Goal: Task Accomplishment & Management: Complete application form

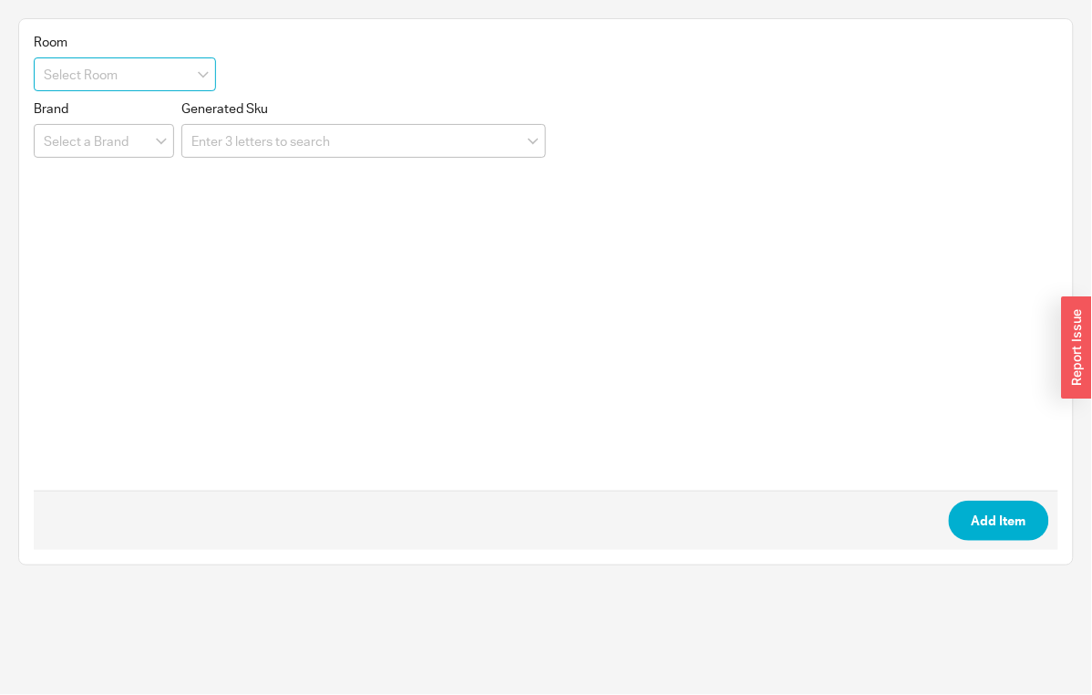
click at [133, 72] on input at bounding box center [125, 74] width 182 height 34
click at [128, 132] on div "Girls Bath" at bounding box center [125, 145] width 181 height 33
type input "Girls Bath"
click at [232, 133] on input at bounding box center [363, 141] width 365 height 34
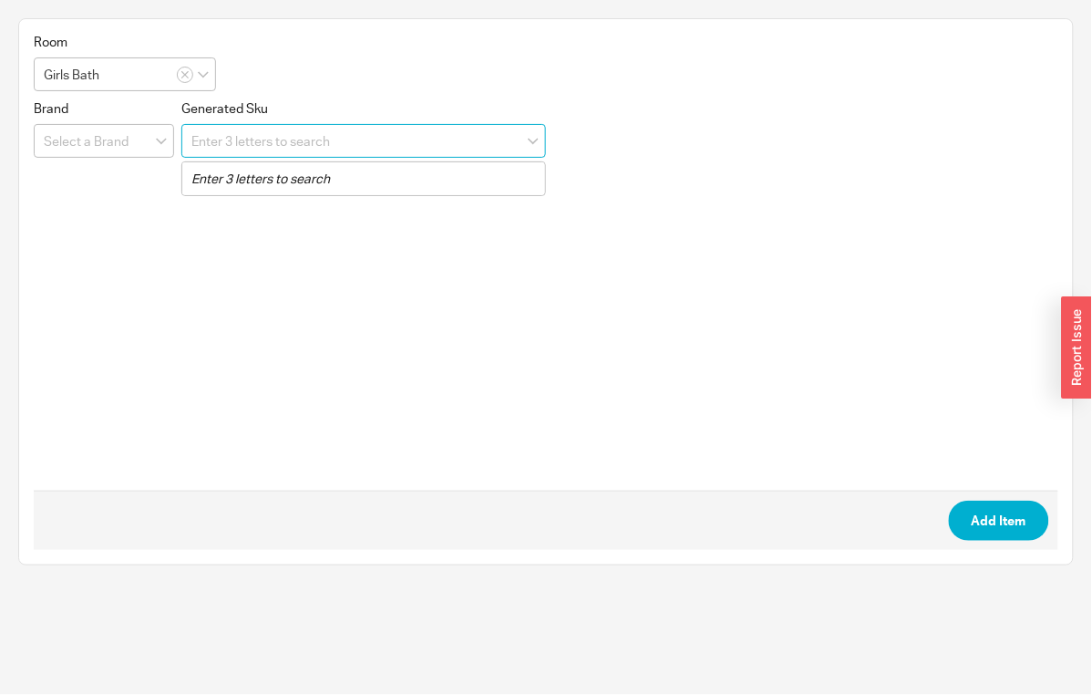
paste input "FV227/K3H.0"
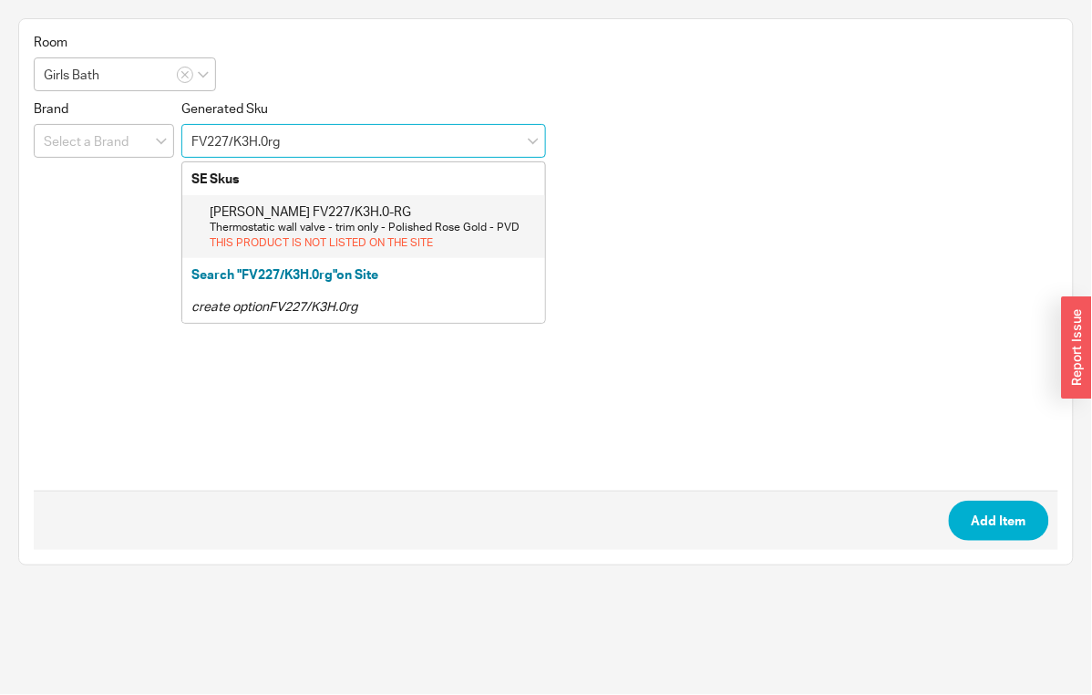
click at [301, 202] on div "Franz Viegener FV227/K3H.0-RG" at bounding box center [373, 211] width 326 height 18
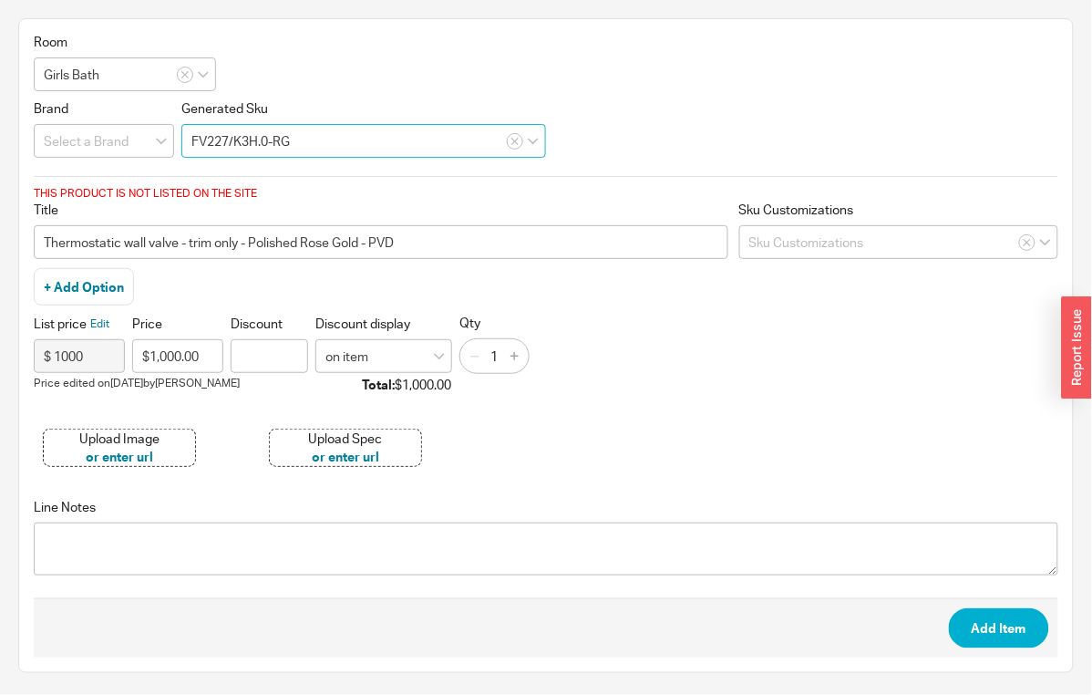
type input "FV227/K3H.0-RG"
click at [119, 431] on div "Upload Image" at bounding box center [119, 438] width 80 height 18
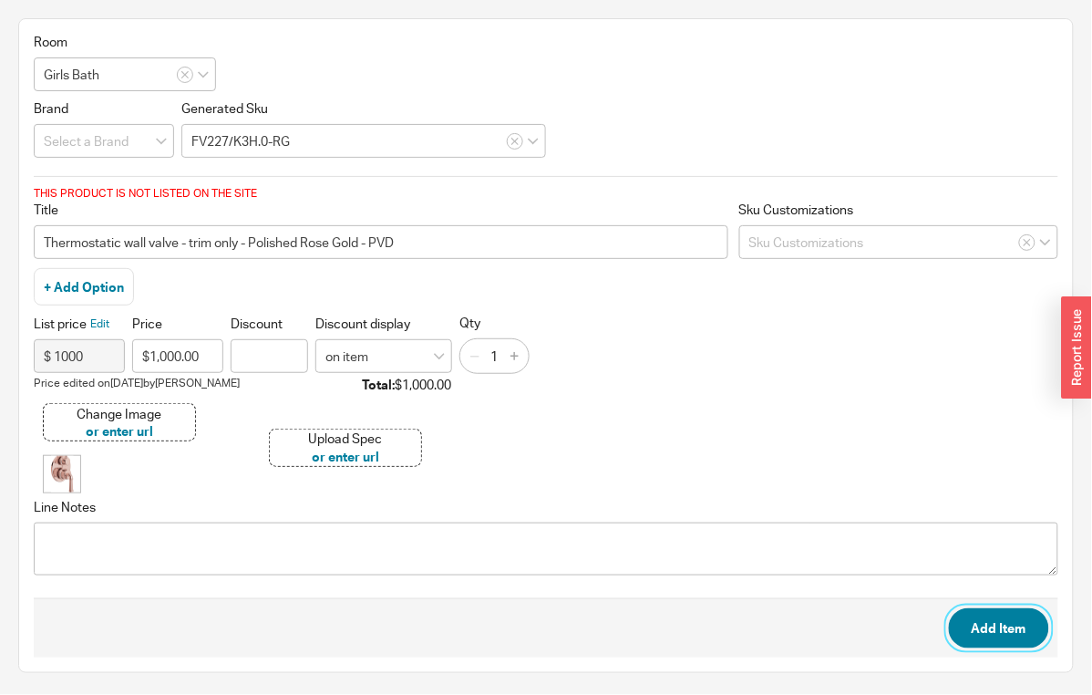
click at [1015, 608] on button "Add Item" at bounding box center [999, 628] width 100 height 40
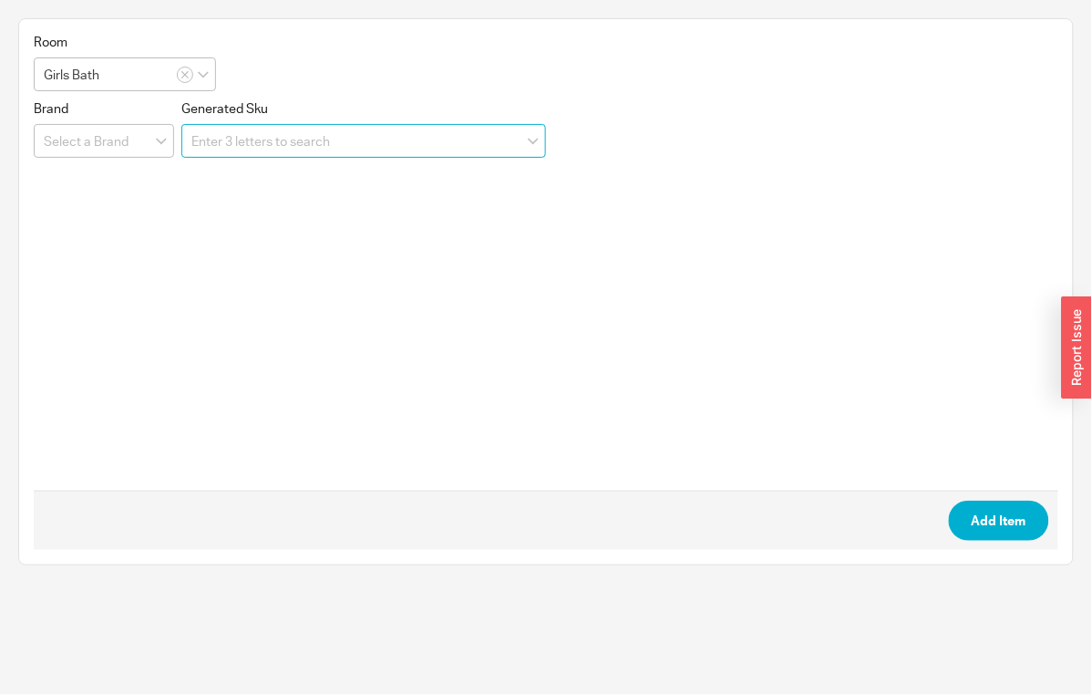
paste input "FV227.BASE"
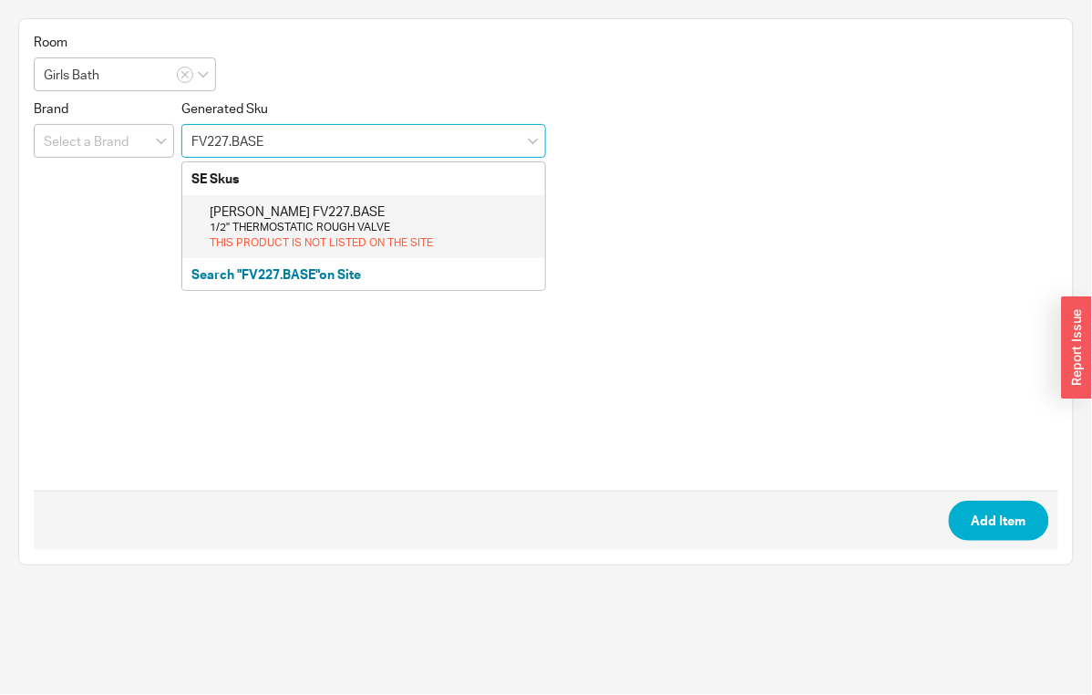
click at [321, 214] on div "Franz Viegener FV227.BASE" at bounding box center [373, 211] width 326 height 18
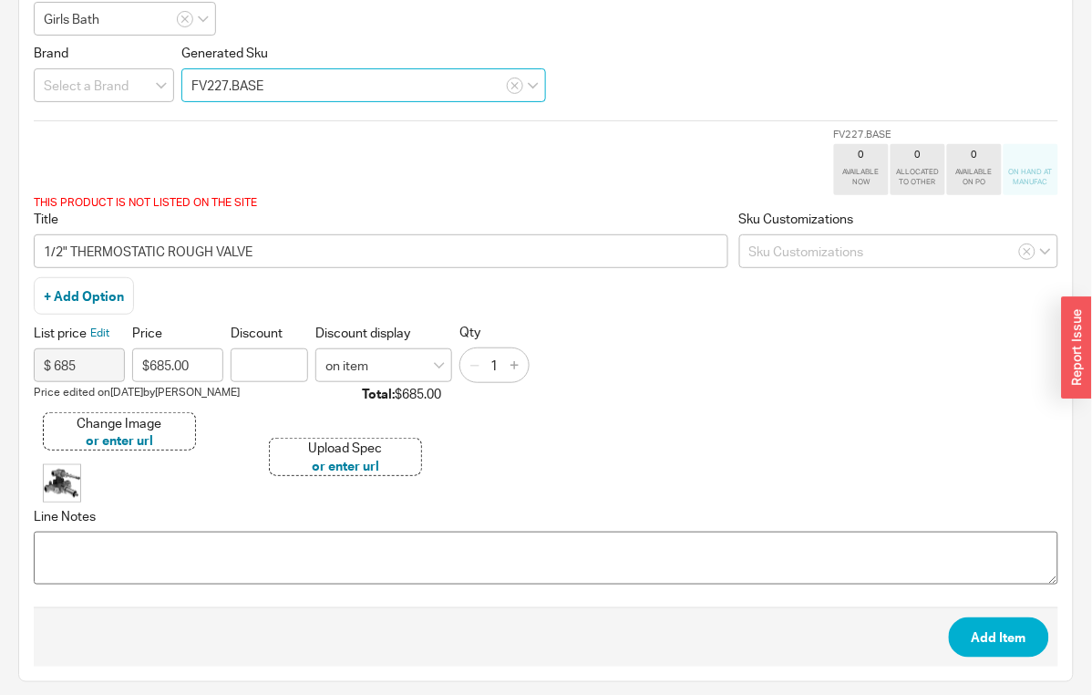
scroll to position [57, 0]
type input "FV227.BASE"
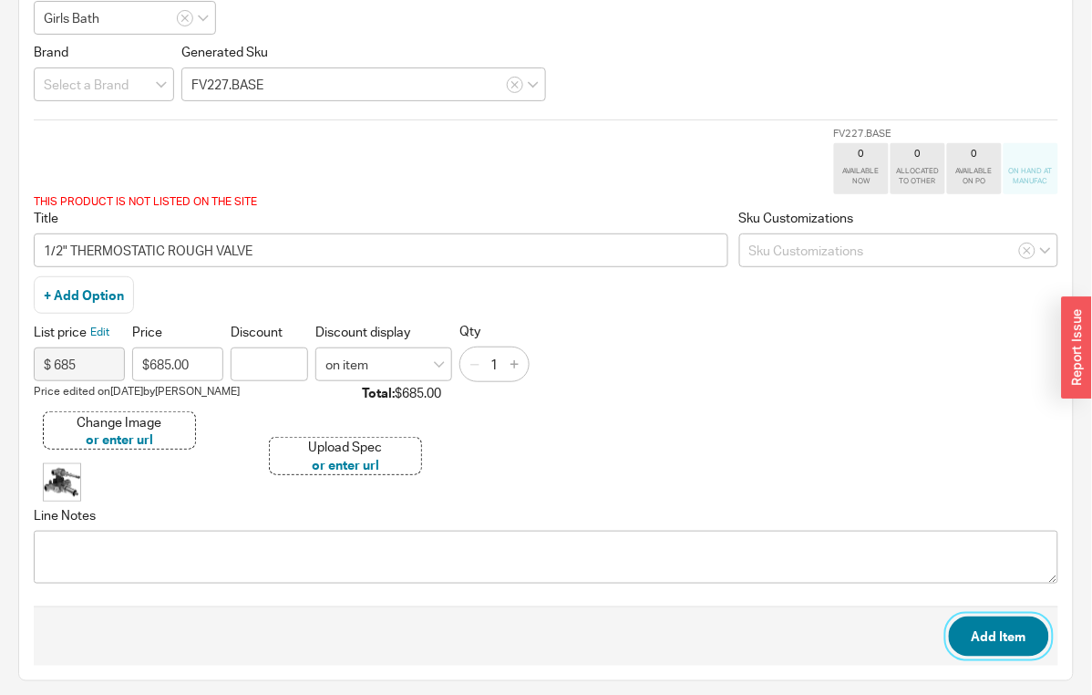
click at [1010, 626] on button "Add Item" at bounding box center [999, 636] width 100 height 40
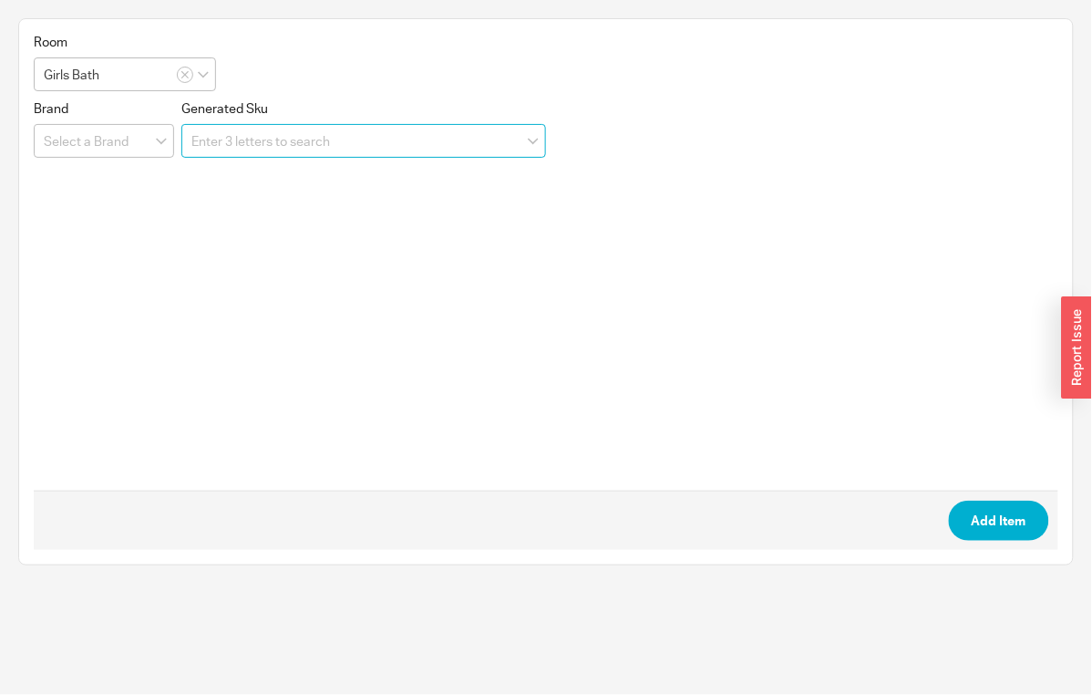
scroll to position [0, 0]
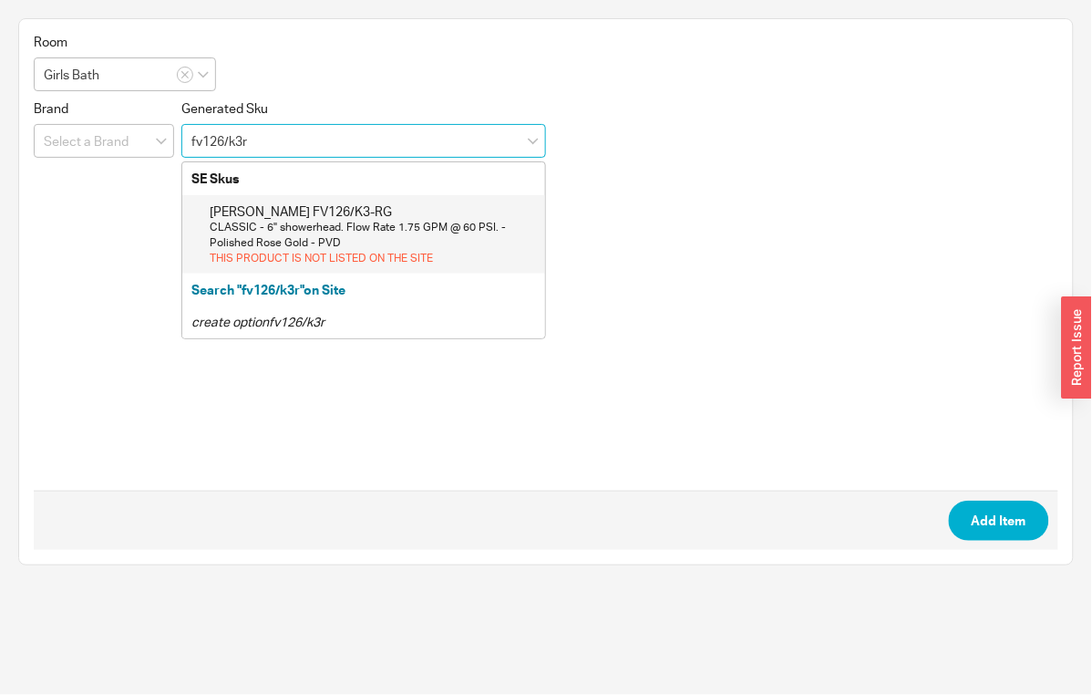
click at [329, 234] on div "CLASSIC - 6" showerhead. Flow Rate 1.75 GPM @ 60 PSI. - Polished Rose Gold - PVD" at bounding box center [373, 235] width 326 height 31
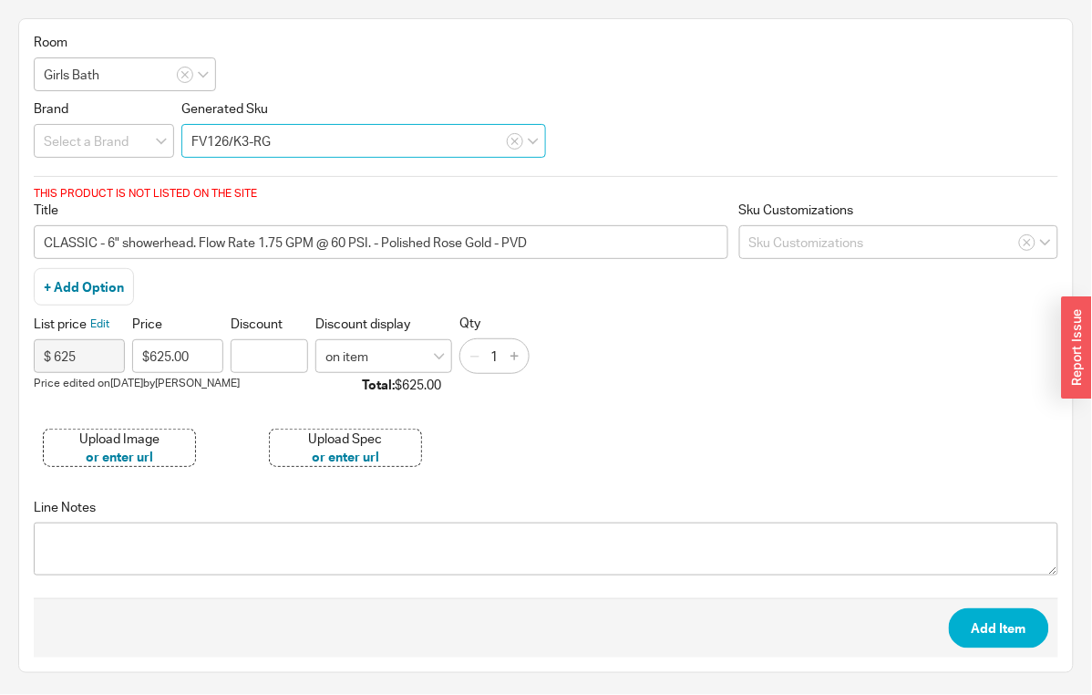
type input "FV126/K3-RG"
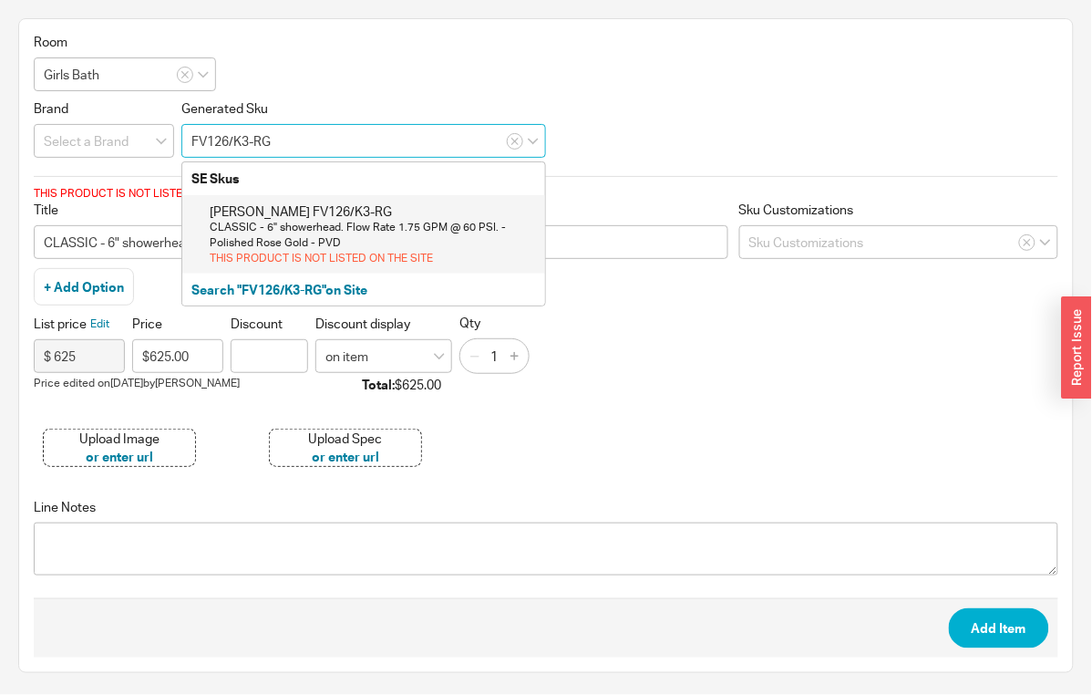
click at [315, 220] on div "CLASSIC - 6" showerhead. Flow Rate 1.75 GPM @ 60 PSI. - Polished Rose Gold - PVD" at bounding box center [373, 235] width 326 height 31
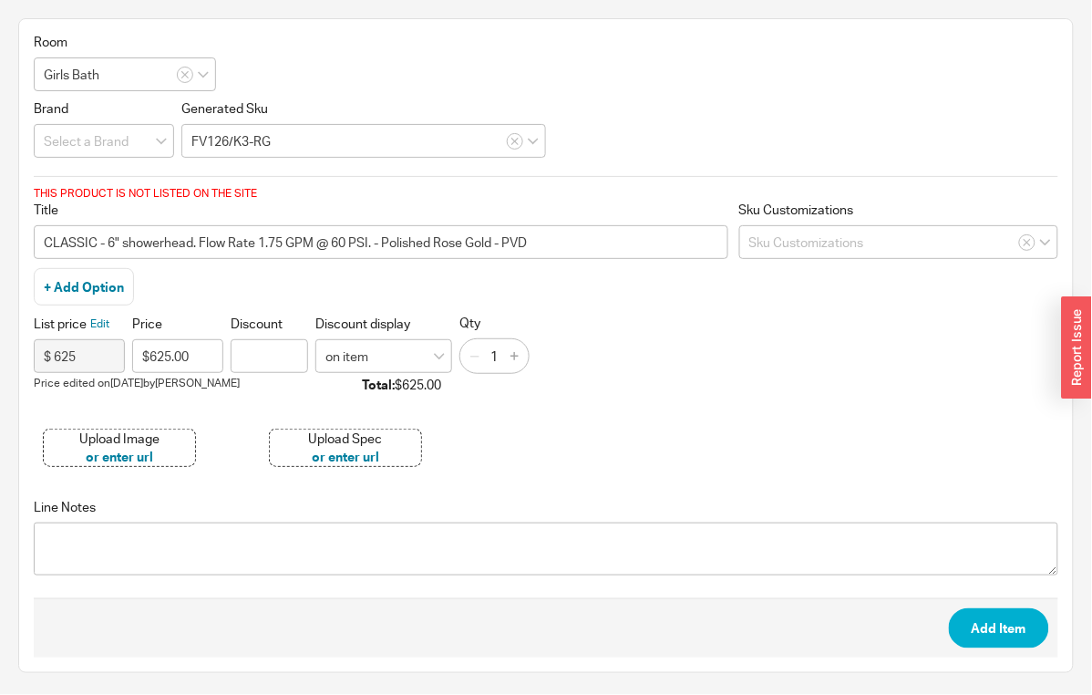
click at [123, 439] on div "Upload Image" at bounding box center [119, 438] width 80 height 18
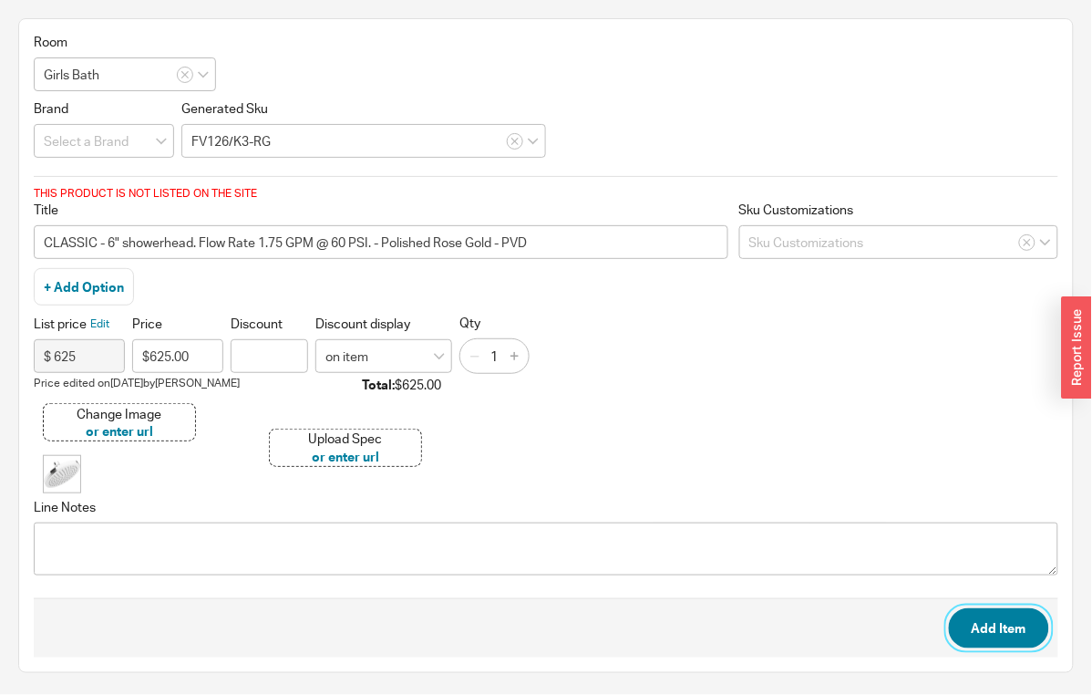
click at [970, 615] on button "Add Item" at bounding box center [999, 628] width 100 height 40
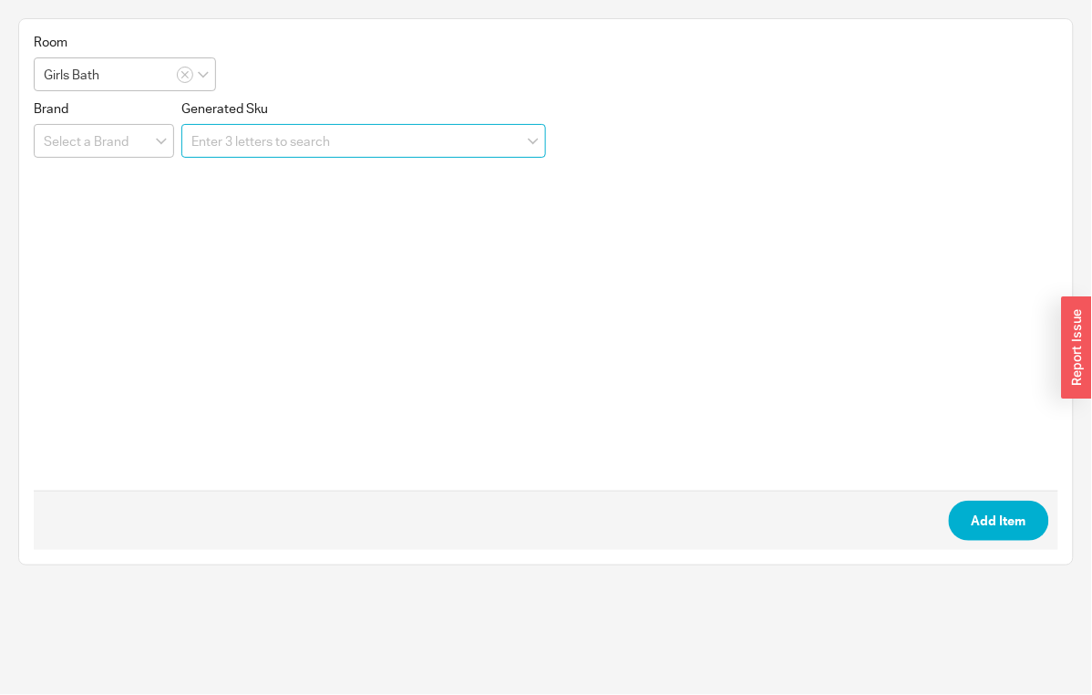
paste input "FV128/K3"
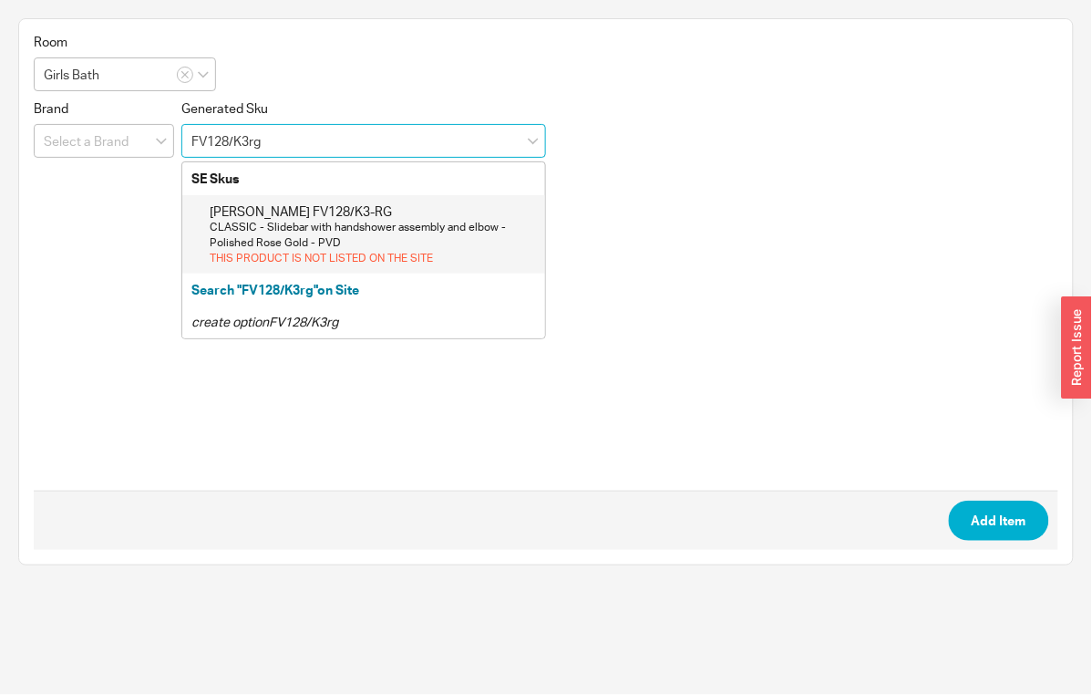
click at [305, 240] on div "CLASSIC - Slidebar with handshower assembly and elbow - Polished Rose Gold - PVD" at bounding box center [373, 235] width 326 height 31
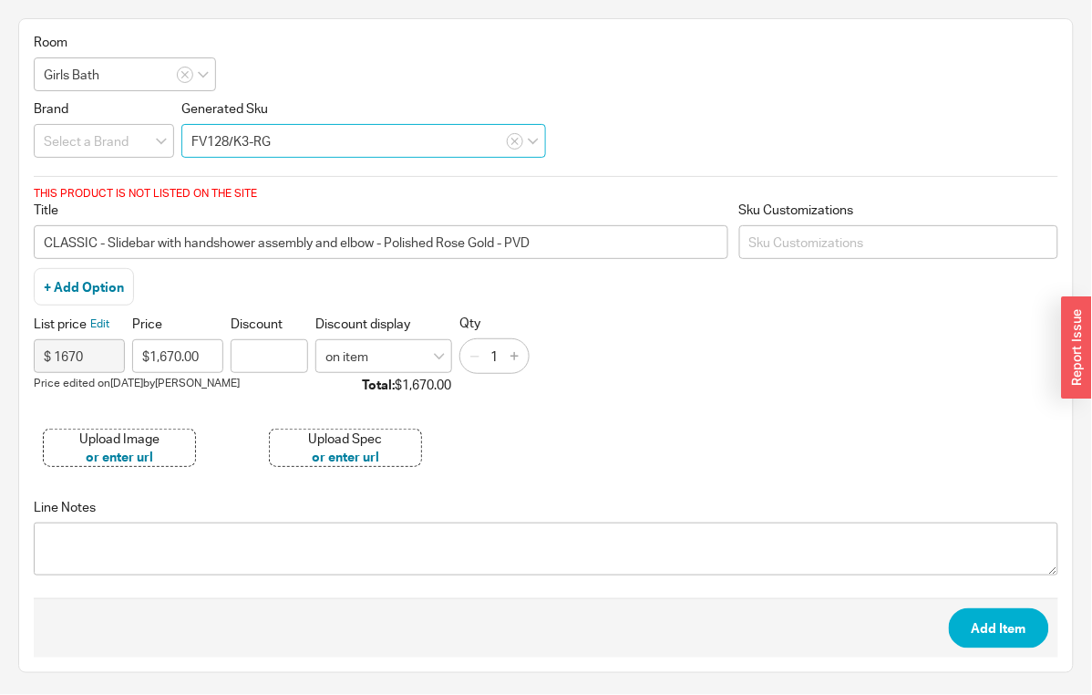
type input "FV128/K3-RG"
click at [137, 433] on div "Upload Image" at bounding box center [119, 438] width 80 height 18
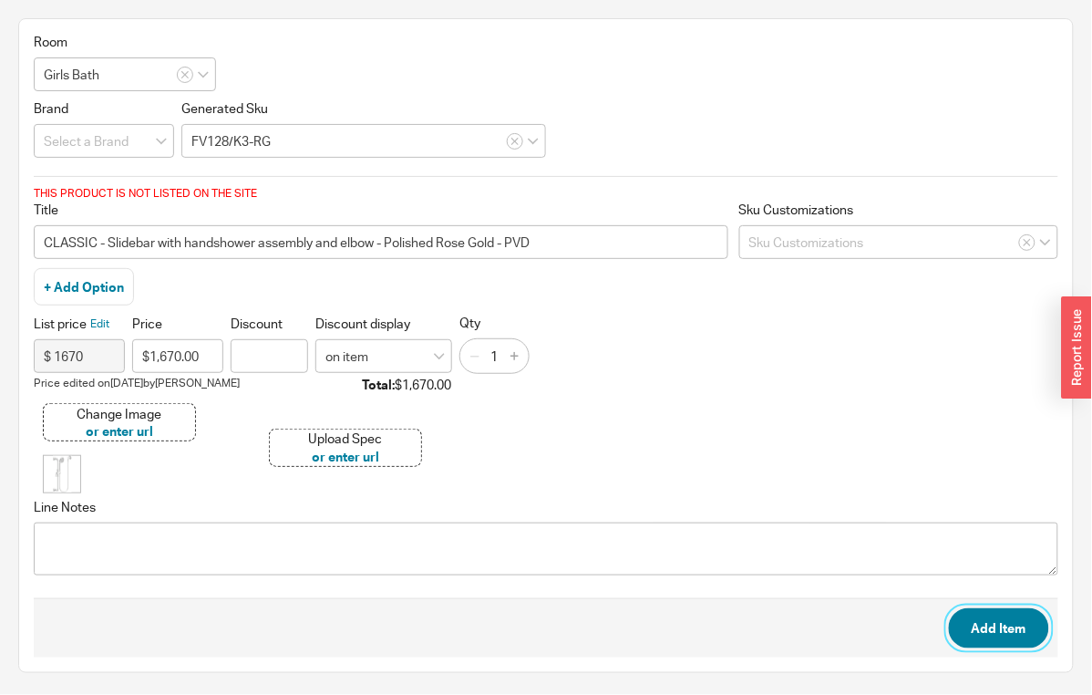
click at [977, 621] on button "Add Item" at bounding box center [999, 628] width 100 height 40
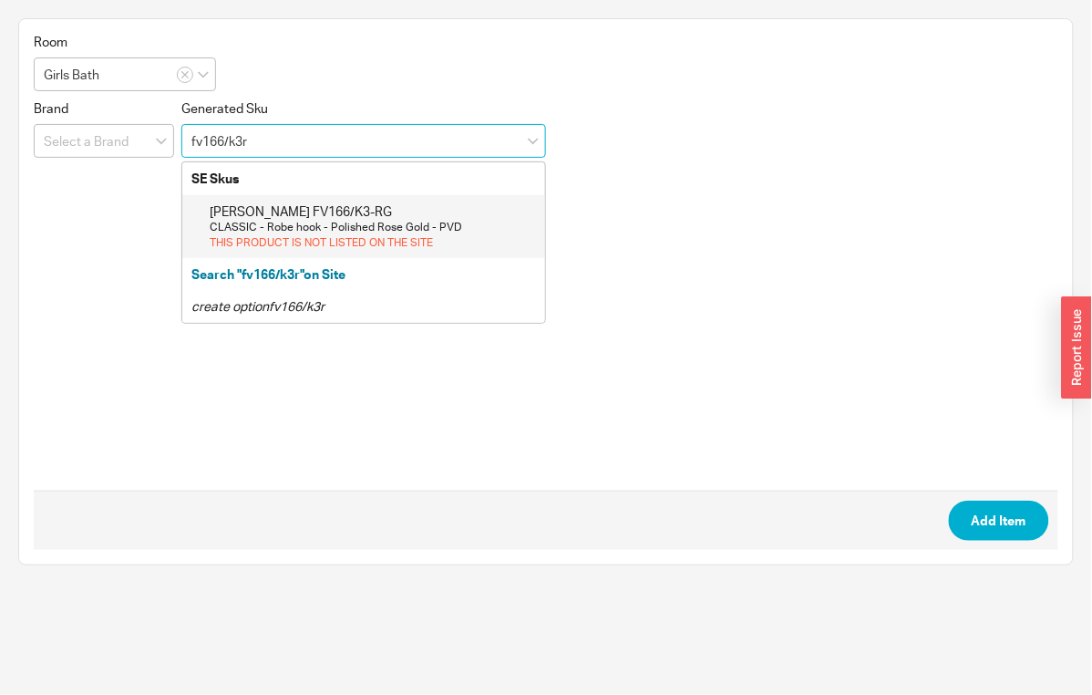
click at [335, 230] on div "CLASSIC - Robe hook - Polished Rose Gold - PVD" at bounding box center [373, 228] width 326 height 16
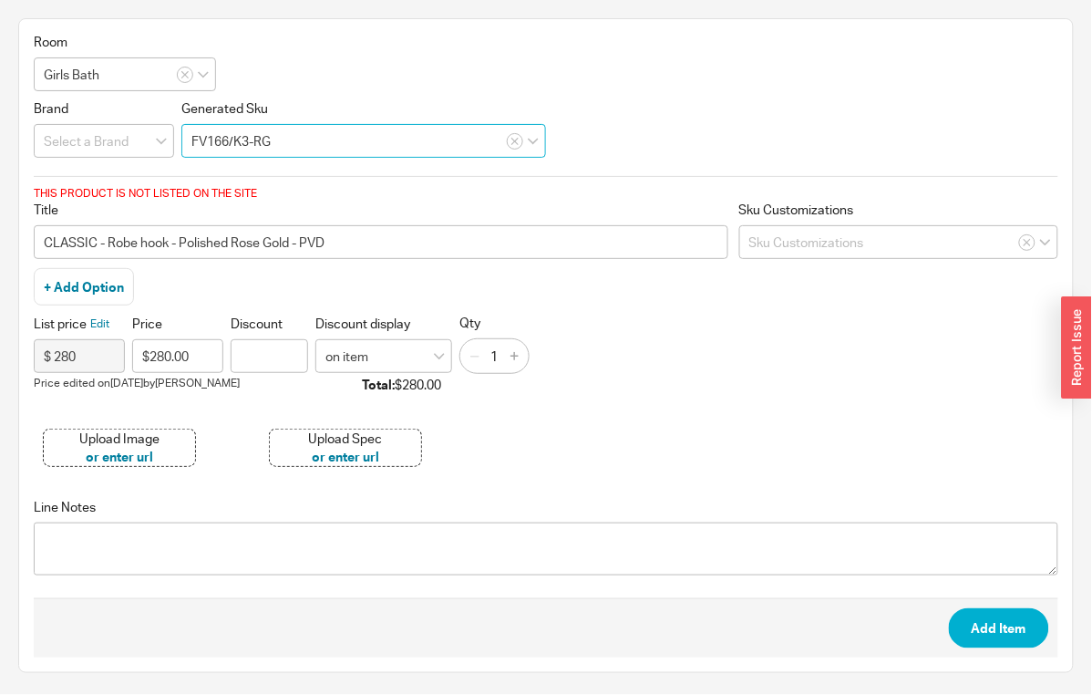
type input "FV166/K3-RG"
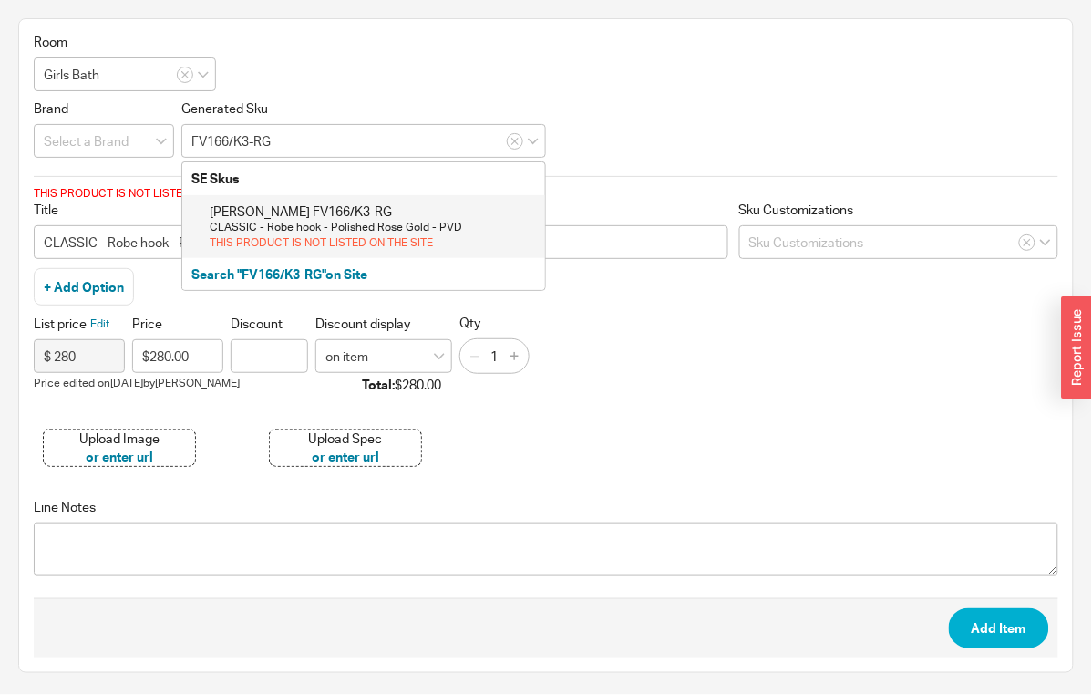
click at [141, 429] on div "Upload Image" at bounding box center [119, 438] width 80 height 18
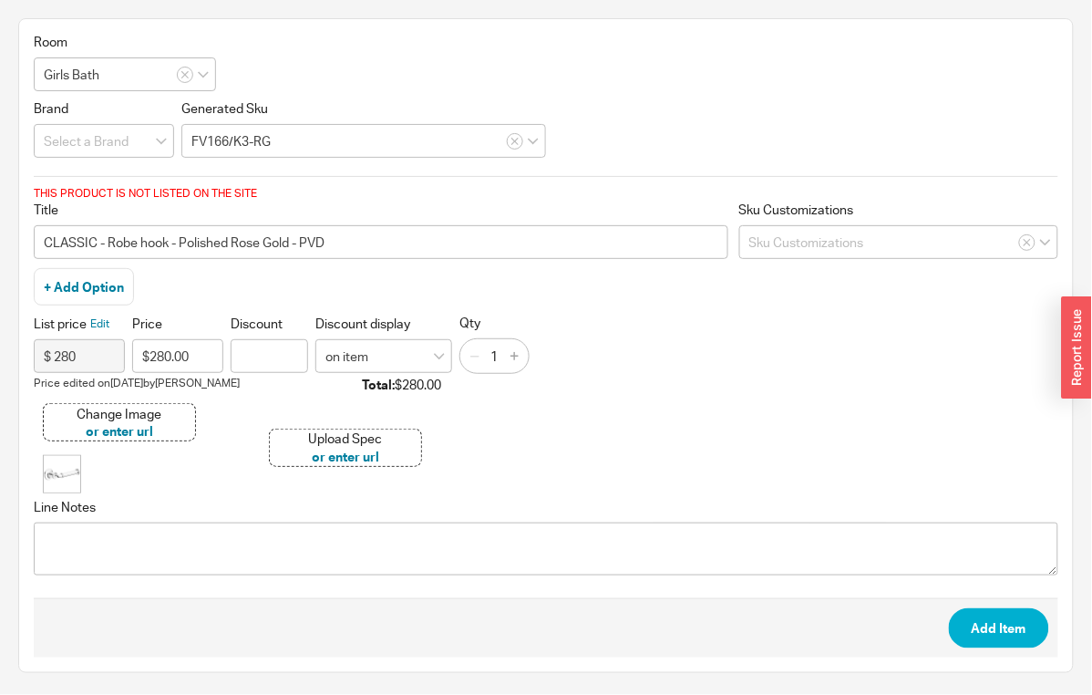
click at [128, 405] on div "Change Image" at bounding box center [120, 414] width 85 height 18
click at [1005, 614] on button "Add Item" at bounding box center [999, 628] width 100 height 40
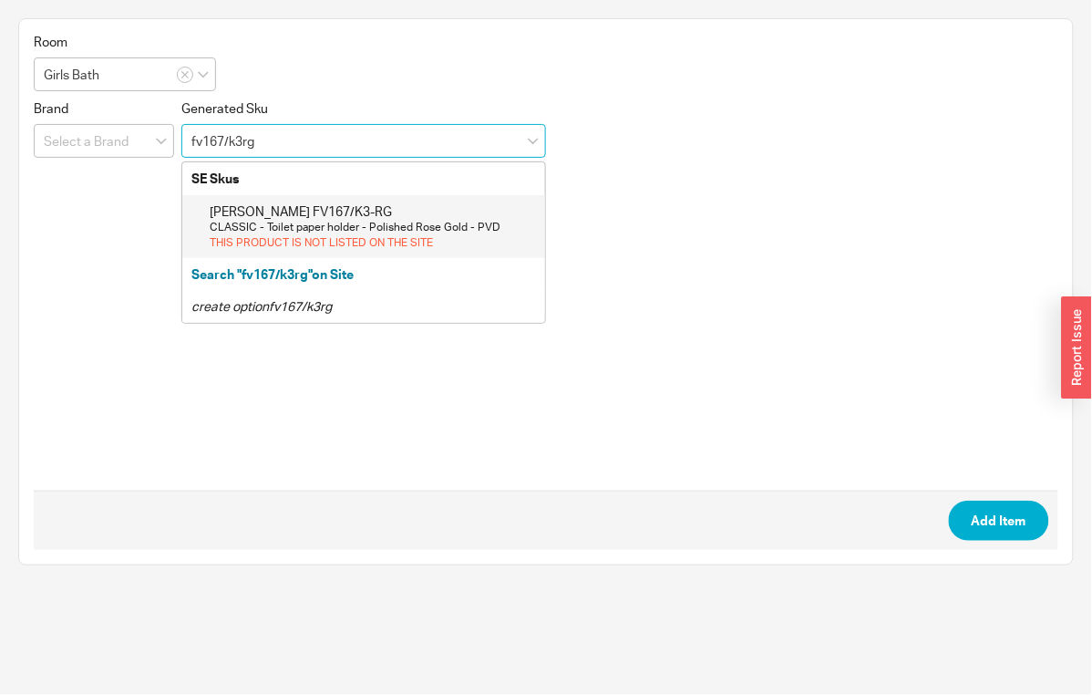
click at [412, 223] on div "CLASSIC - Toilet paper holder - Polished Rose Gold - PVD" at bounding box center [373, 228] width 326 height 16
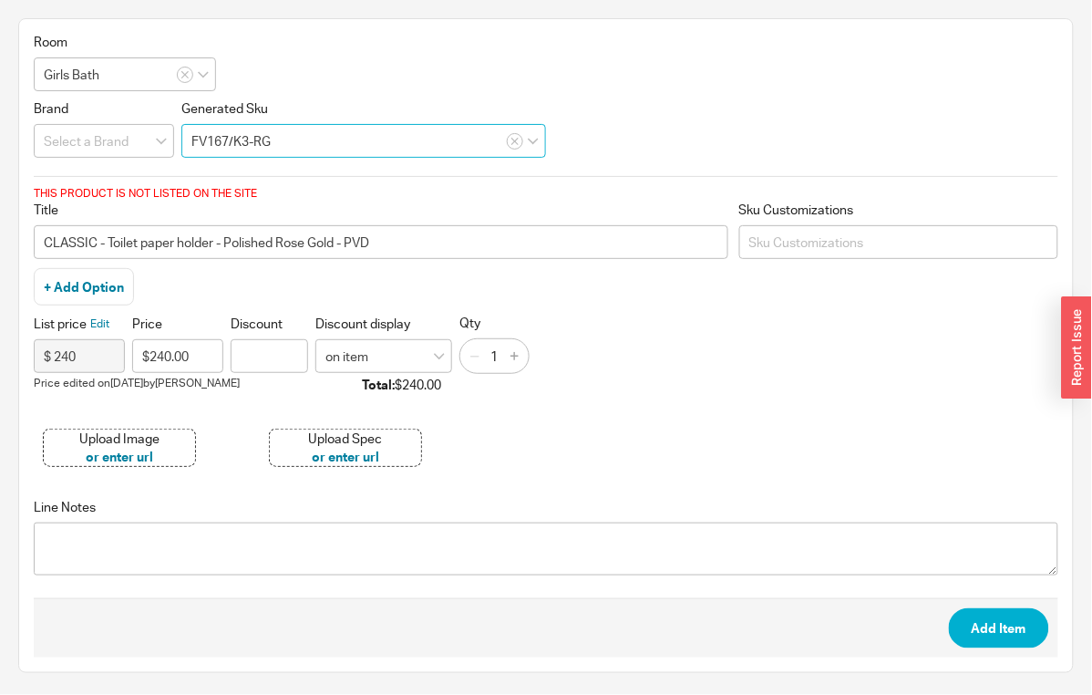
type input "FV167/K3-RG"
click at [160, 429] on div "Upload Image or enter url" at bounding box center [119, 448] width 153 height 38
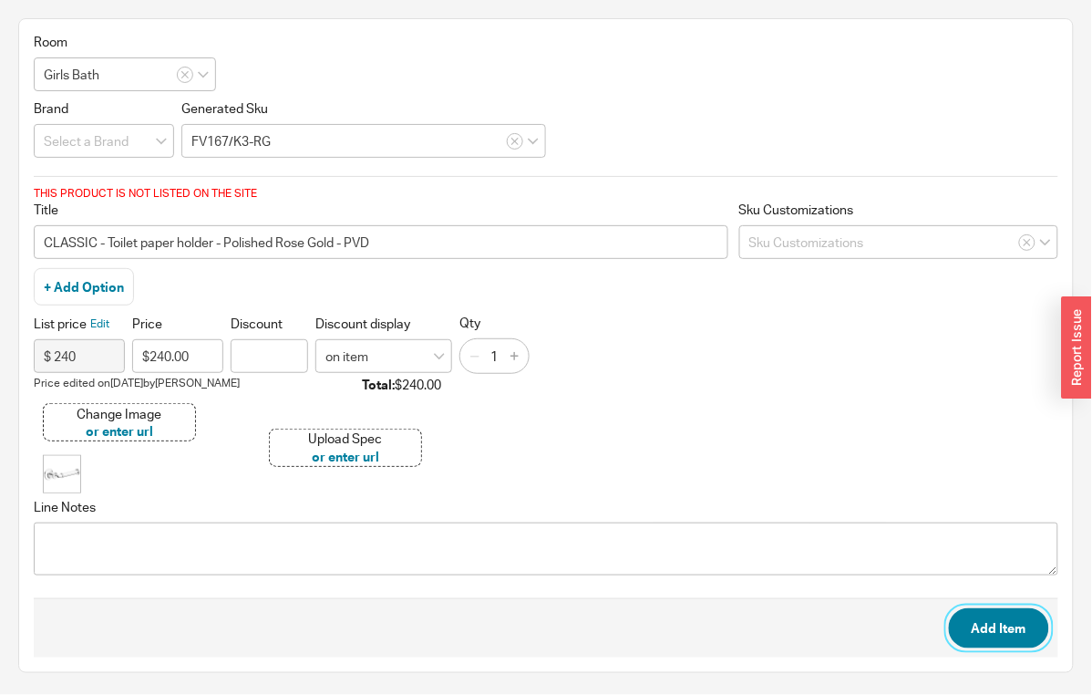
click at [981, 626] on button "Add Item" at bounding box center [999, 628] width 100 height 40
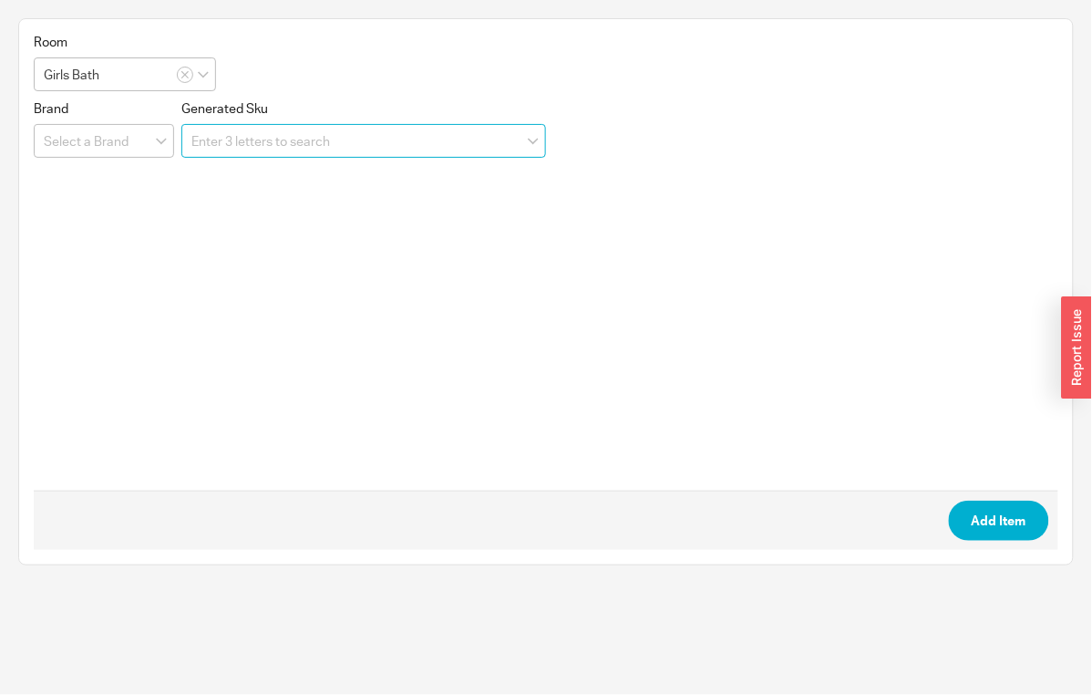
paste input "FV140/39"
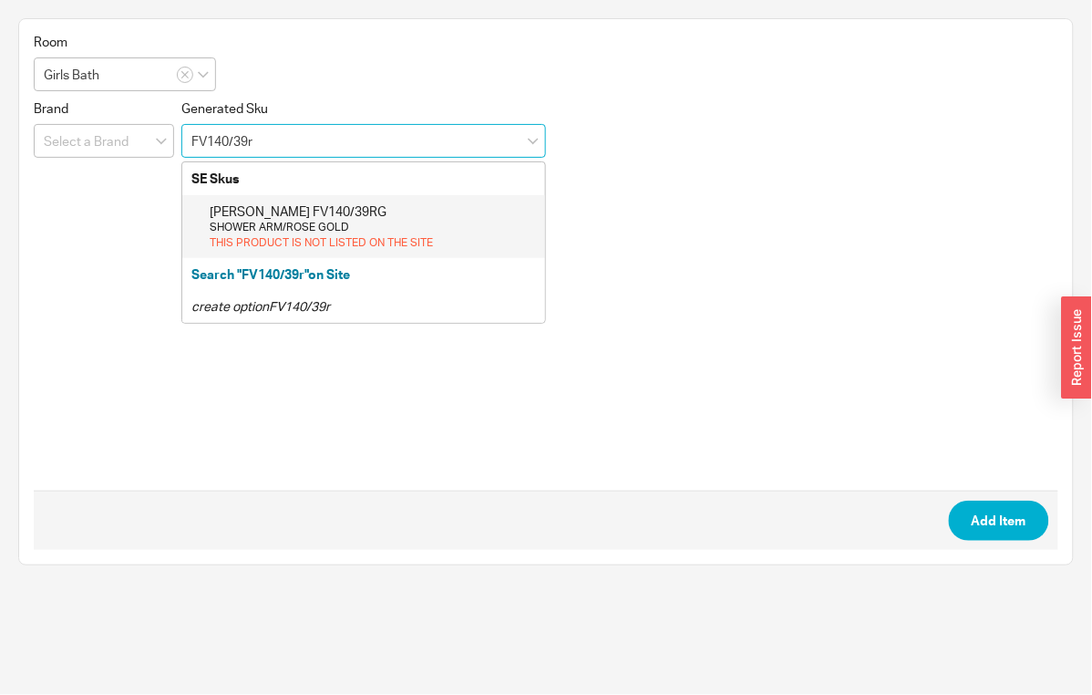
click at [362, 214] on div "Franz Viegener FV140/39RG" at bounding box center [373, 211] width 326 height 18
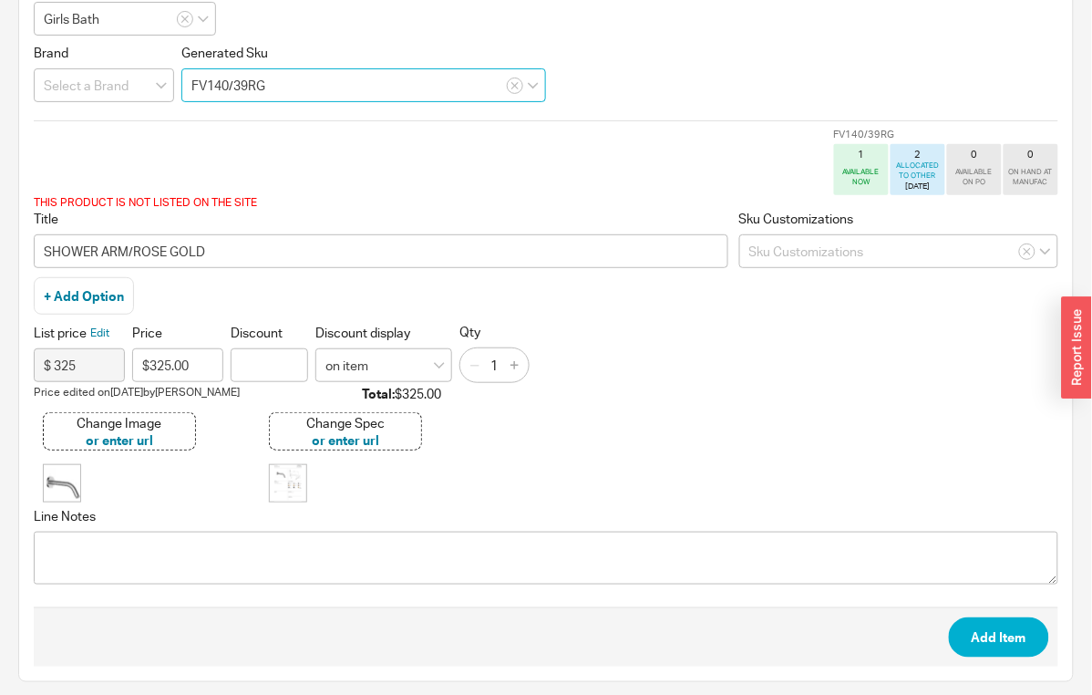
scroll to position [57, 0]
type input "FV140/39RG"
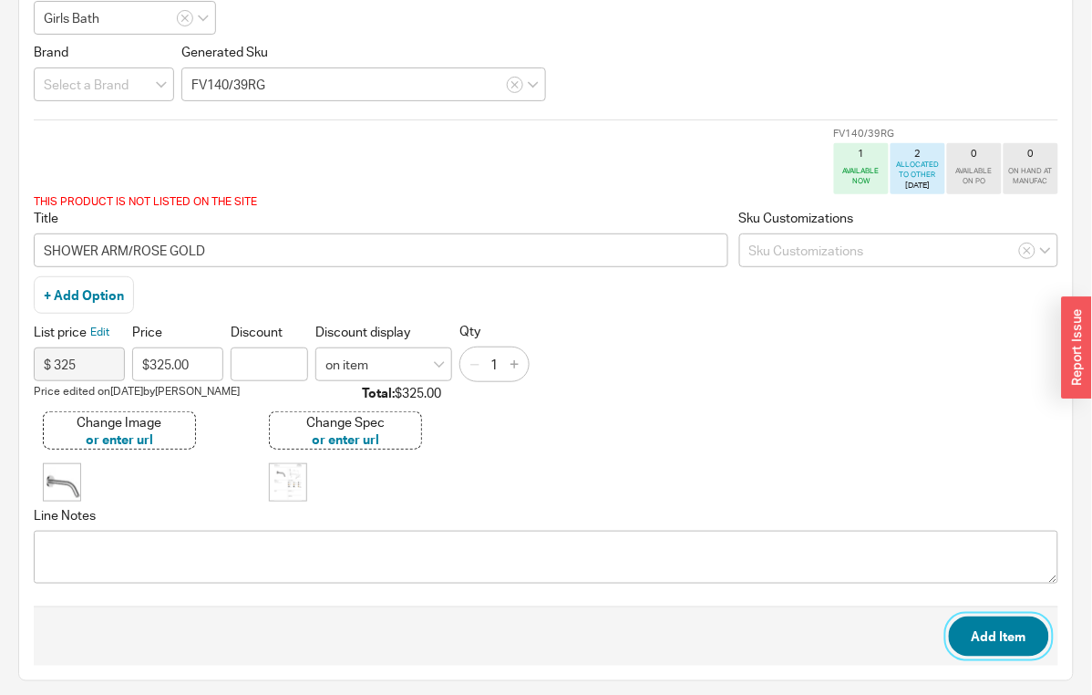
click at [1025, 630] on button "Add Item" at bounding box center [999, 636] width 100 height 40
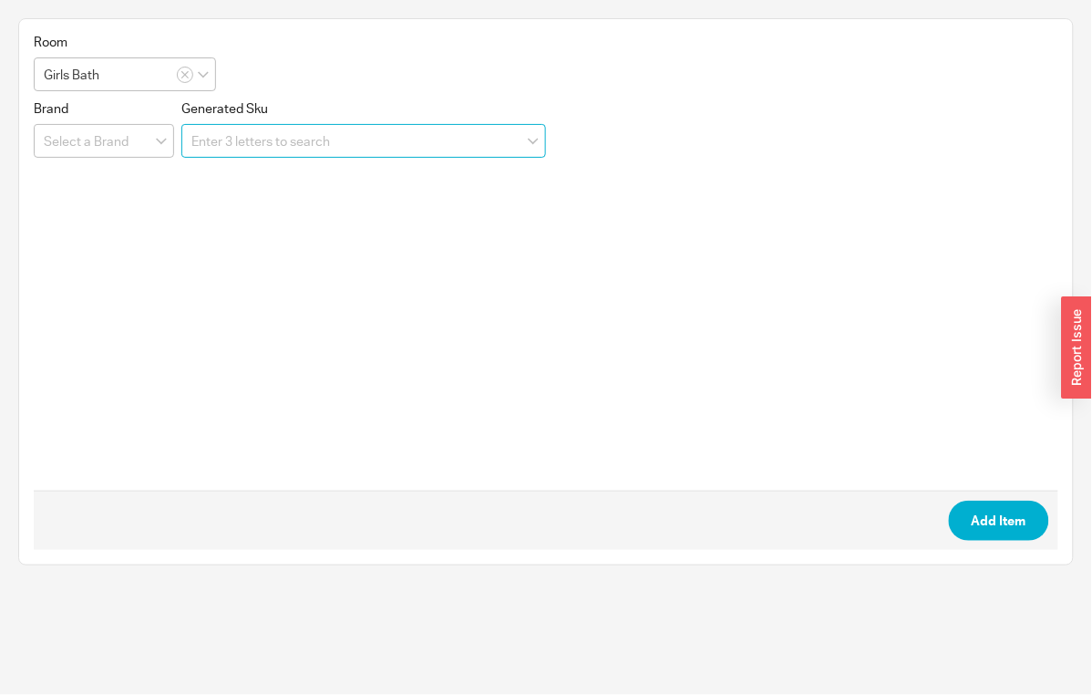
scroll to position [0, 0]
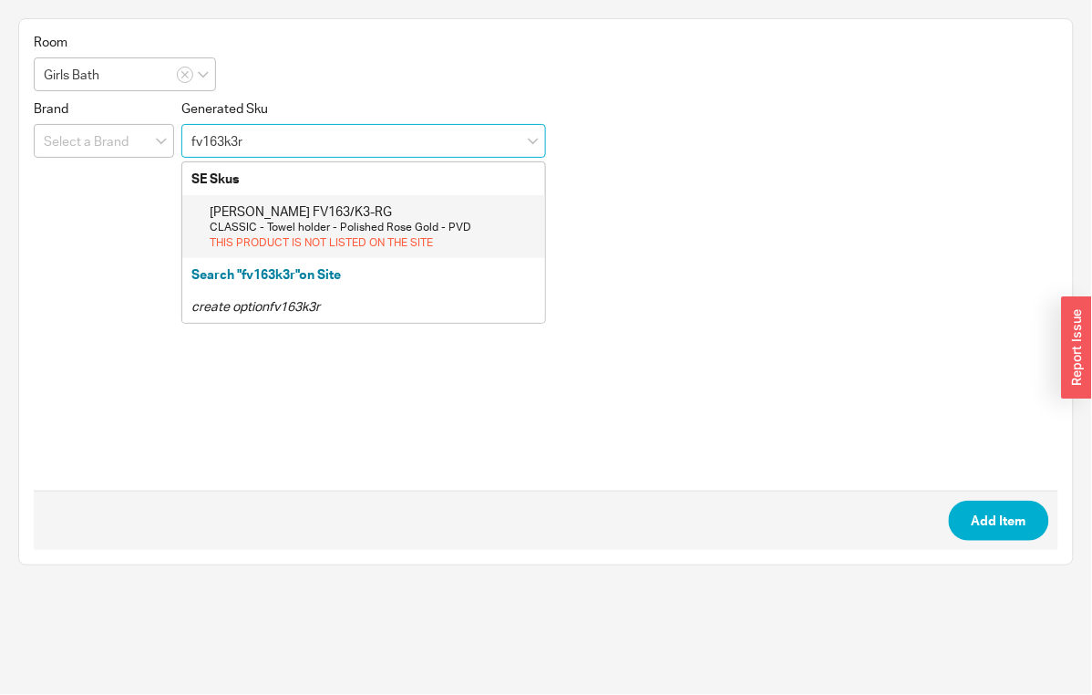
click at [274, 220] on div "CLASSIC - Towel holder - Polished Rose Gold - PVD" at bounding box center [373, 228] width 326 height 16
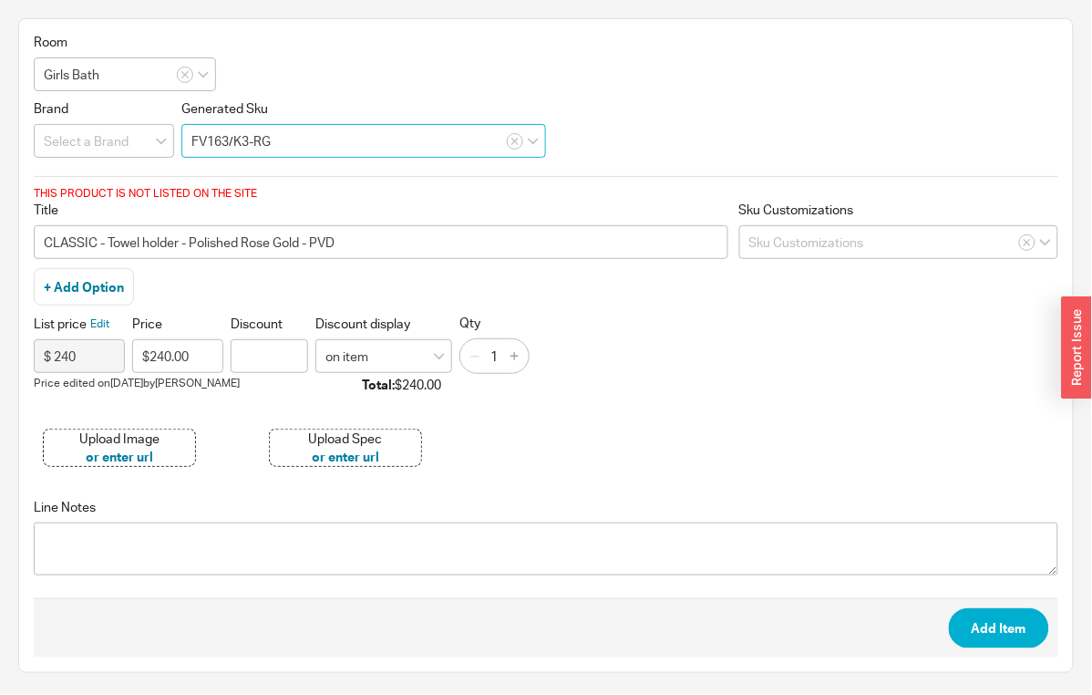
type input "FV163/K3-RG"
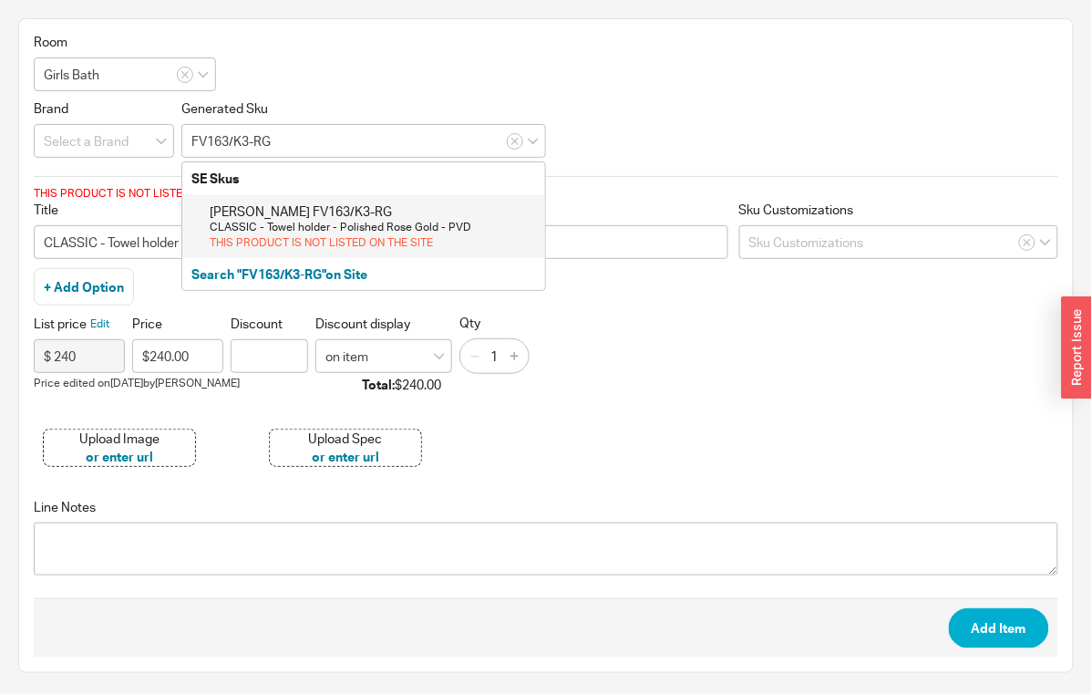
click at [121, 437] on div "Upload Image" at bounding box center [119, 438] width 80 height 18
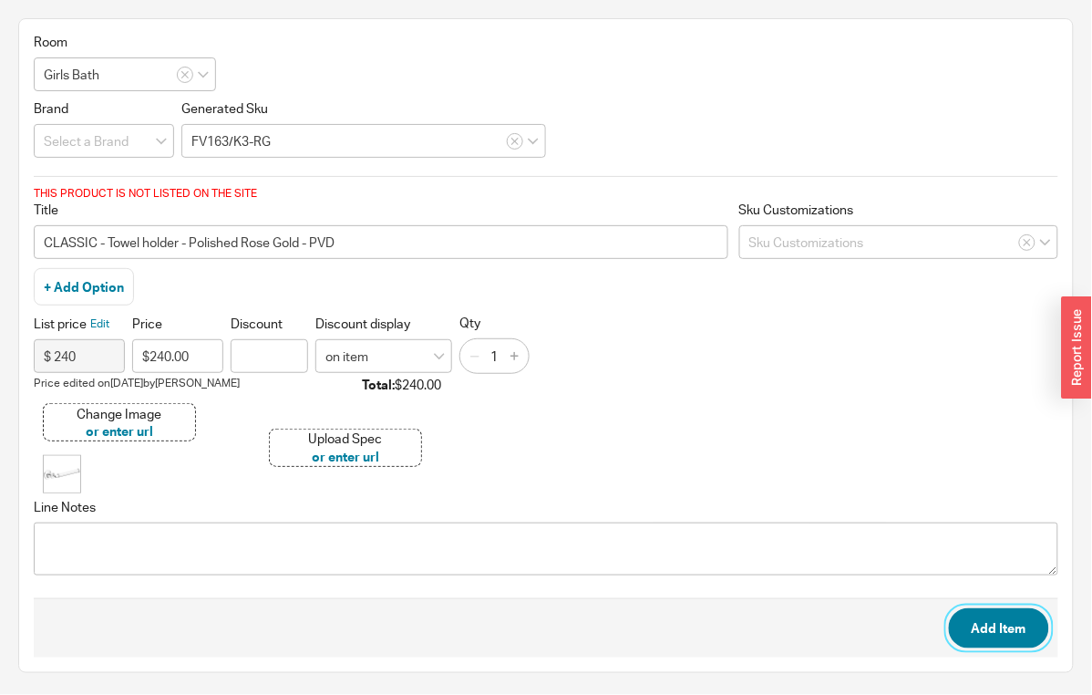
click at [1024, 625] on button "Add Item" at bounding box center [999, 628] width 100 height 40
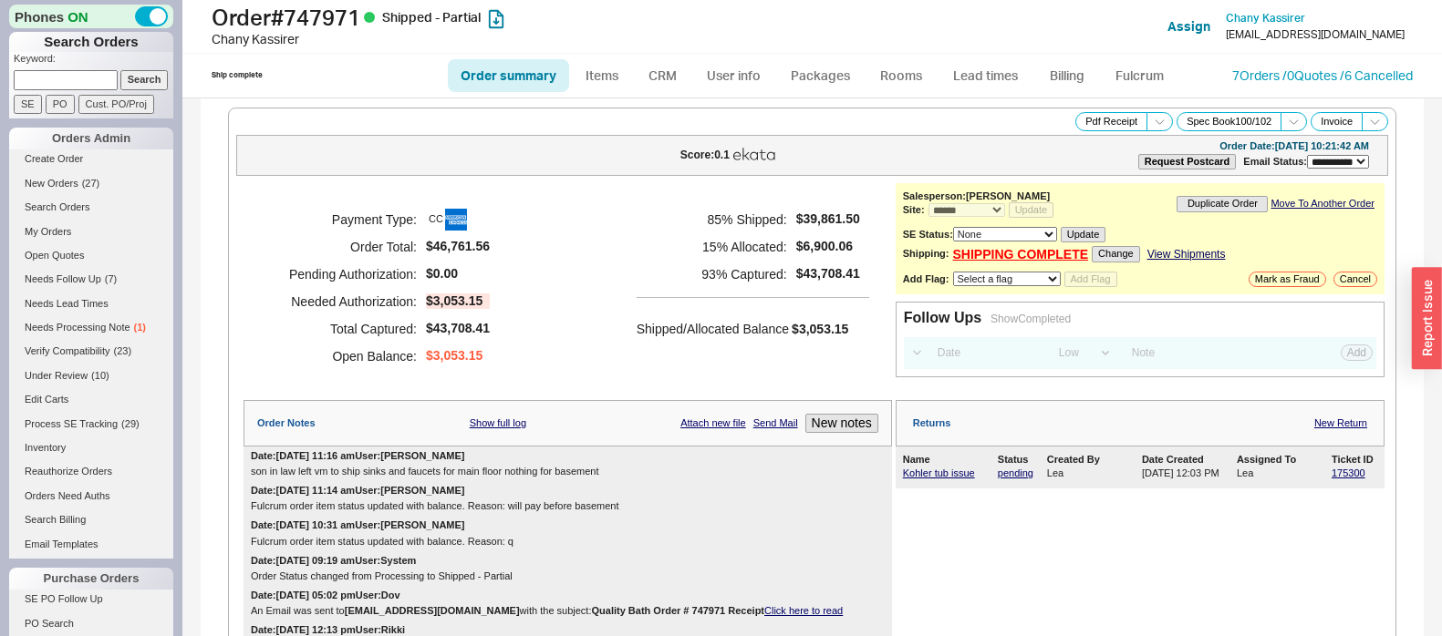
select select "**"
select select "*"
select select "LOW"
select select "3"
click at [62, 81] on input at bounding box center [66, 79] width 104 height 19
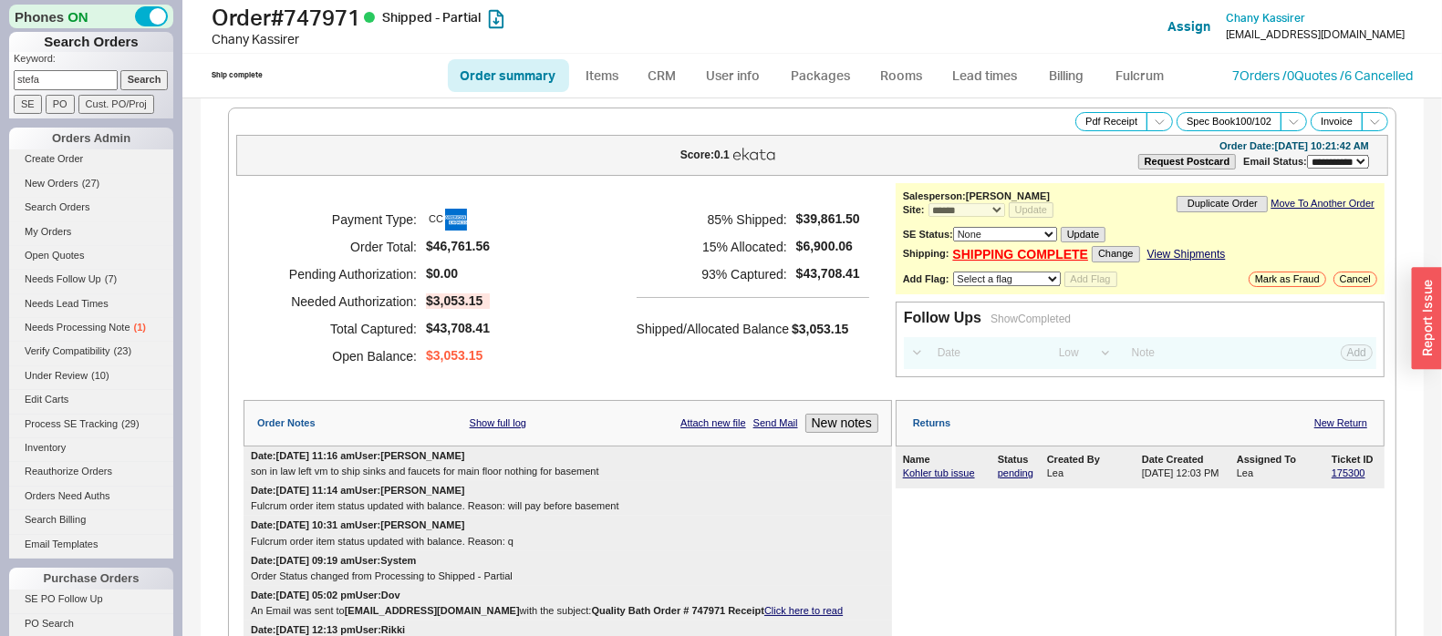
type input "[PERSON_NAME]"
click at [120, 89] on input "Search" at bounding box center [144, 79] width 48 height 19
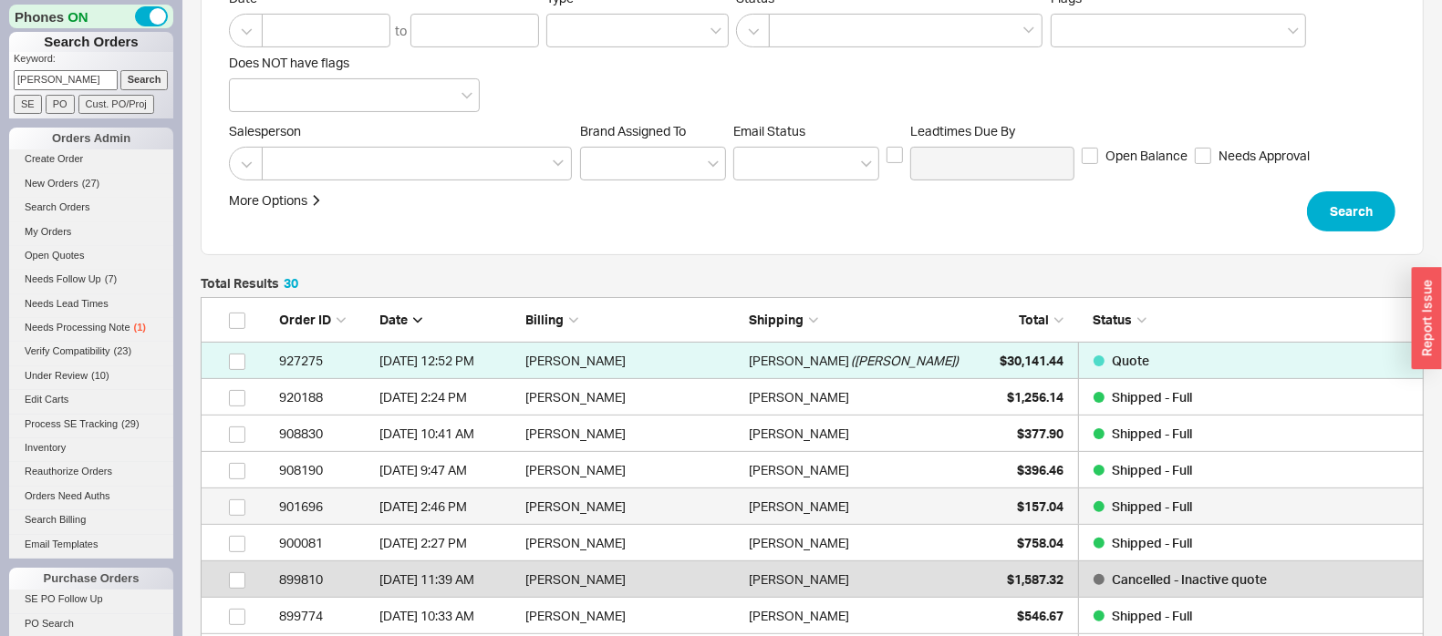
scroll to position [227, 0]
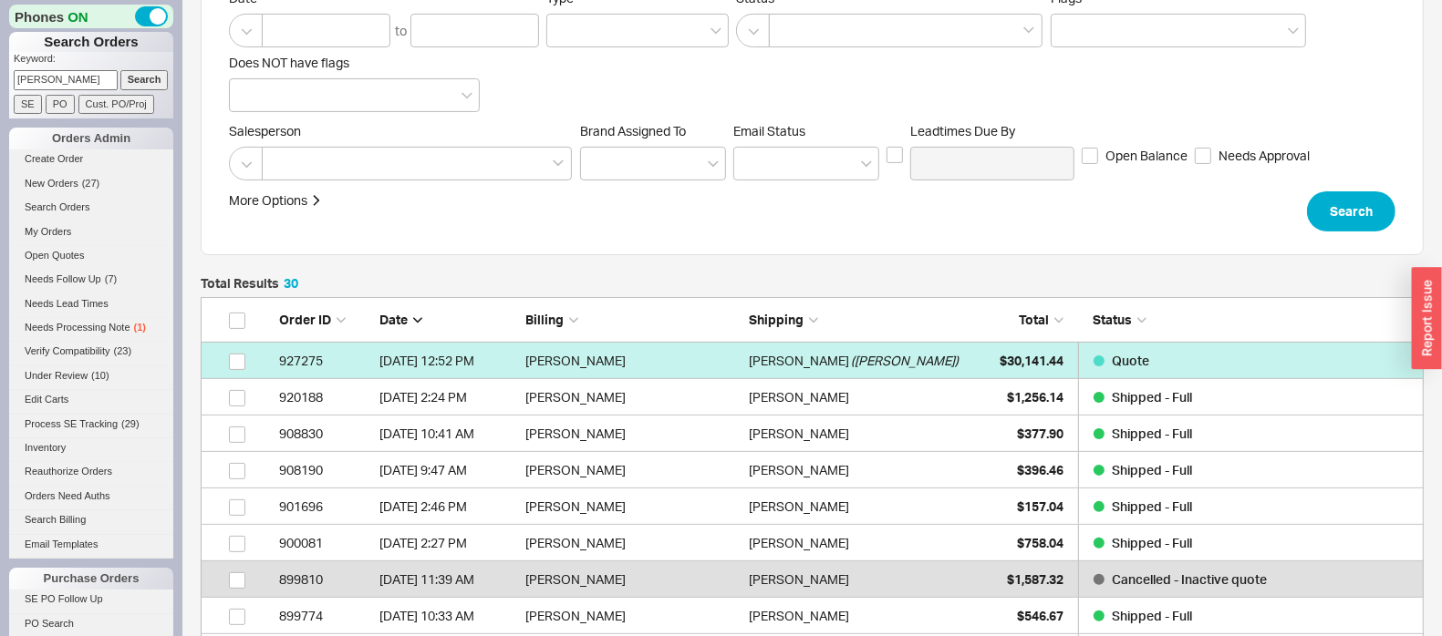
click at [961, 357] on div "Esther Muschell ( Stefansky )" at bounding box center [856, 361] width 214 height 36
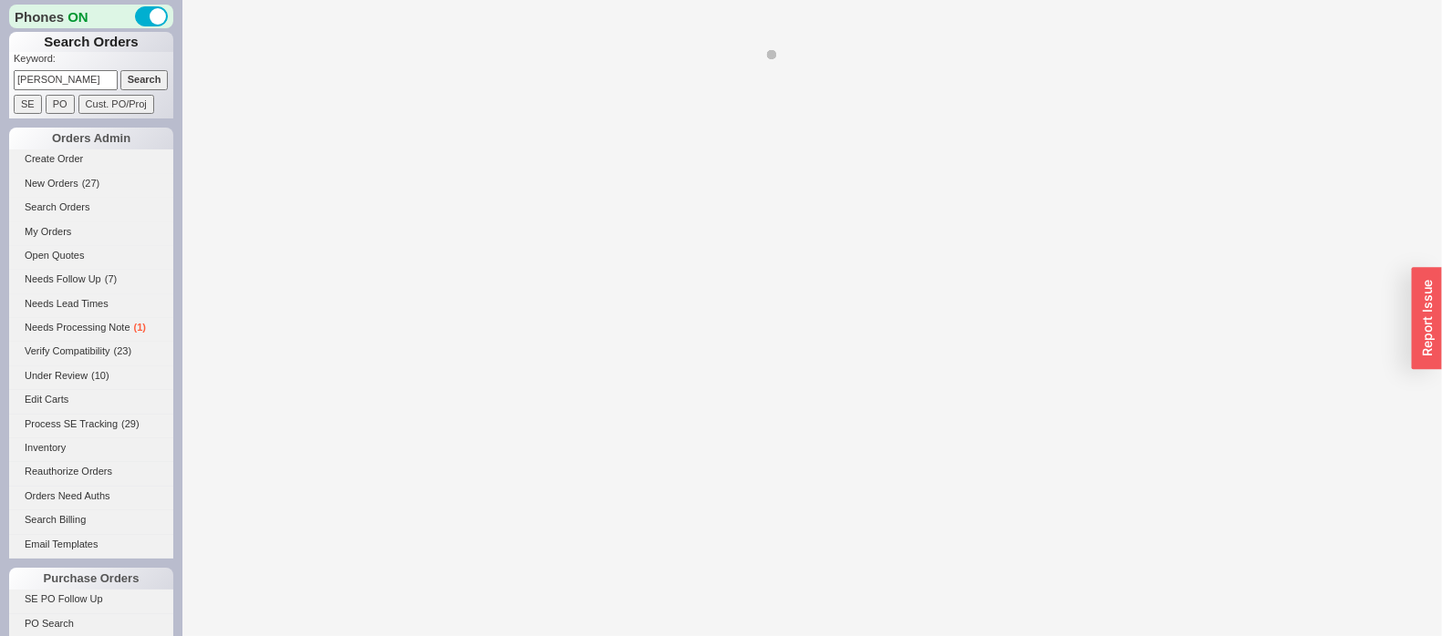
select select "*"
select select "LOW"
select select "3"
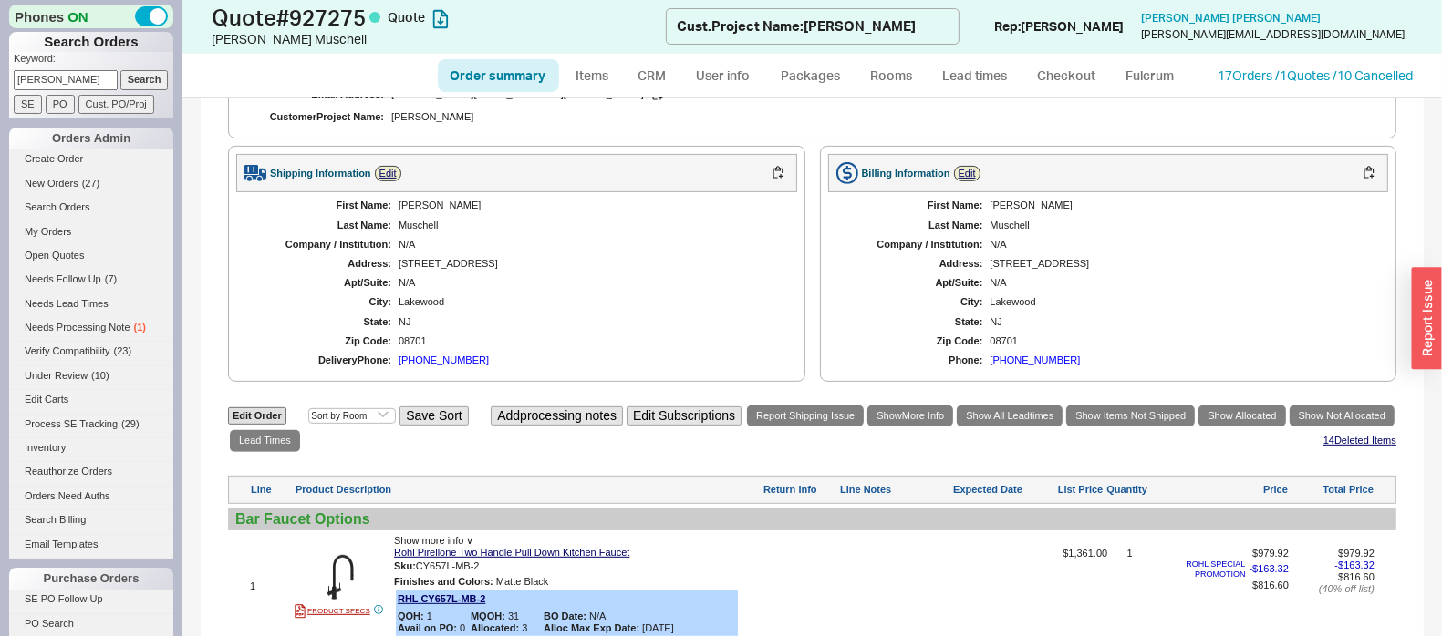
scroll to position [655, 0]
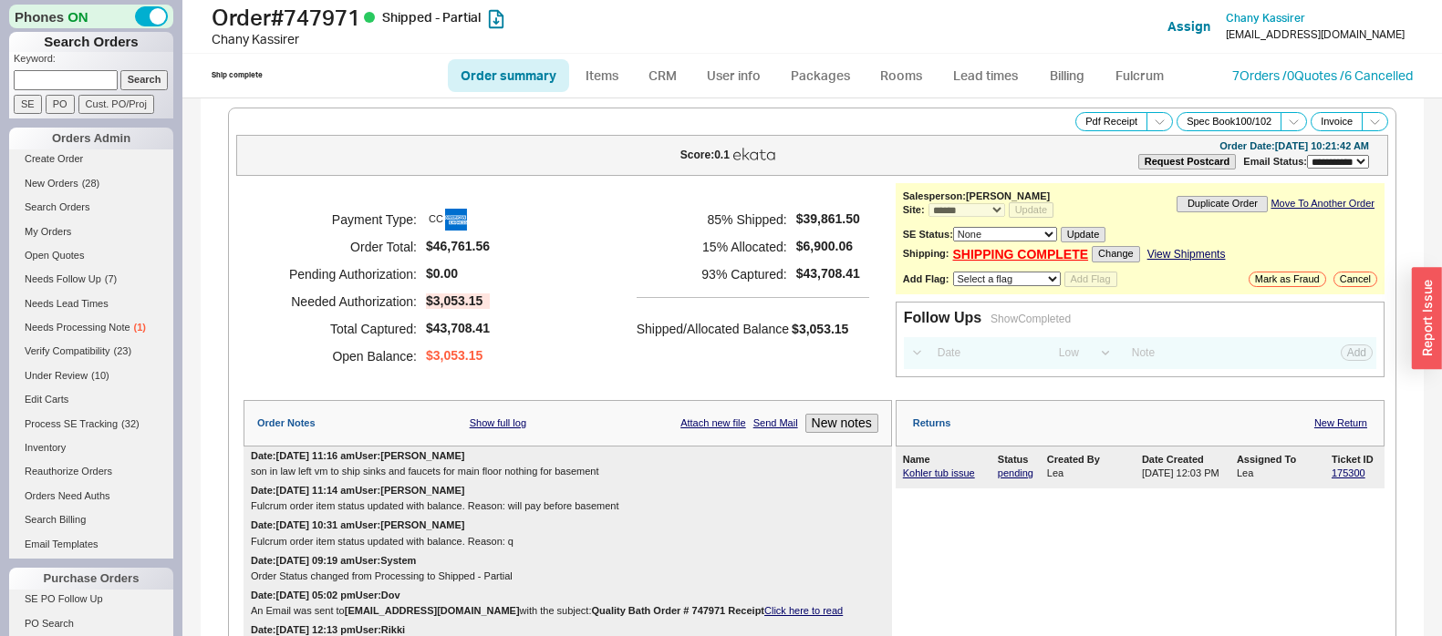
select select "**"
select select "*"
select select "LOW"
select select "3"
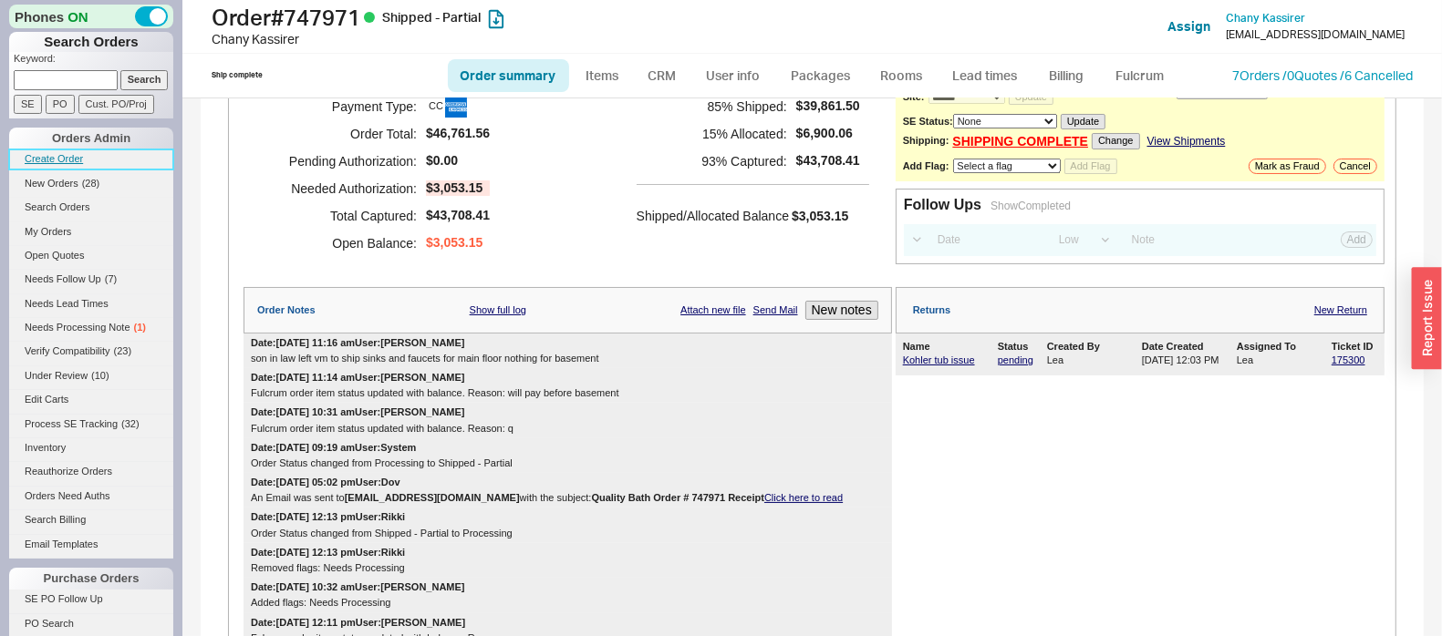
click at [54, 169] on link "Create Order" at bounding box center [91, 159] width 164 height 19
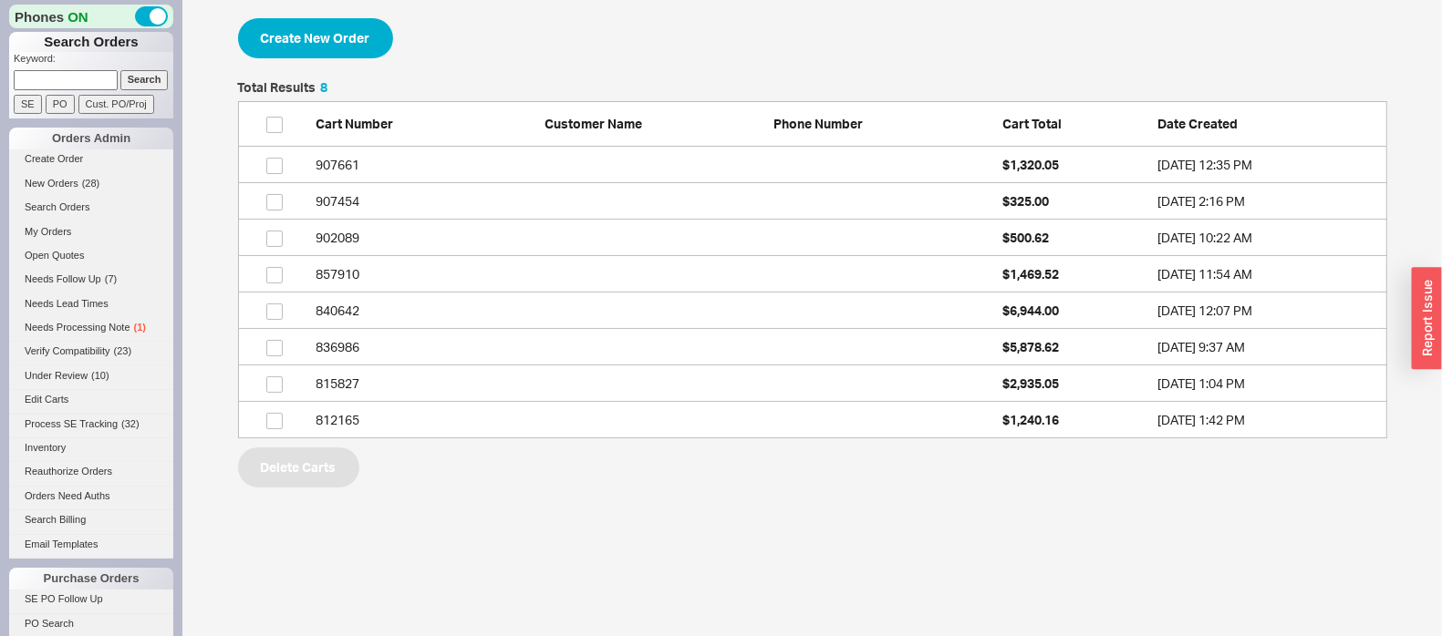
scroll to position [340, 1132]
click at [310, 34] on button "Create New Order" at bounding box center [315, 38] width 155 height 40
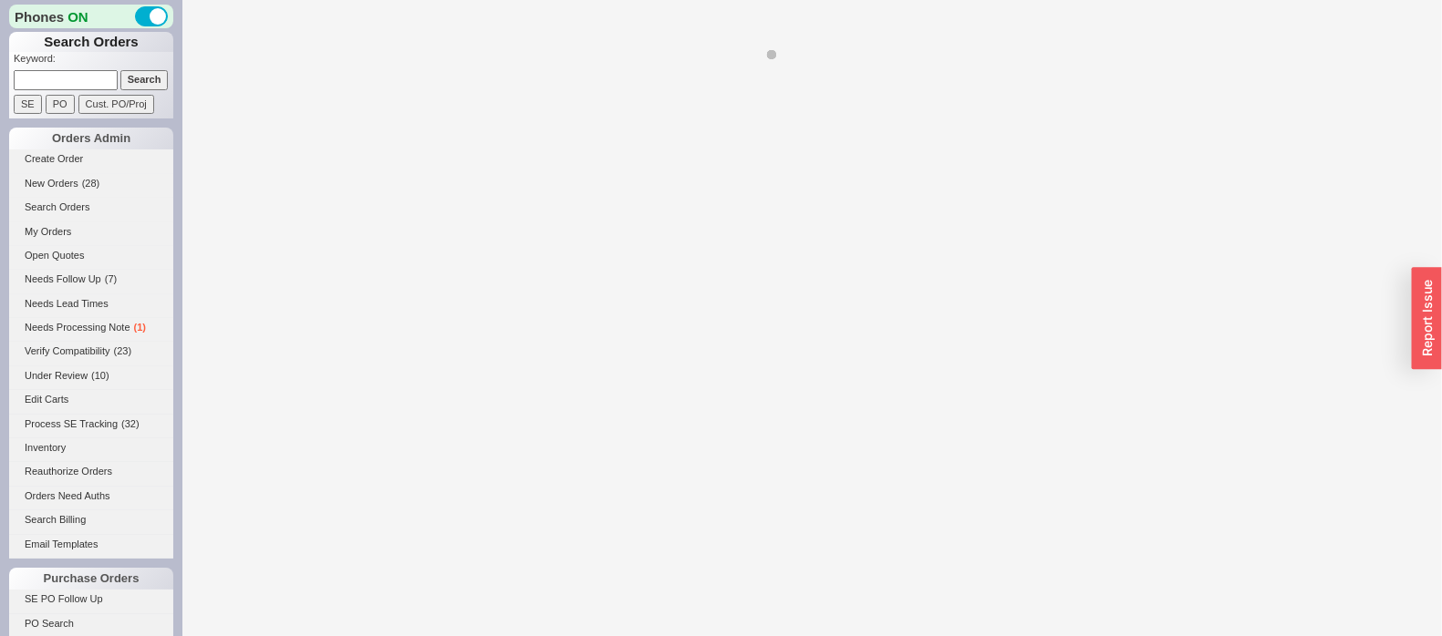
select select "3"
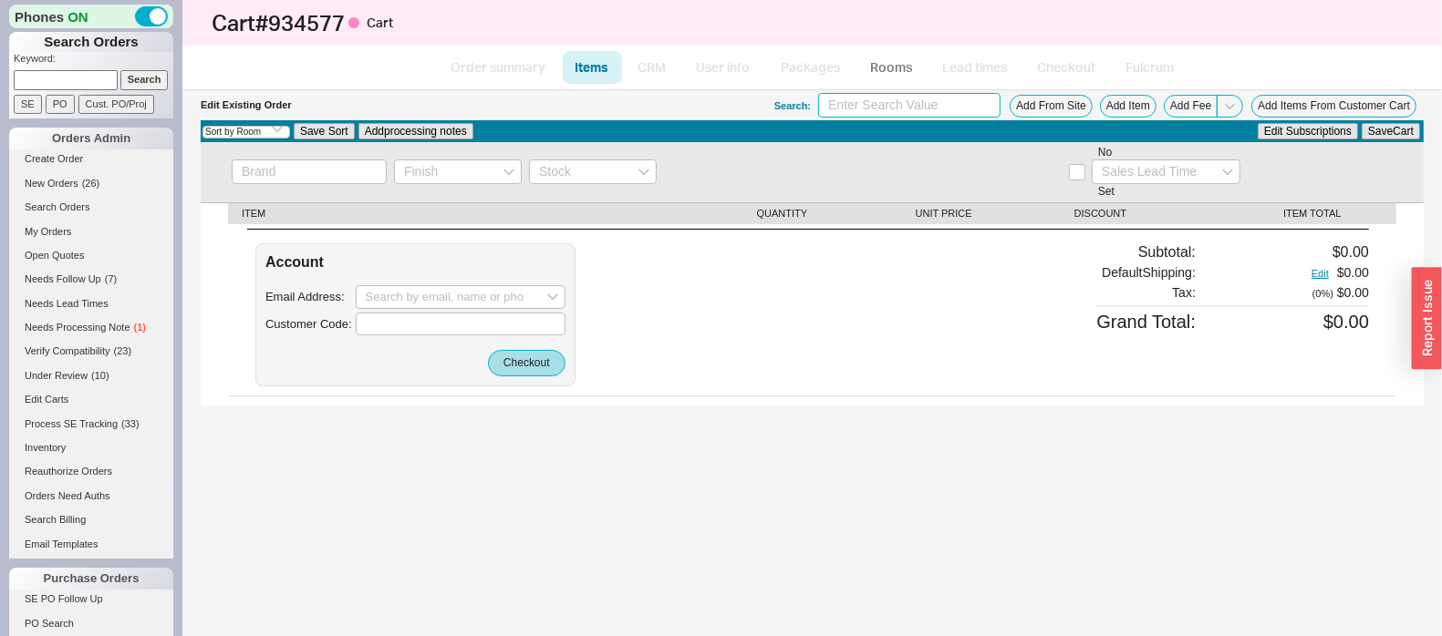
click at [909, 109] on input at bounding box center [909, 105] width 182 height 25
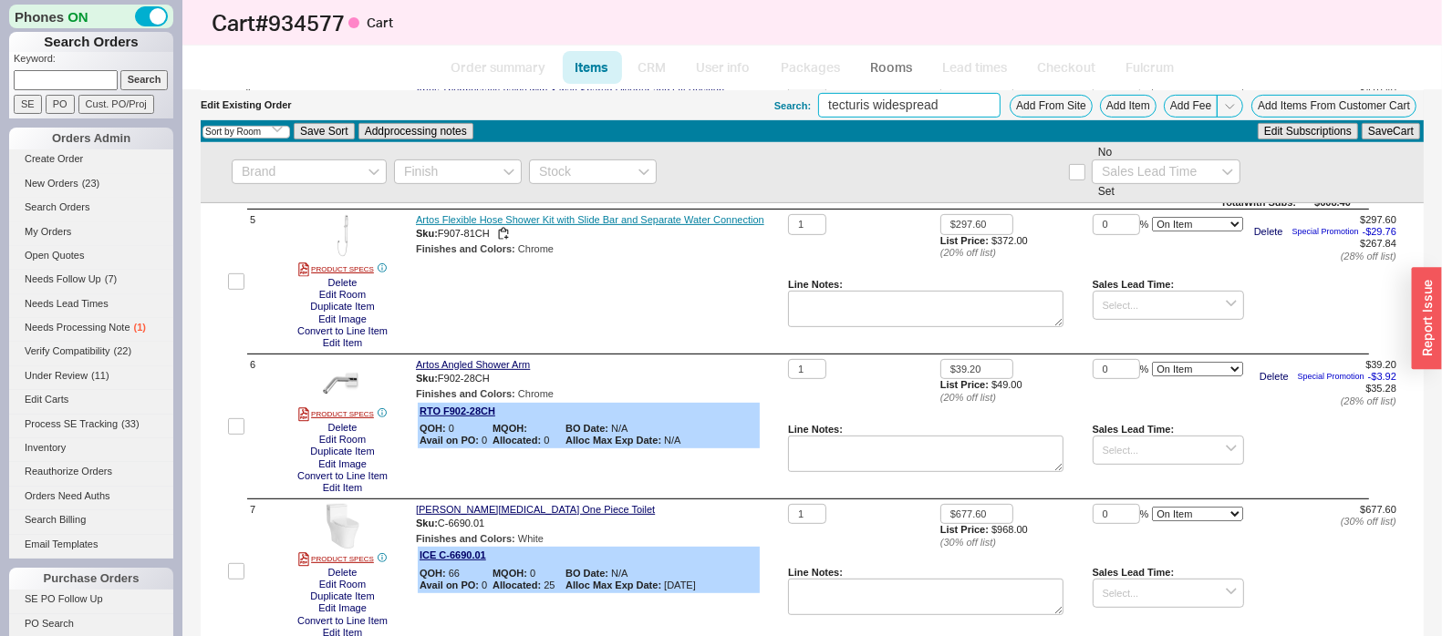
scroll to position [570, 0]
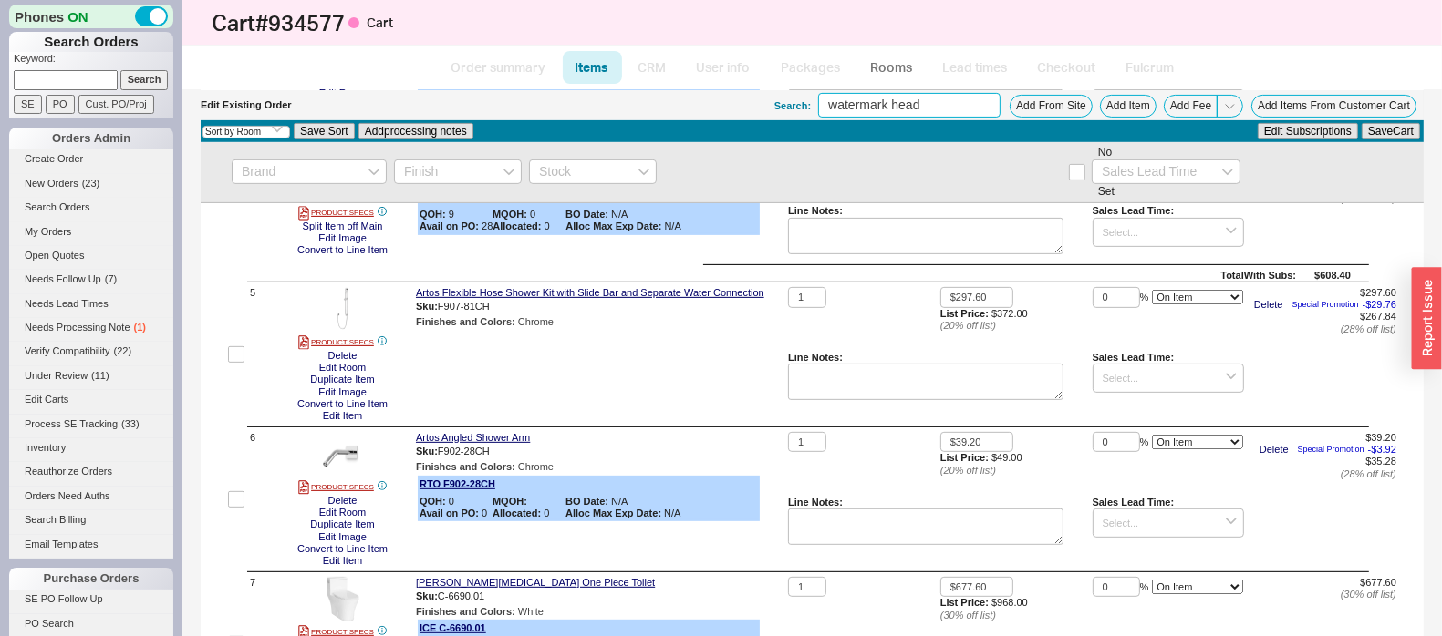
type input "watermark head"
select select "ON_CHECKOUT_AGGREGATED"
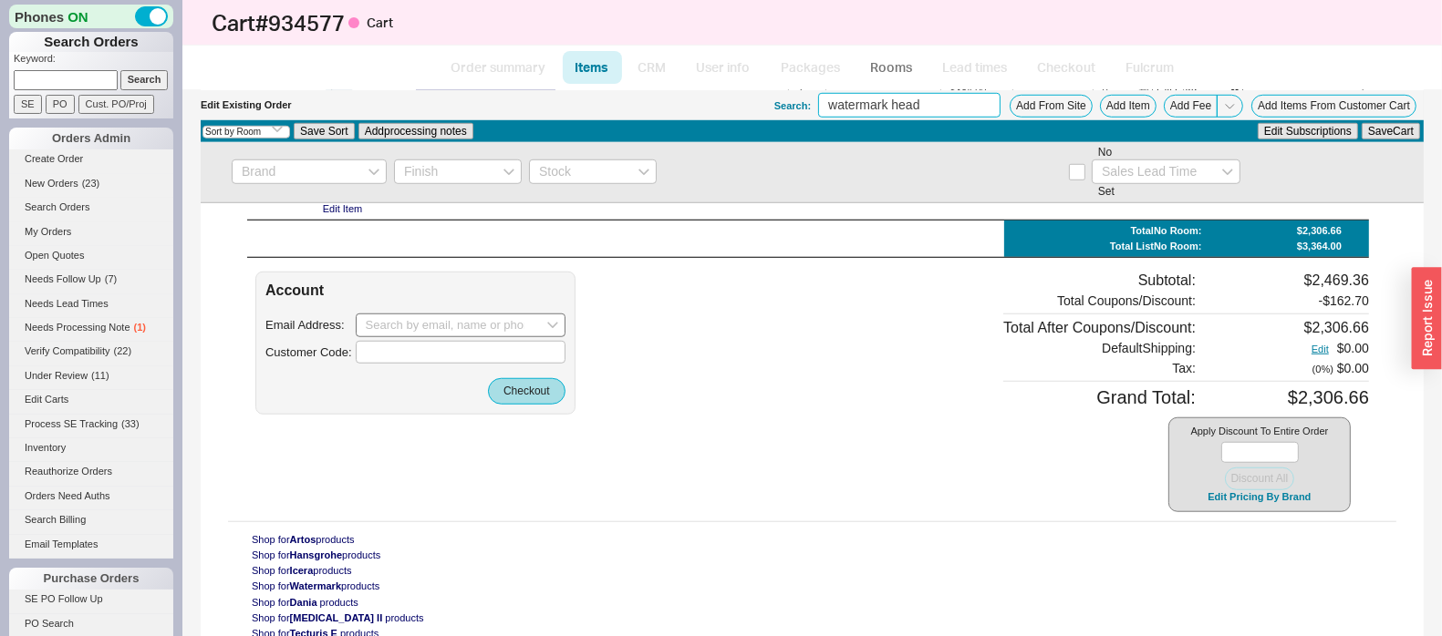
scroll to position [1218, 0]
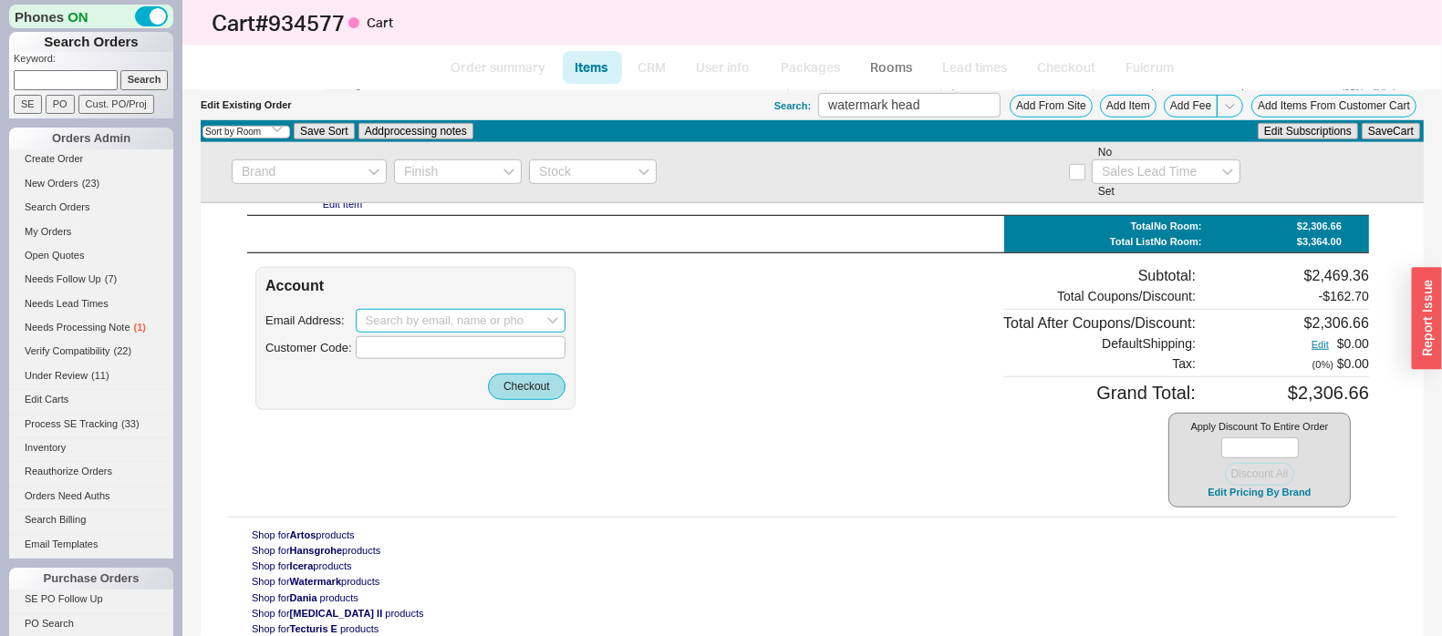
click at [481, 326] on input at bounding box center [461, 321] width 210 height 24
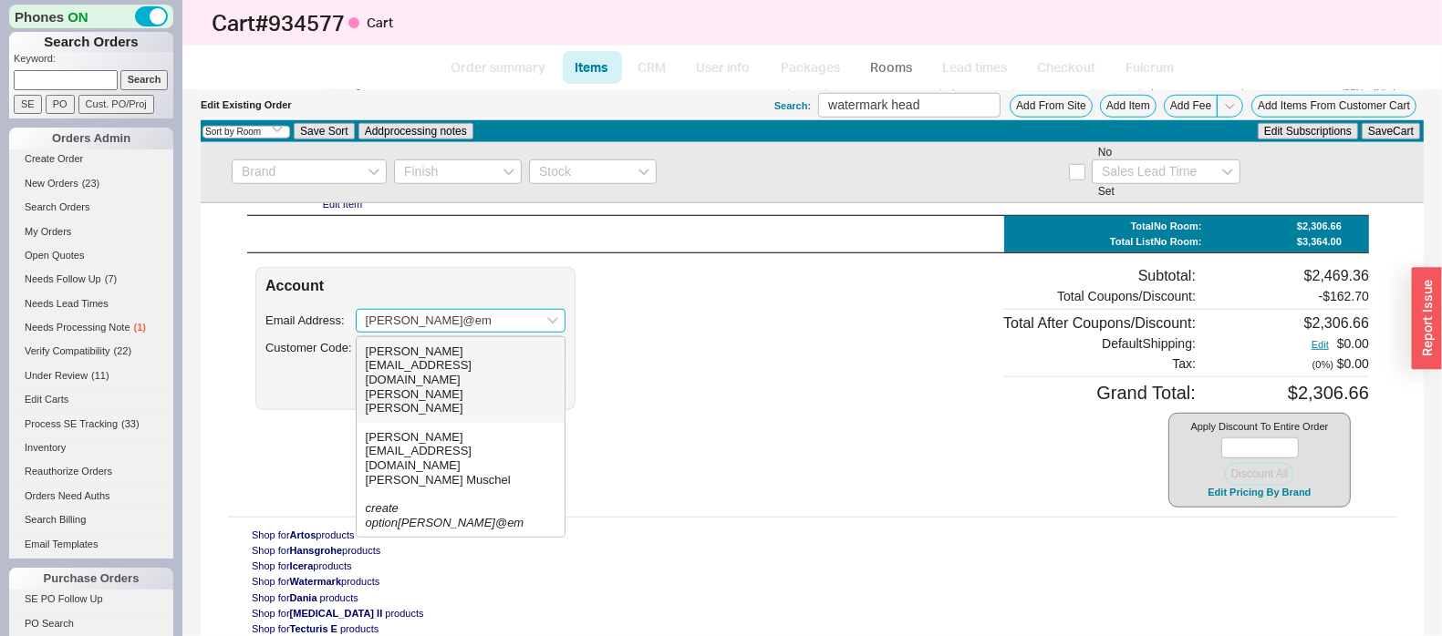
click at [511, 353] on div "[PERSON_NAME][EMAIL_ADDRESS][DOMAIN_NAME]" at bounding box center [461, 366] width 190 height 43
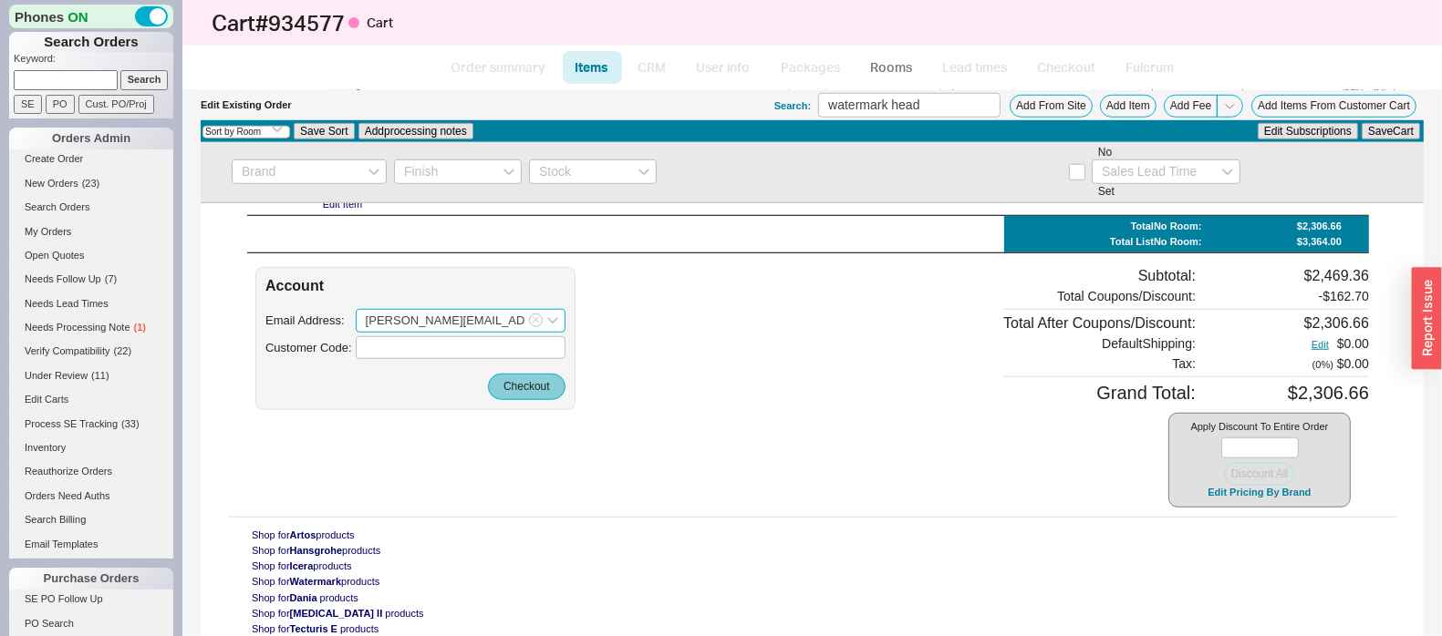
type input "[PERSON_NAME][EMAIL_ADDRESS][DOMAIN_NAME]"
click at [546, 388] on button "Checkout" at bounding box center [527, 387] width 78 height 26
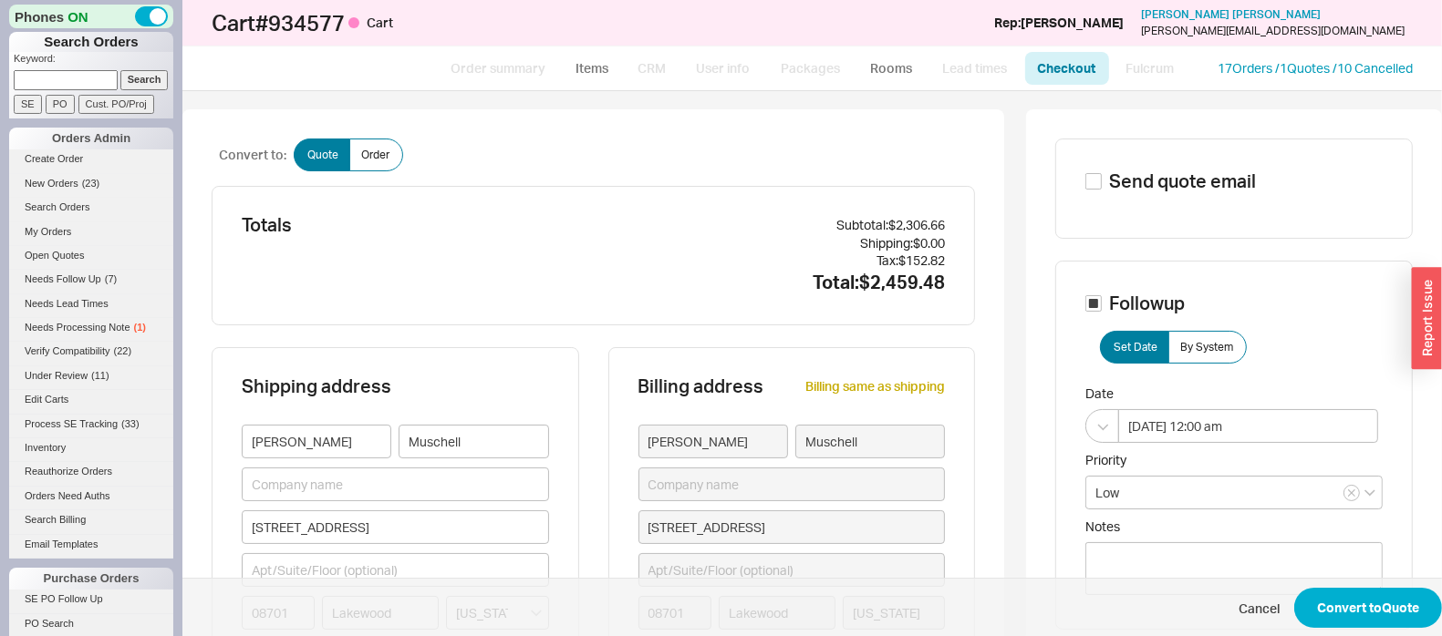
scroll to position [227, 0]
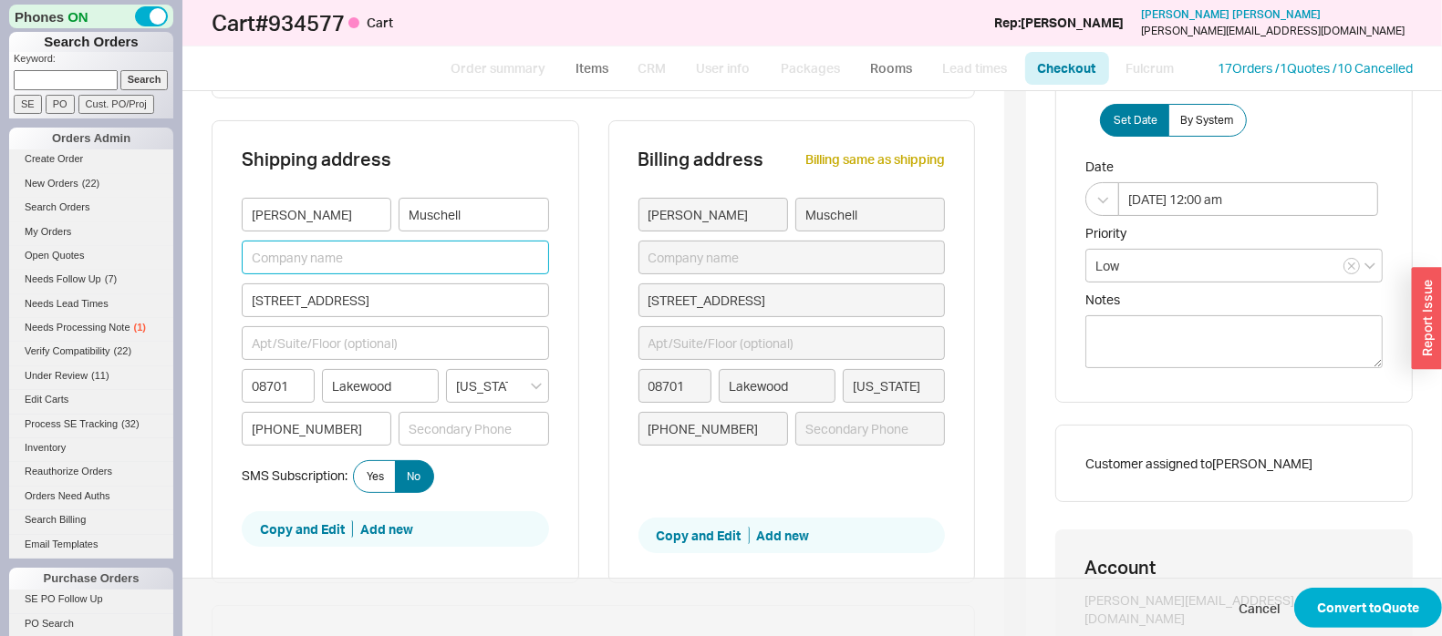
click at [330, 251] on input at bounding box center [395, 258] width 307 height 34
click at [834, 27] on div "Add Customer Ref" at bounding box center [812, 23] width 173 height 36
click at [880, 21] on button at bounding box center [875, 23] width 24 height 24
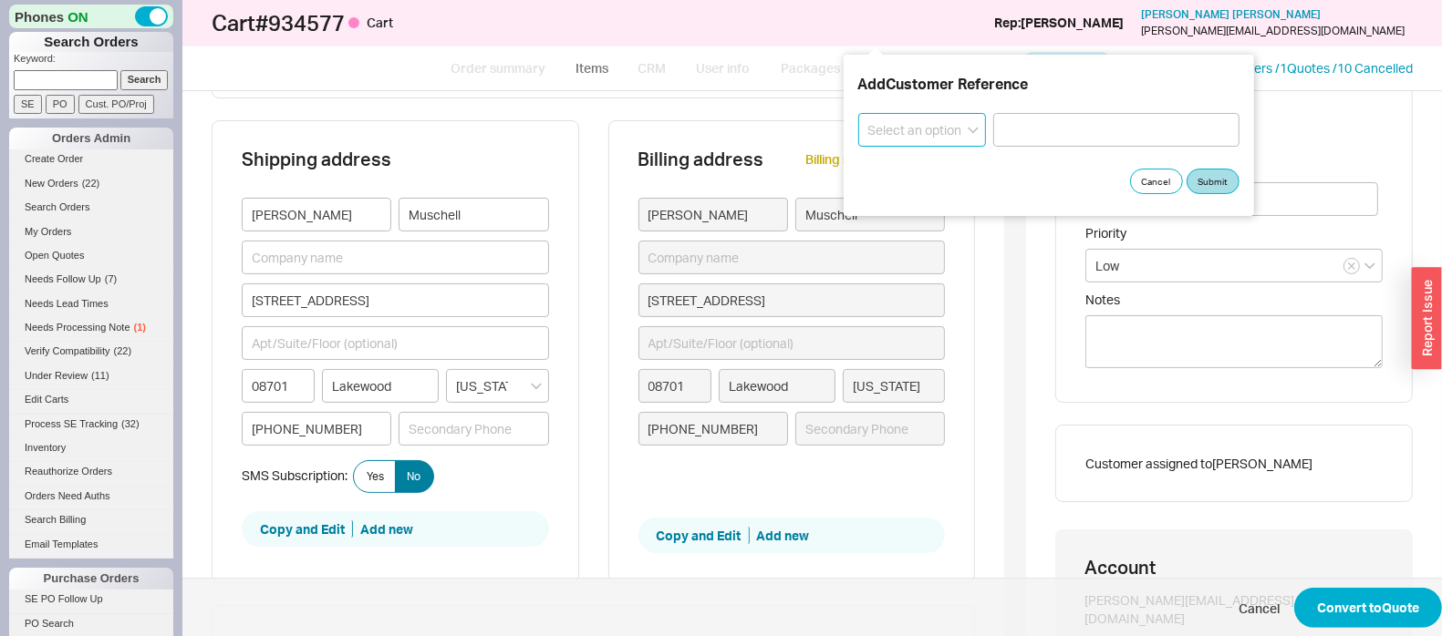
click at [890, 129] on select "Select an option PO Number Project Name" at bounding box center [922, 130] width 128 height 34
select select "Project Name"
click at [858, 113] on select "Select an option PO Number Project Name" at bounding box center [922, 130] width 128 height 34
click at [1034, 131] on input at bounding box center [1116, 130] width 246 height 34
type input "Stefansky"
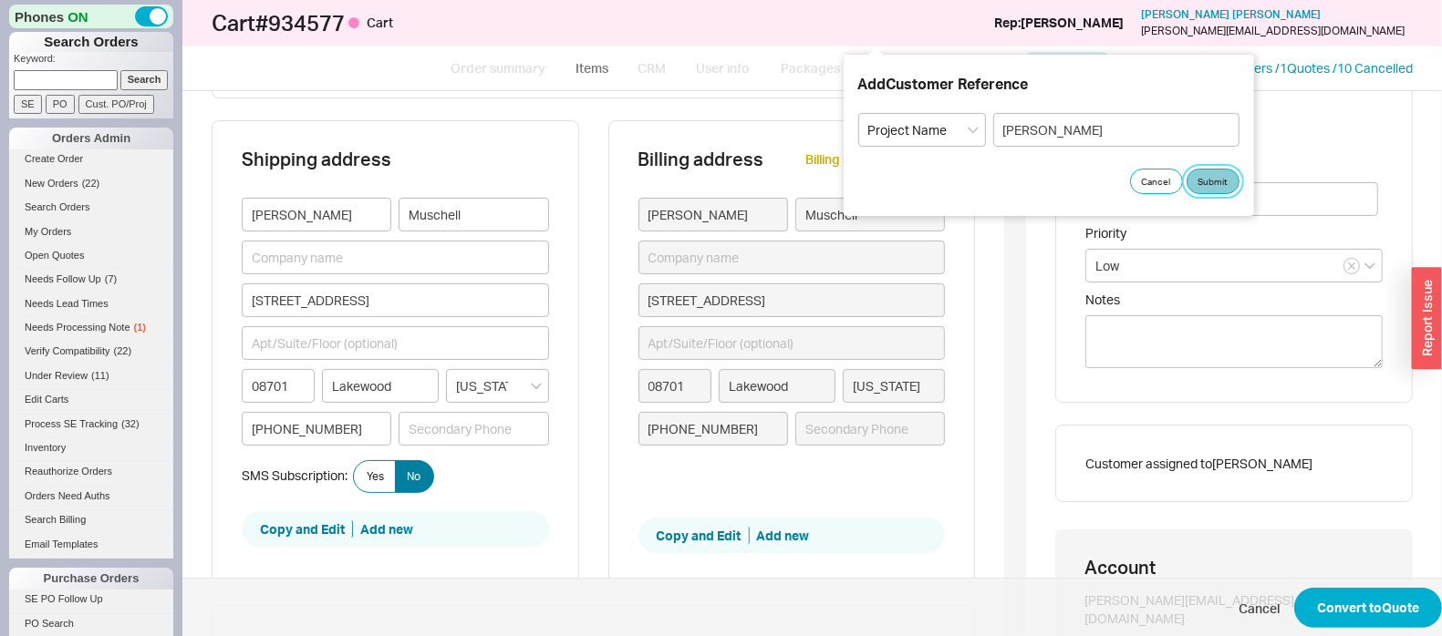
click at [1223, 181] on button "Submit" at bounding box center [1212, 182] width 53 height 26
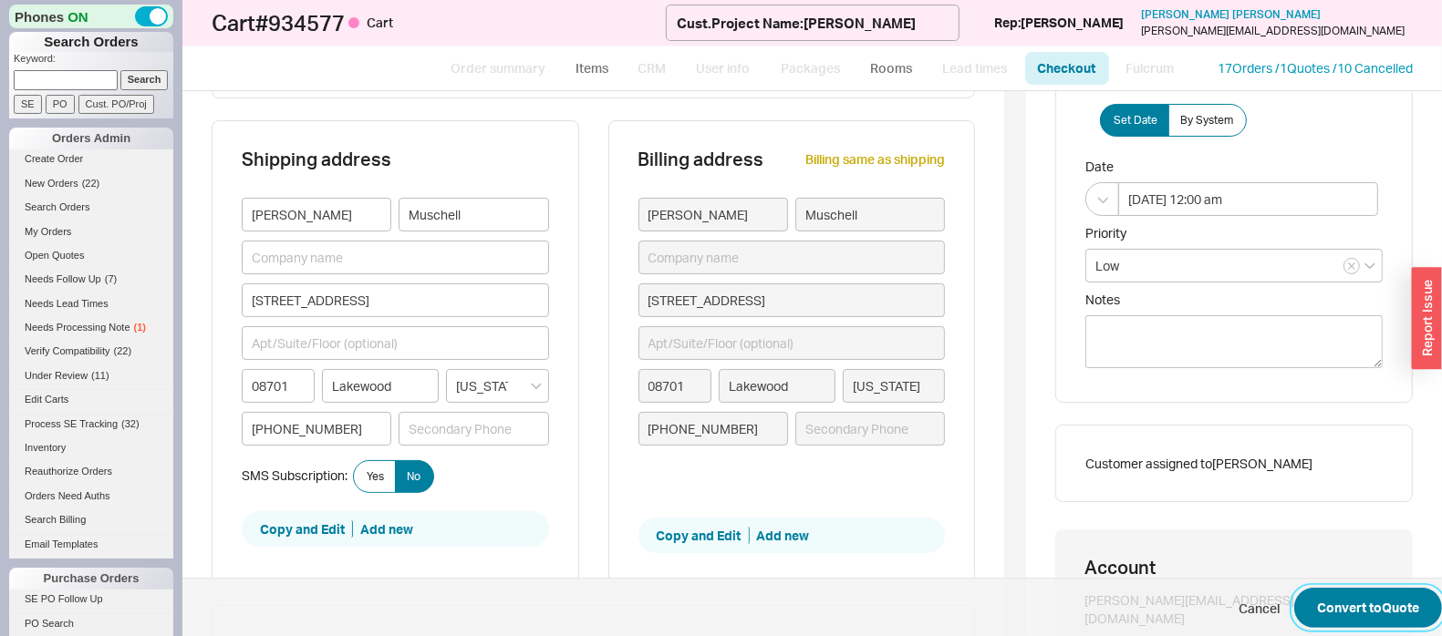
click at [1379, 603] on button "Convert to Quote" at bounding box center [1368, 608] width 148 height 40
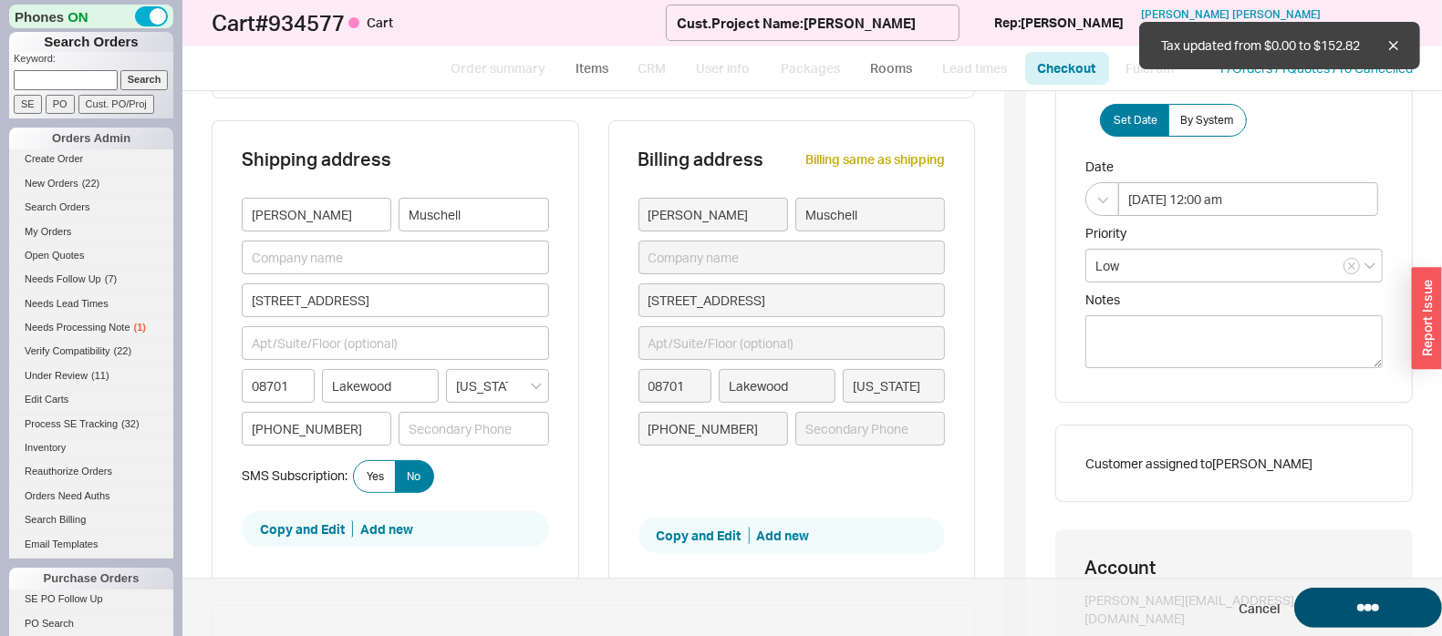
select select "*"
select select "LOW"
select select "3"
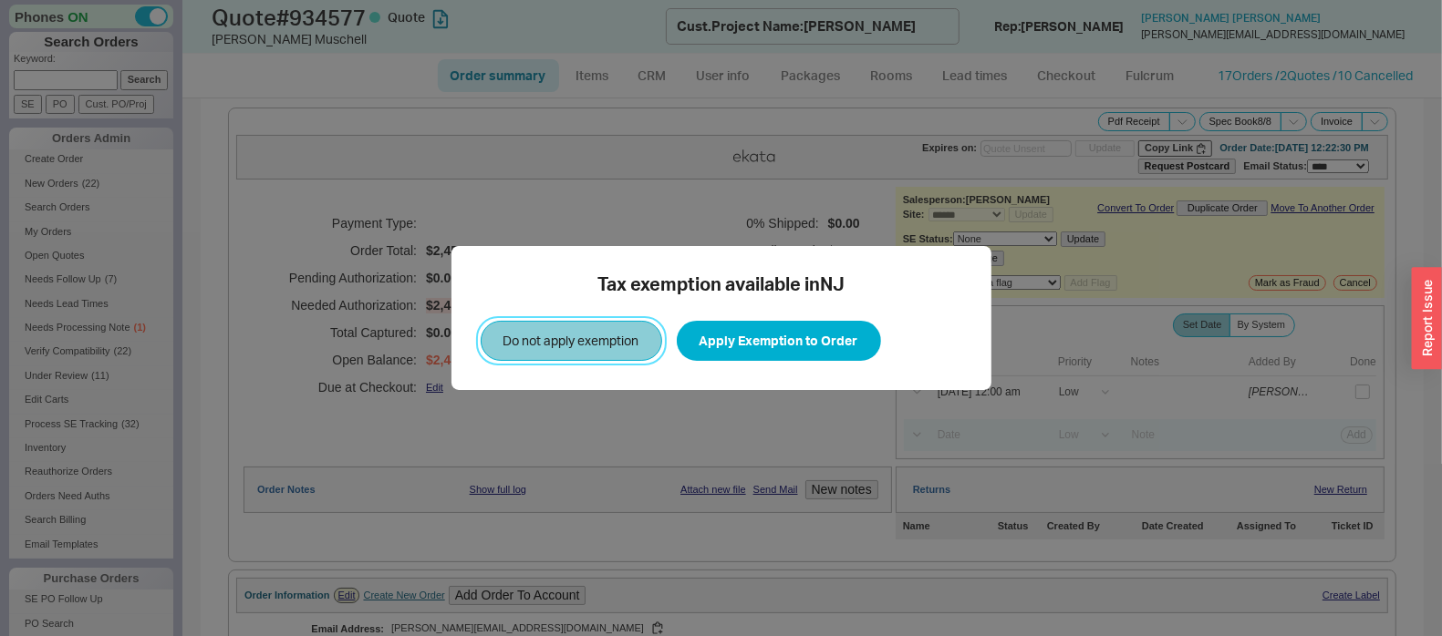
click at [604, 344] on button "Do not apply exemption" at bounding box center [571, 341] width 181 height 40
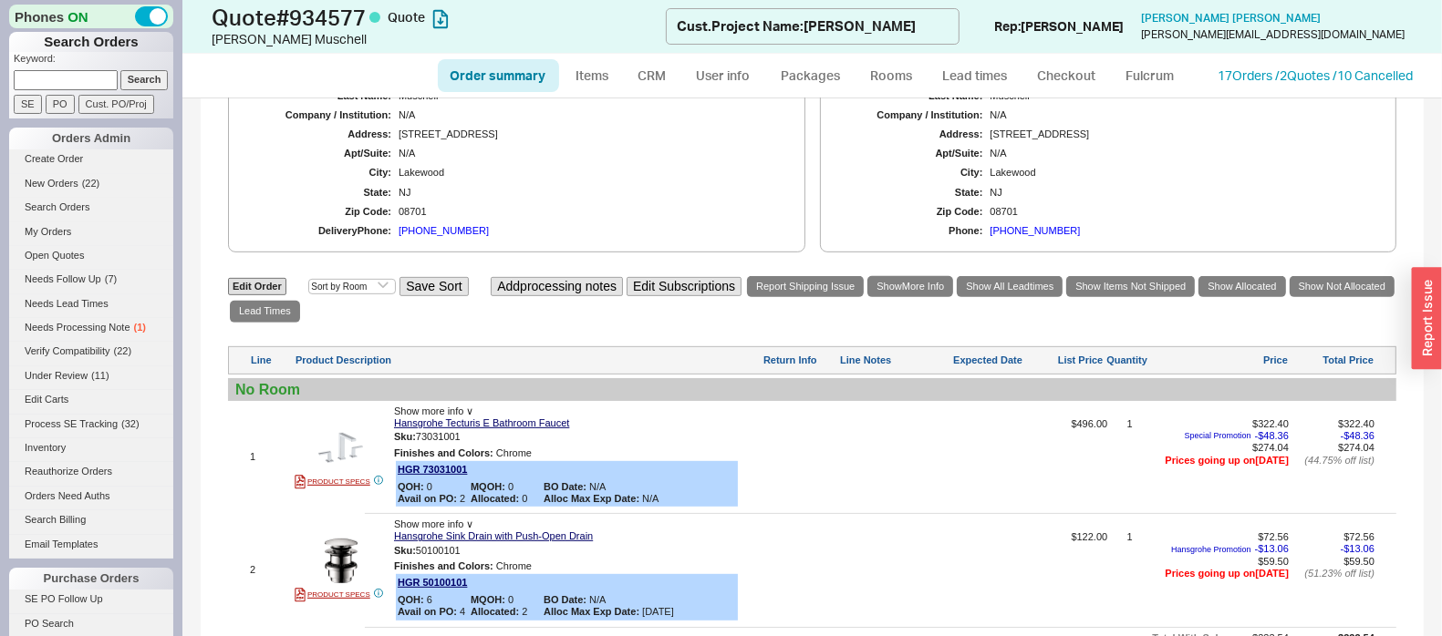
scroll to position [684, 0]
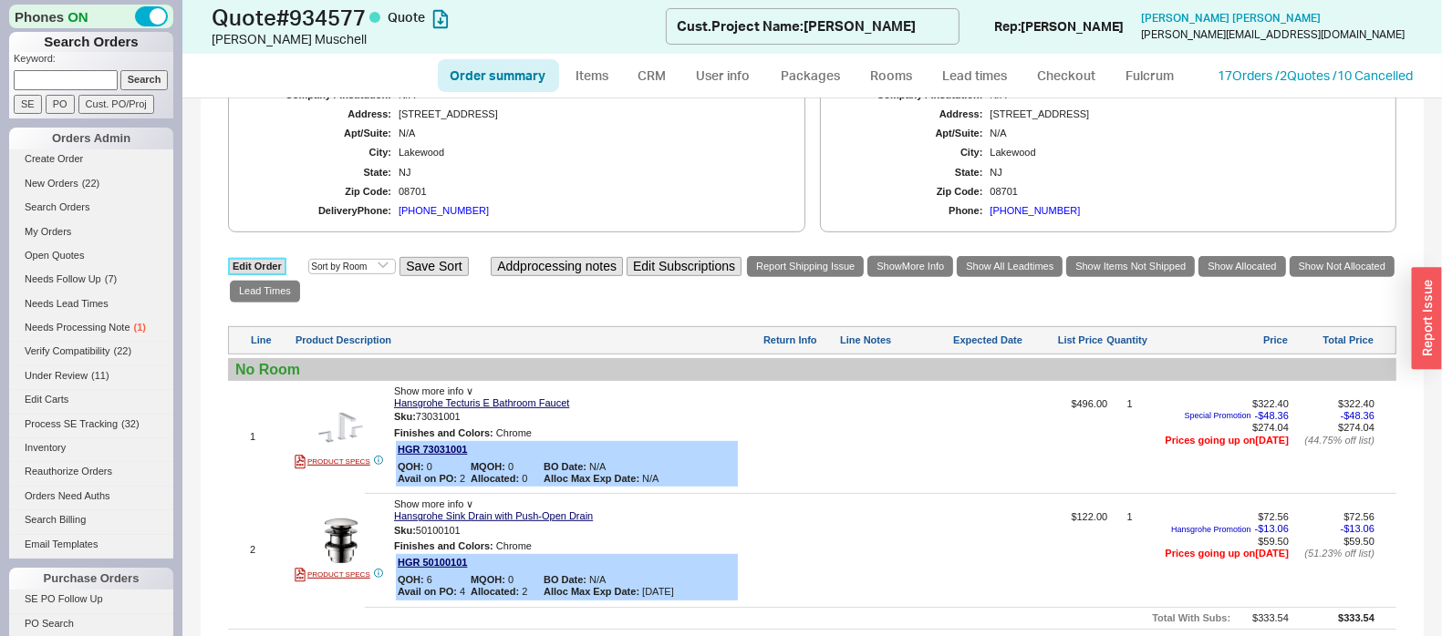
click at [242, 258] on link "Edit Order" at bounding box center [257, 266] width 58 height 17
select select "3"
select select "ON_CHECKOUT_AGGREGATED"
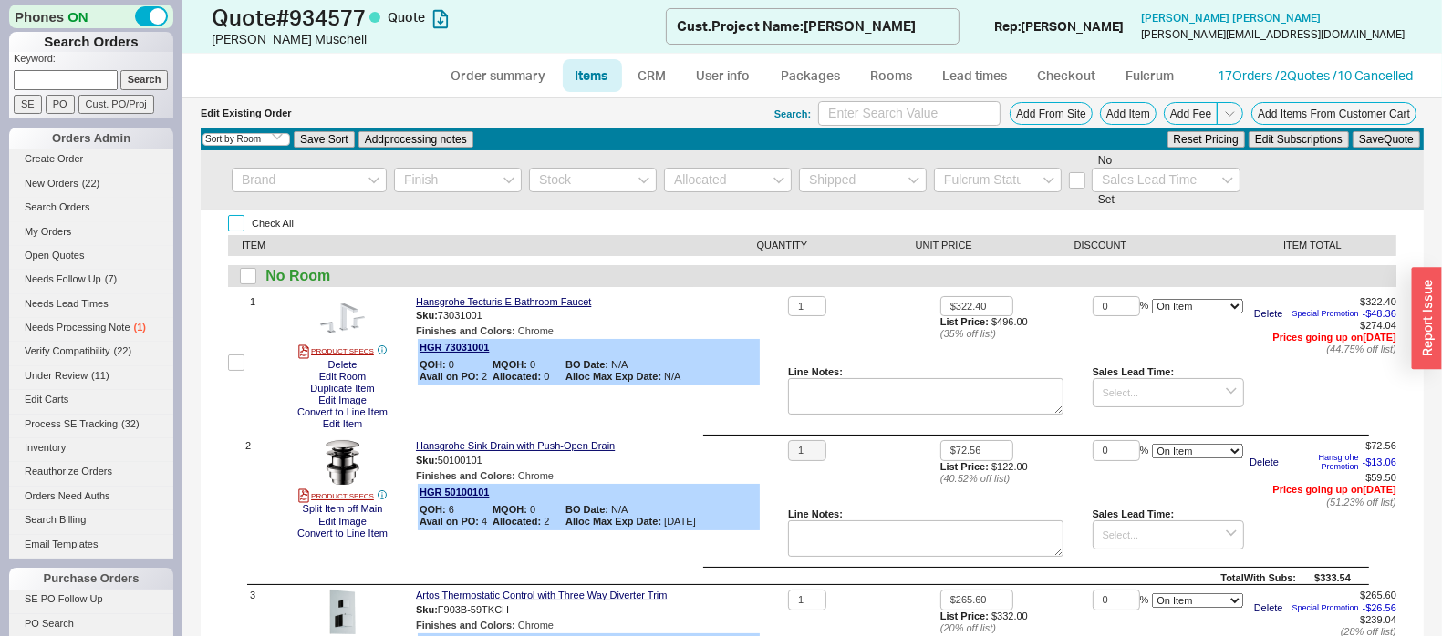
click at [235, 221] on input "Check All" at bounding box center [236, 223] width 16 height 16
checkbox input "true"
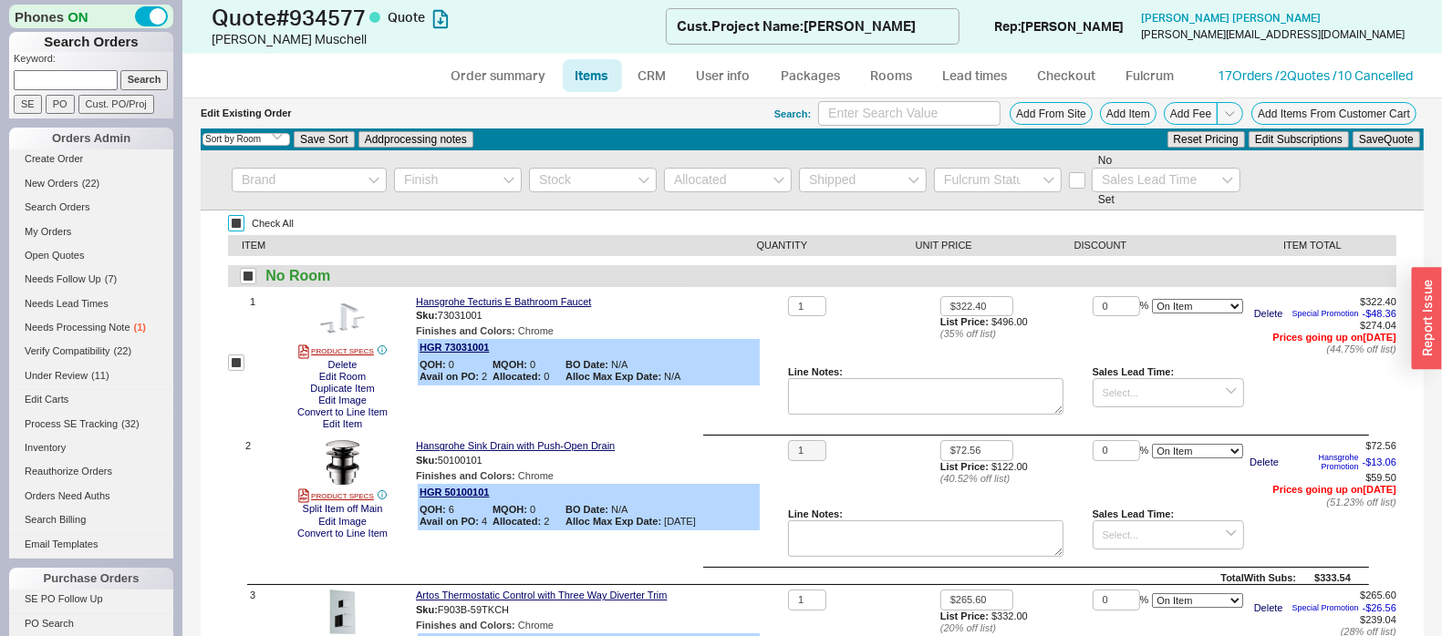
checkbox input "true"
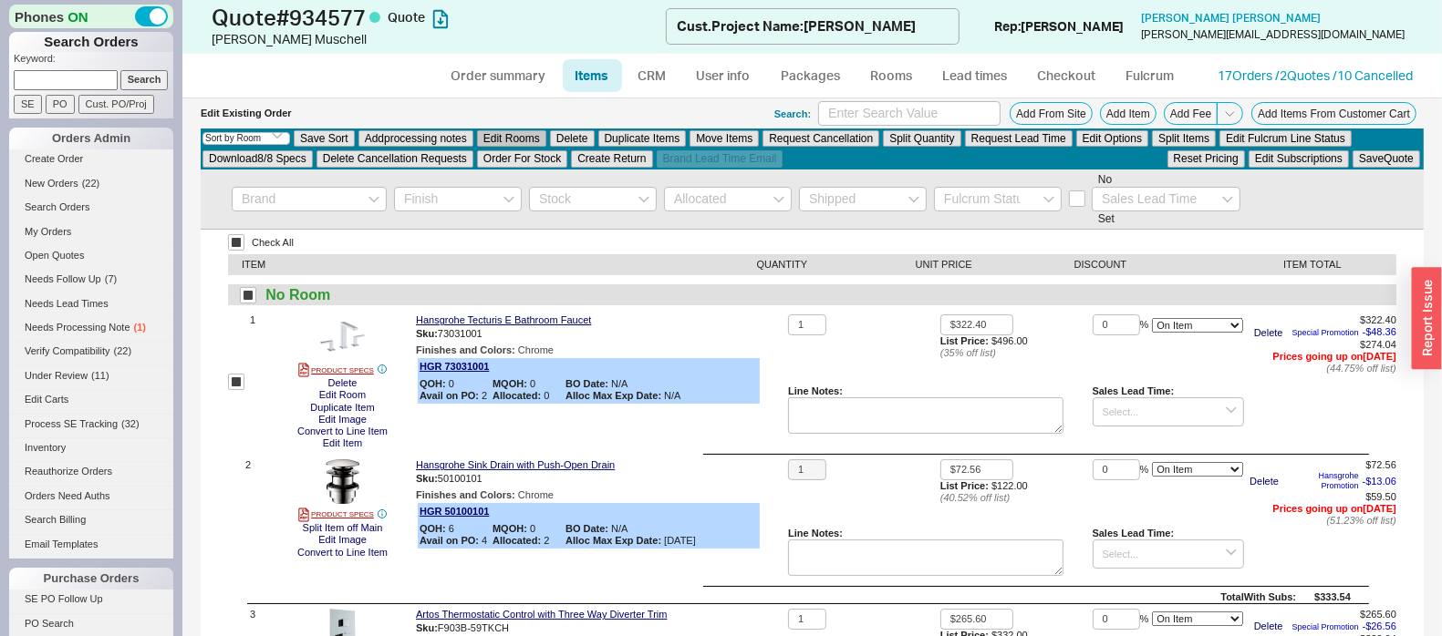
click at [537, 138] on button "Edit Rooms" at bounding box center [511, 138] width 69 height 16
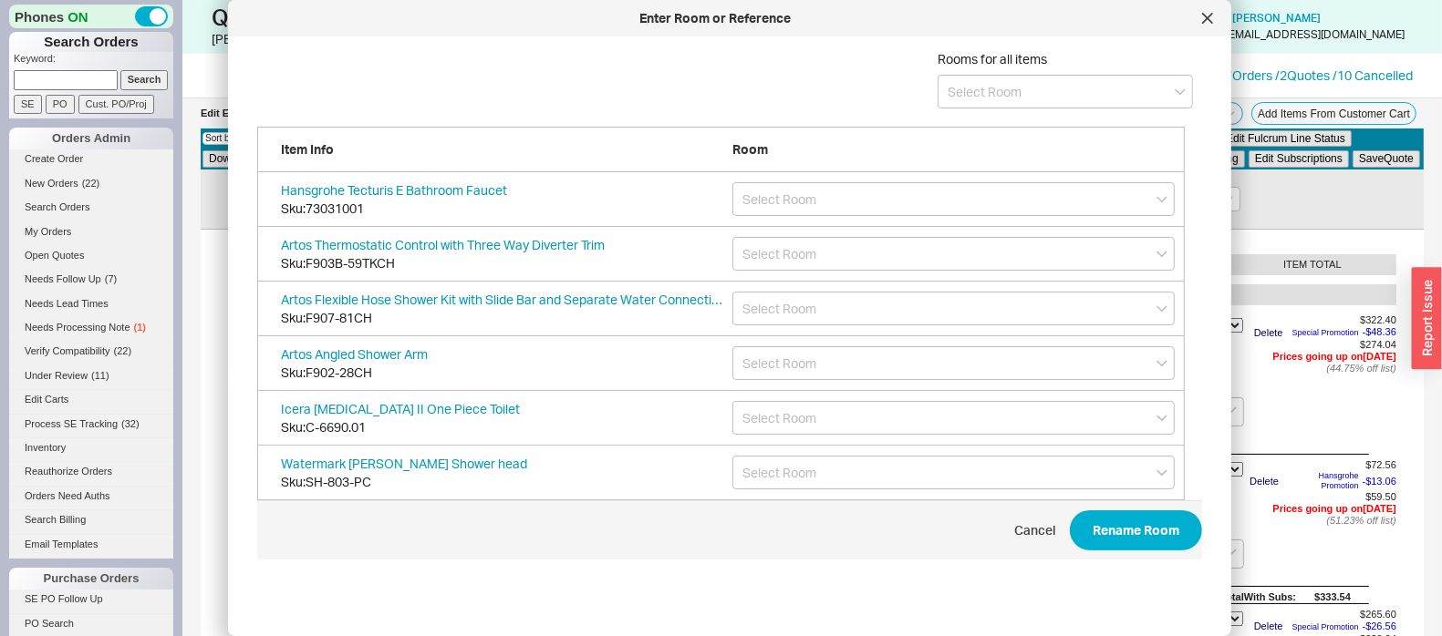
scroll to position [539, 939]
click at [945, 93] on input at bounding box center [1064, 92] width 255 height 34
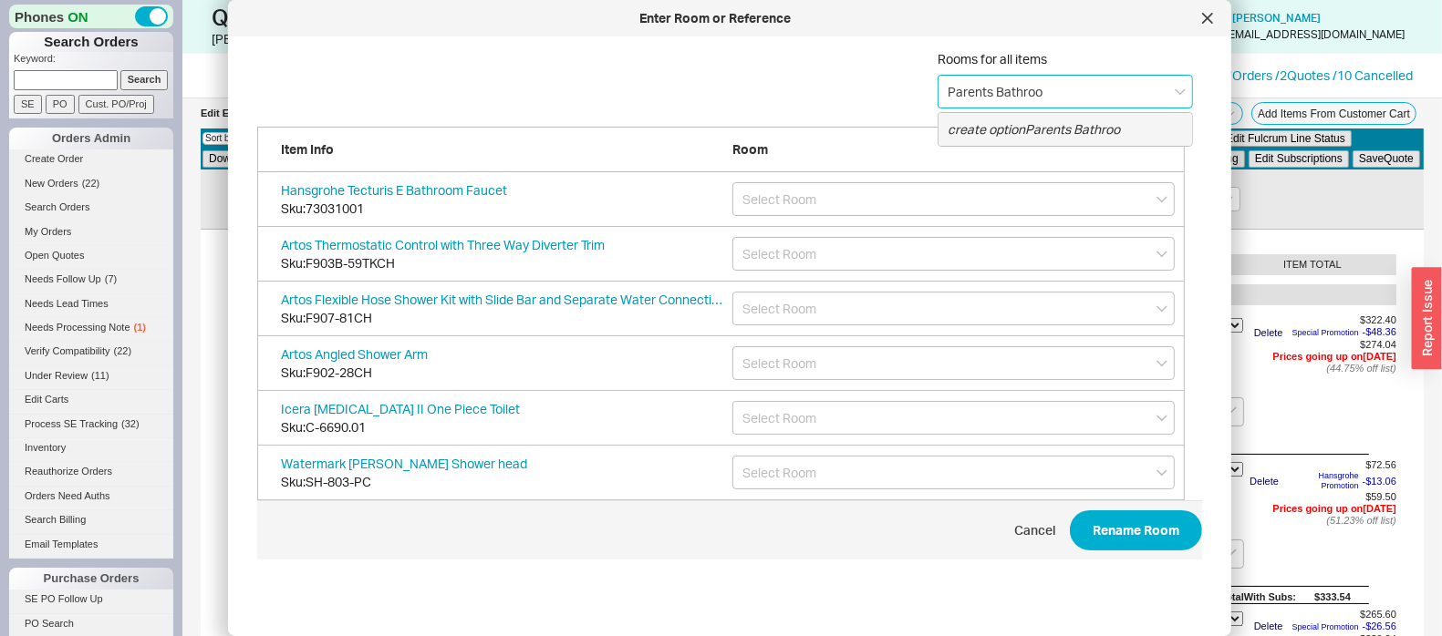
type input "Parents Bathroom"
click at [1044, 121] on icon "create option Parents Bathroom" at bounding box center [1038, 129] width 183 height 16
type input "Parents Bathroom"
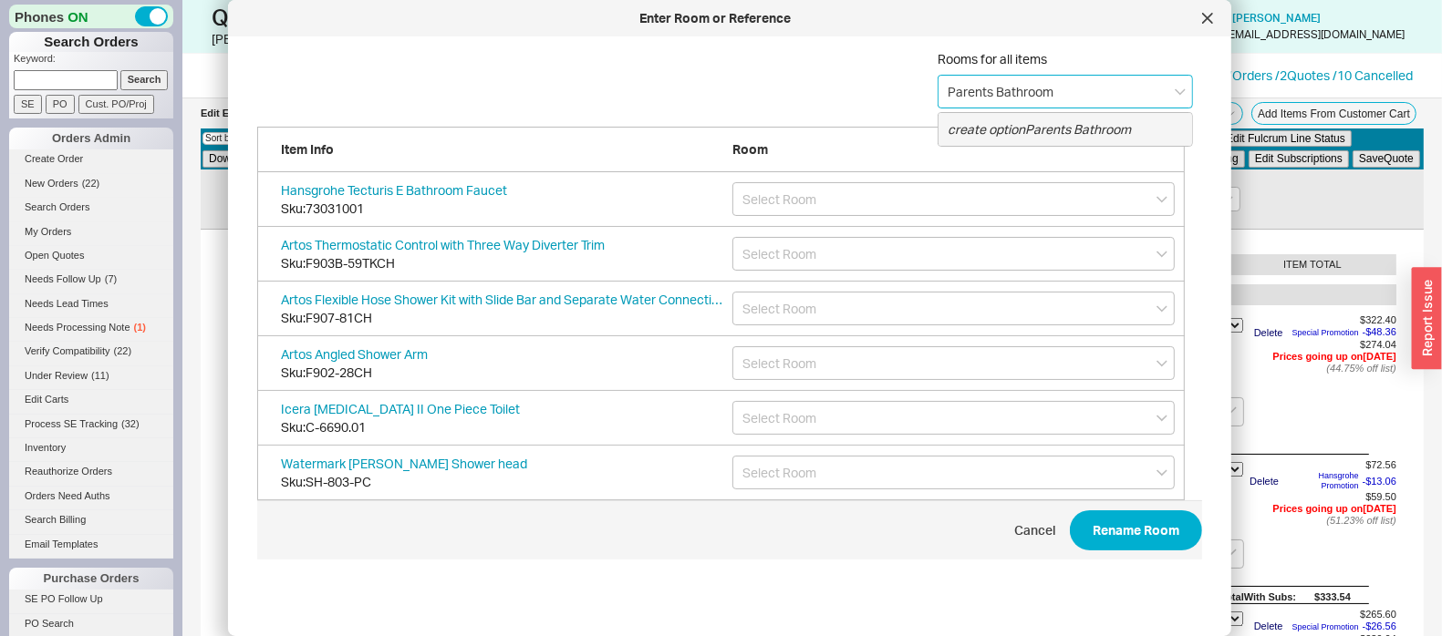
type input "Parents Bathroom"
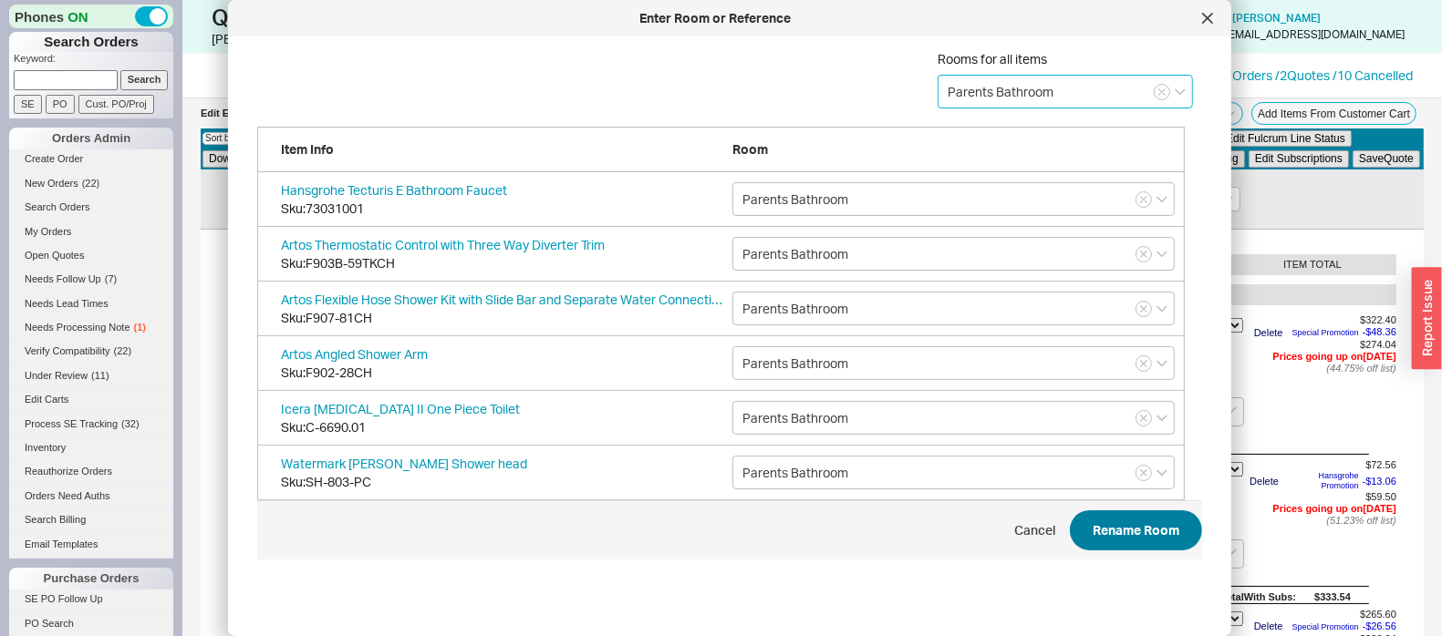
type input "Parents Bathroom"
click at [1119, 531] on button "Rename Room" at bounding box center [1136, 531] width 132 height 40
checkbox input "false"
select select "ON_CHECKOUT_AGGREGATED"
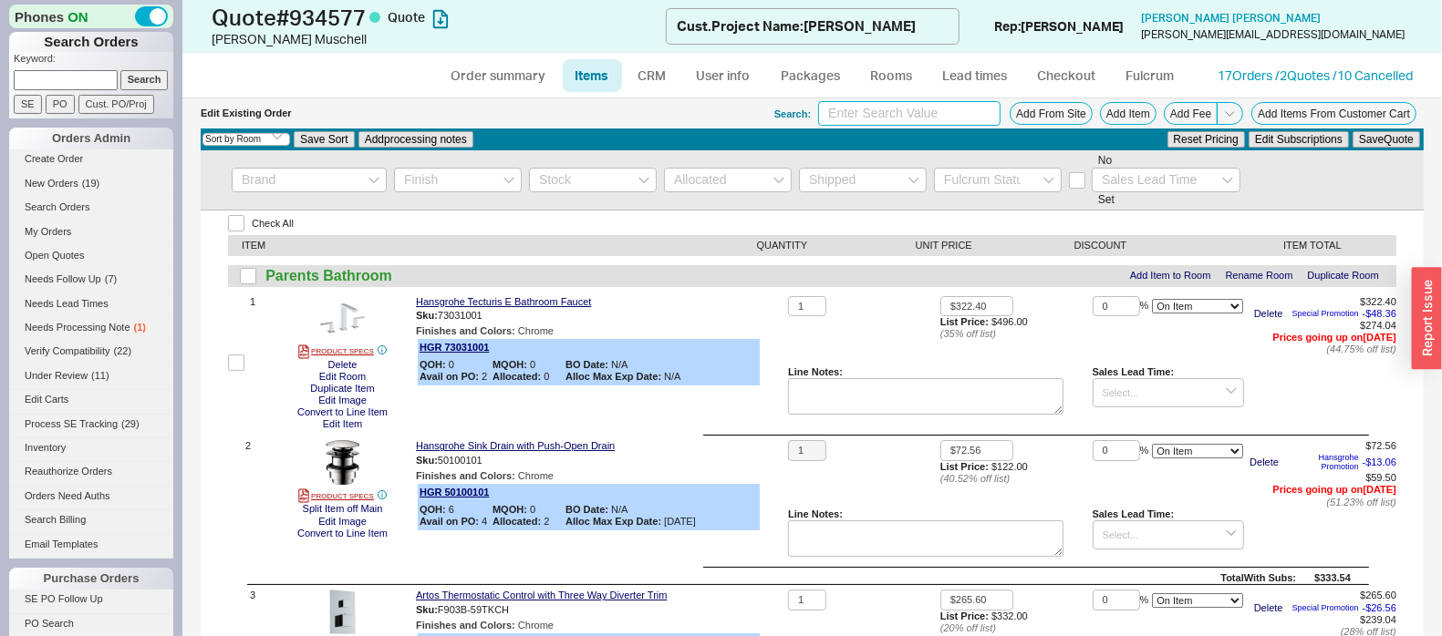
click at [827, 106] on input at bounding box center [909, 113] width 182 height 25
type input "brizo luxe steel kitchen"
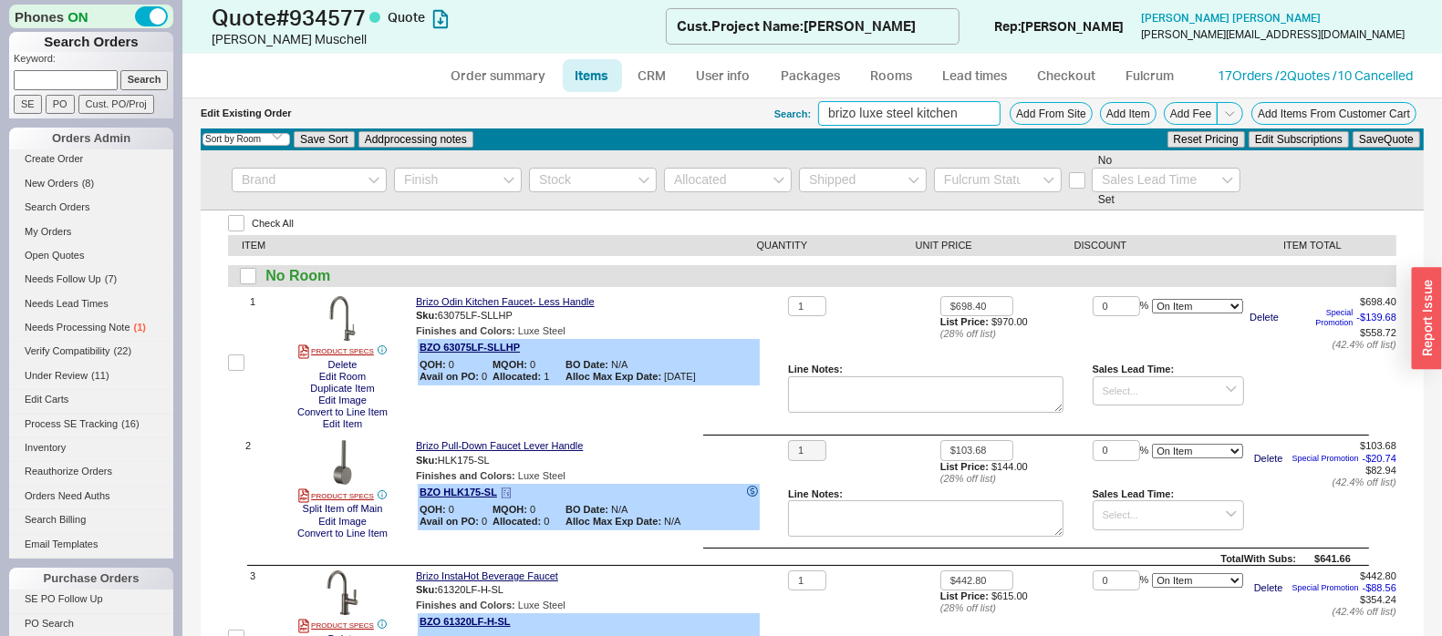
scroll to position [0, 0]
click at [238, 275] on div "No Room" at bounding box center [812, 275] width 1168 height 21
click at [255, 278] on input "checkbox" at bounding box center [248, 276] width 16 height 16
checkbox input "true"
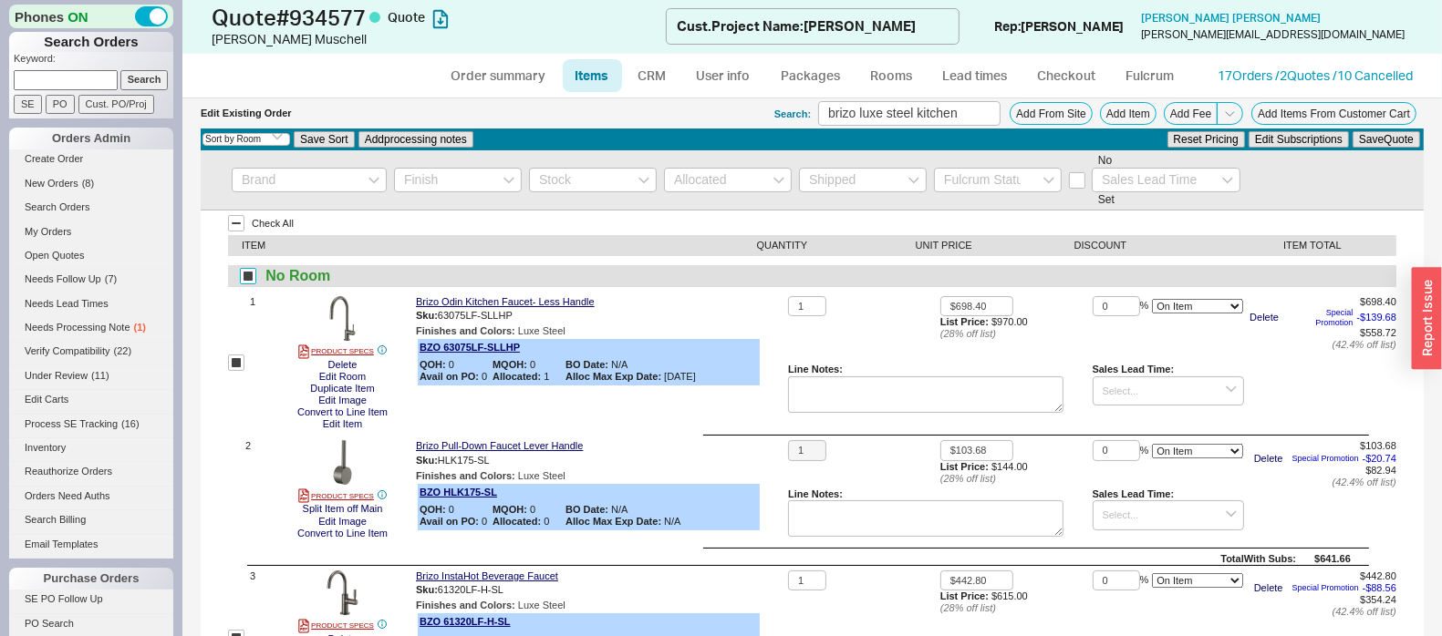
checkbox input "true"
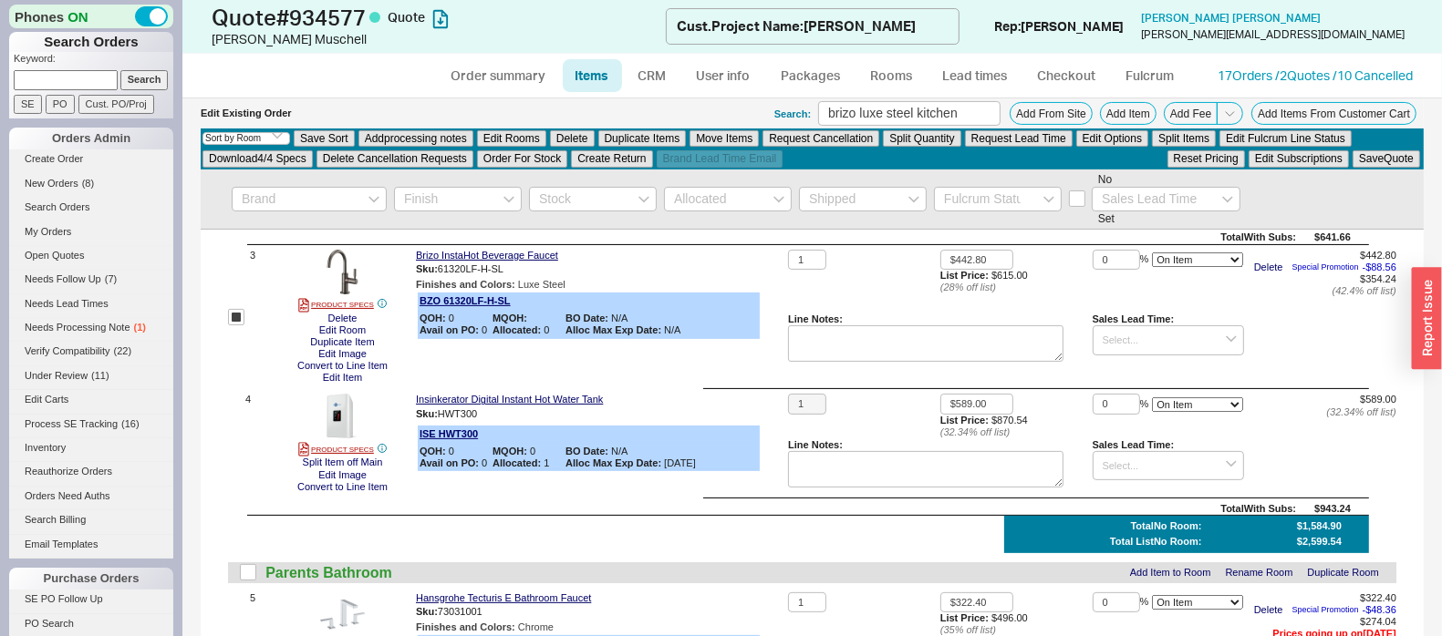
scroll to position [342, 0]
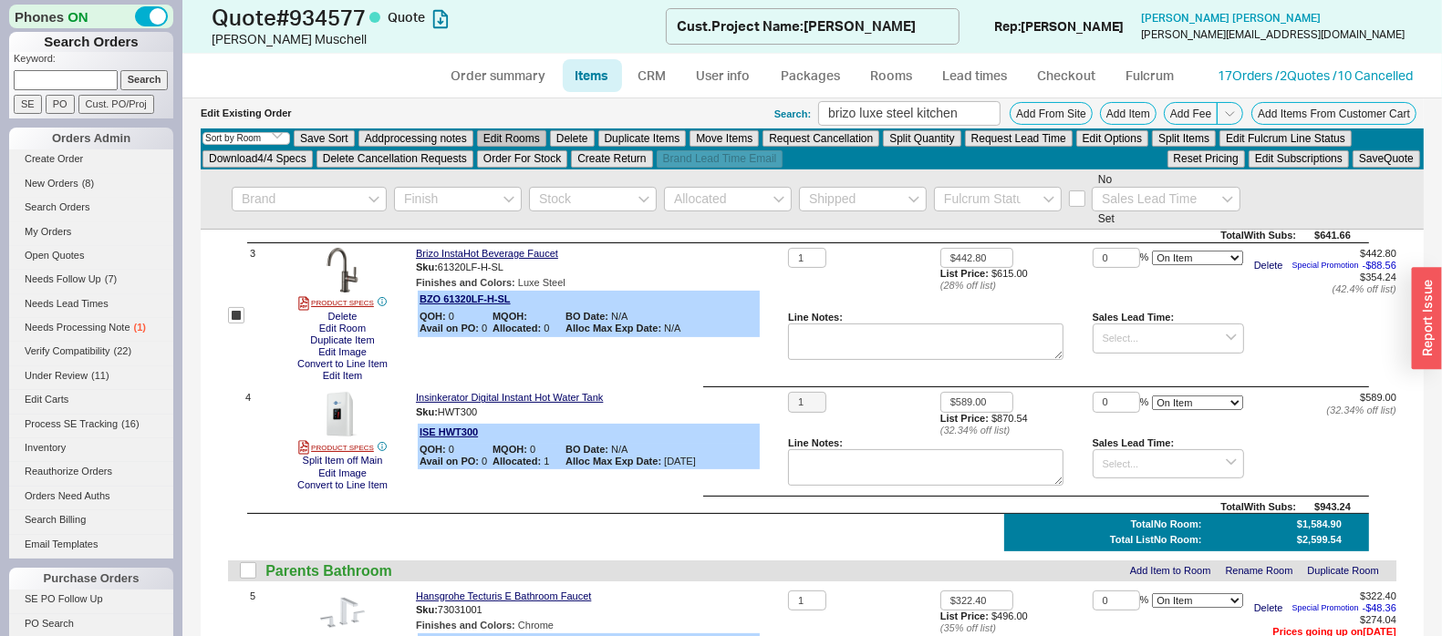
click at [515, 137] on button "Edit Rooms" at bounding box center [511, 138] width 69 height 16
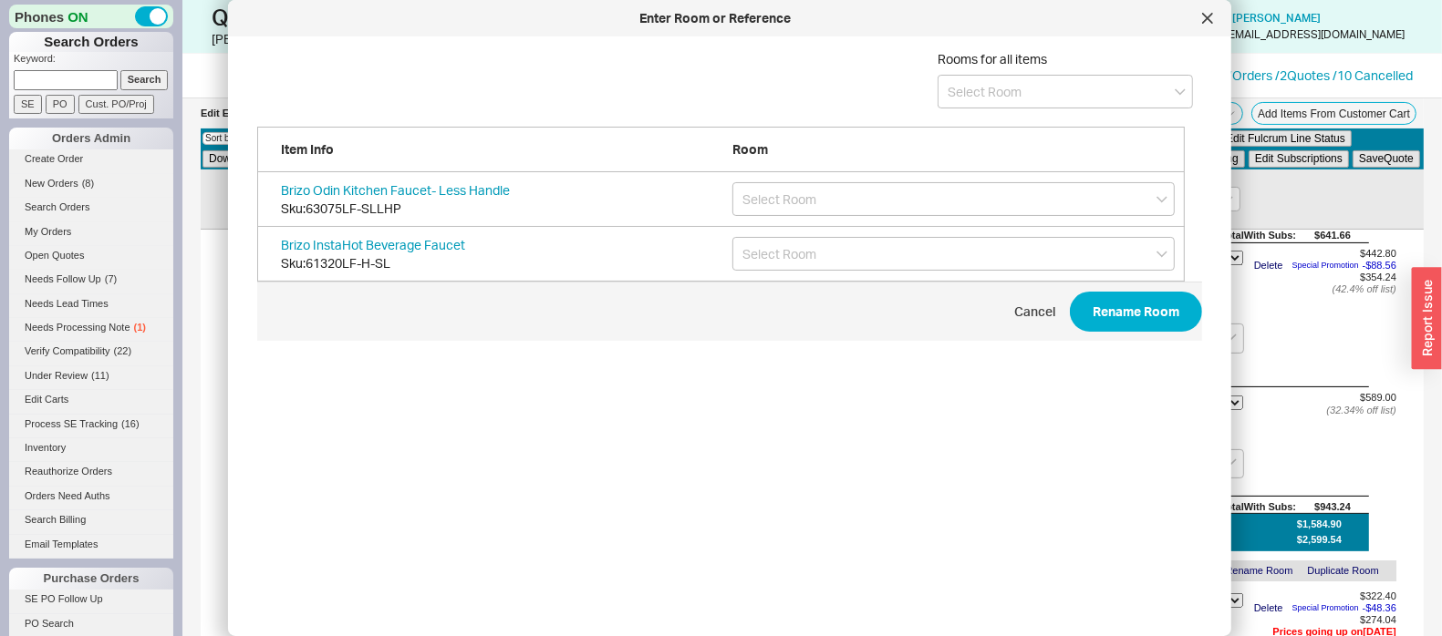
scroll to position [539, 939]
click at [999, 78] on input at bounding box center [1064, 92] width 255 height 34
type input "Parents Kitchen"
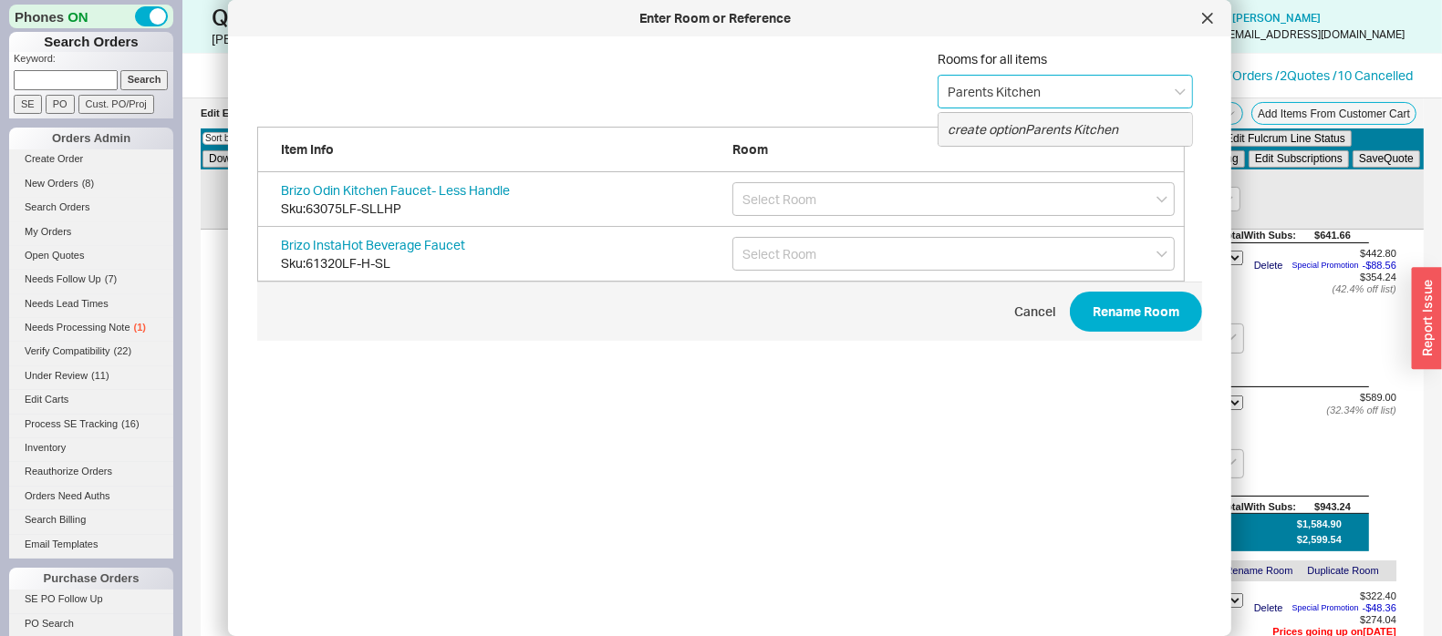
click at [1090, 139] on div "create option Parents Kitchen" at bounding box center [1064, 129] width 253 height 33
type input "Parents Kitchen"
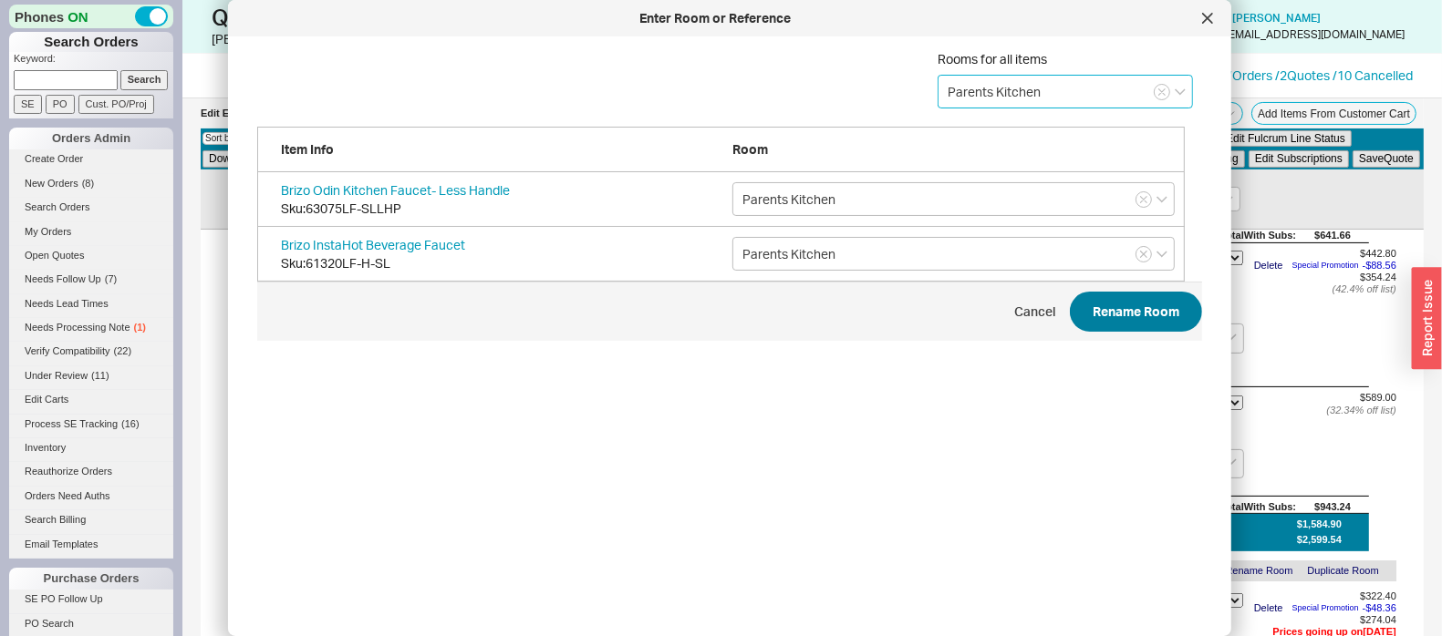
type input "Parents Kitchen"
click at [1115, 319] on button "Rename Room" at bounding box center [1136, 312] width 132 height 40
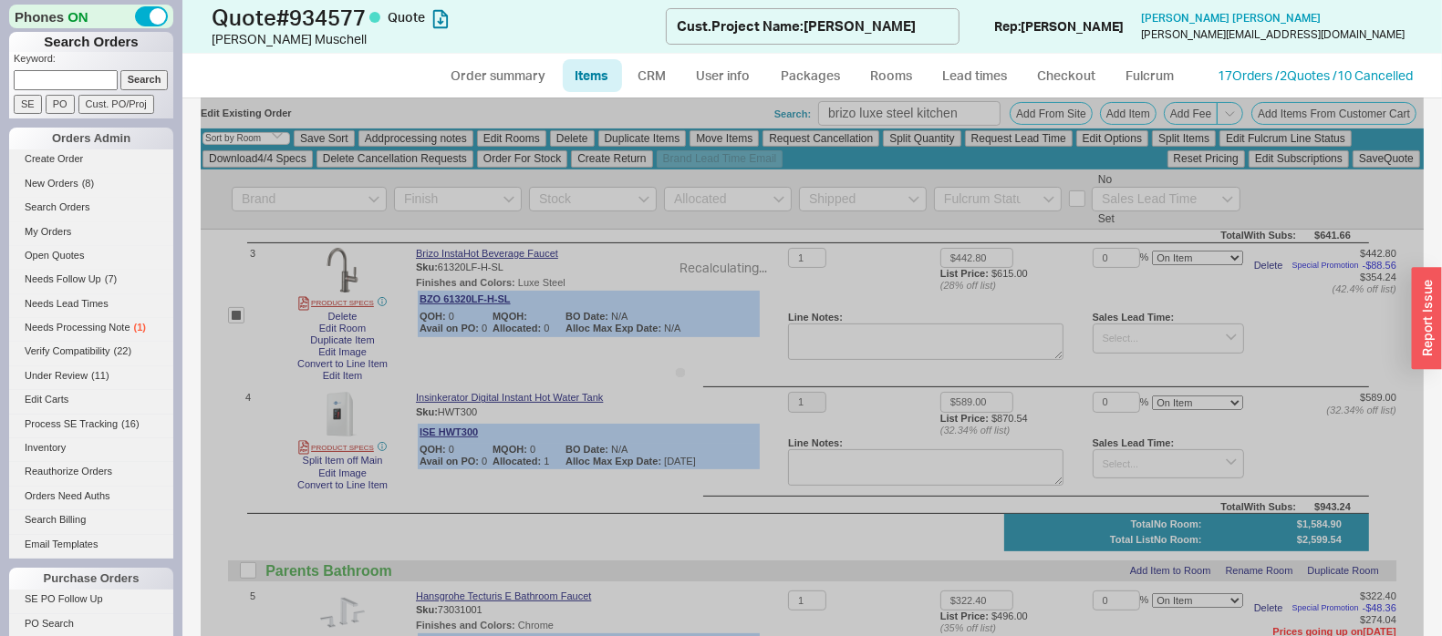
checkbox input "false"
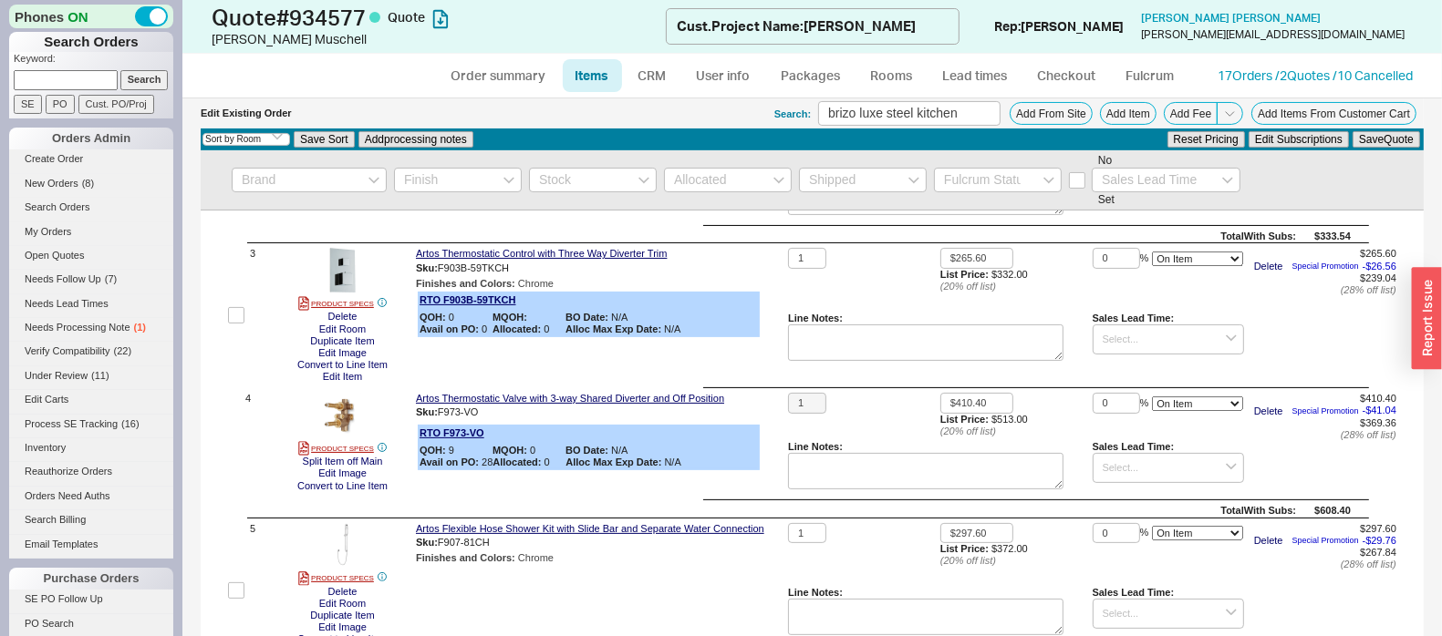
scroll to position [0, 0]
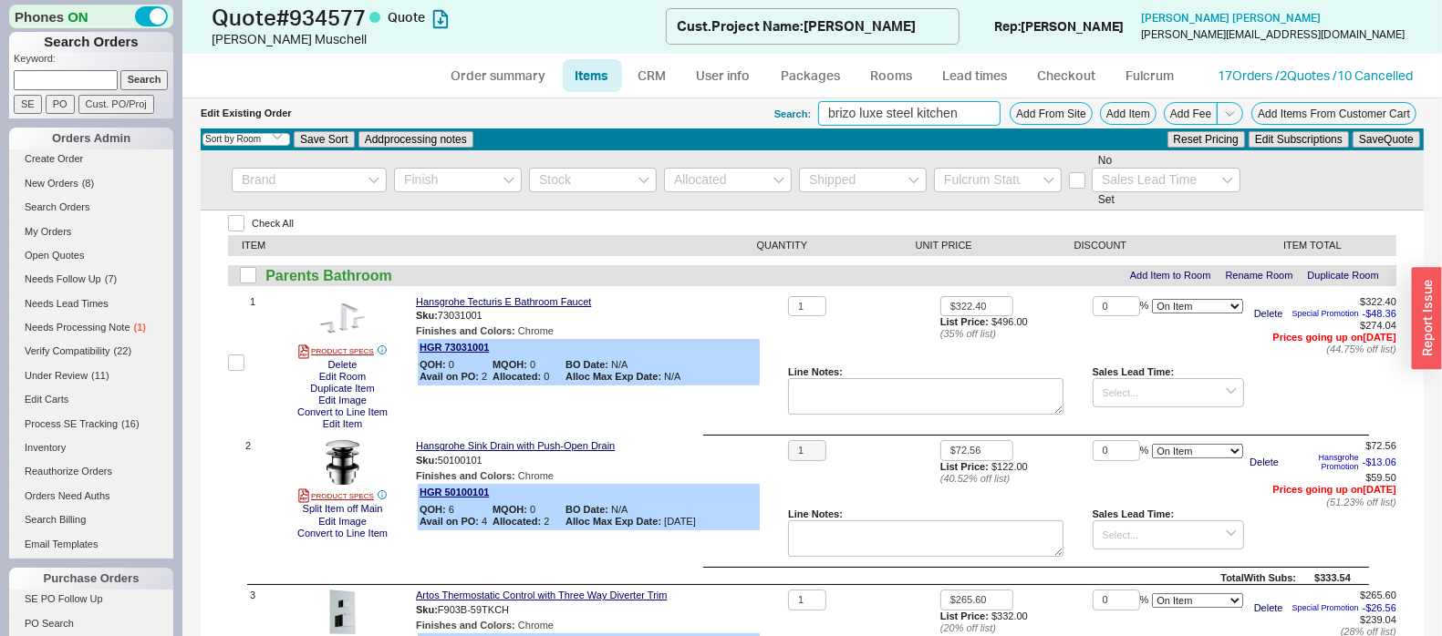
click at [945, 119] on input "brizo luxe steel kitchen" at bounding box center [909, 113] width 182 height 25
type input "kraus 21"
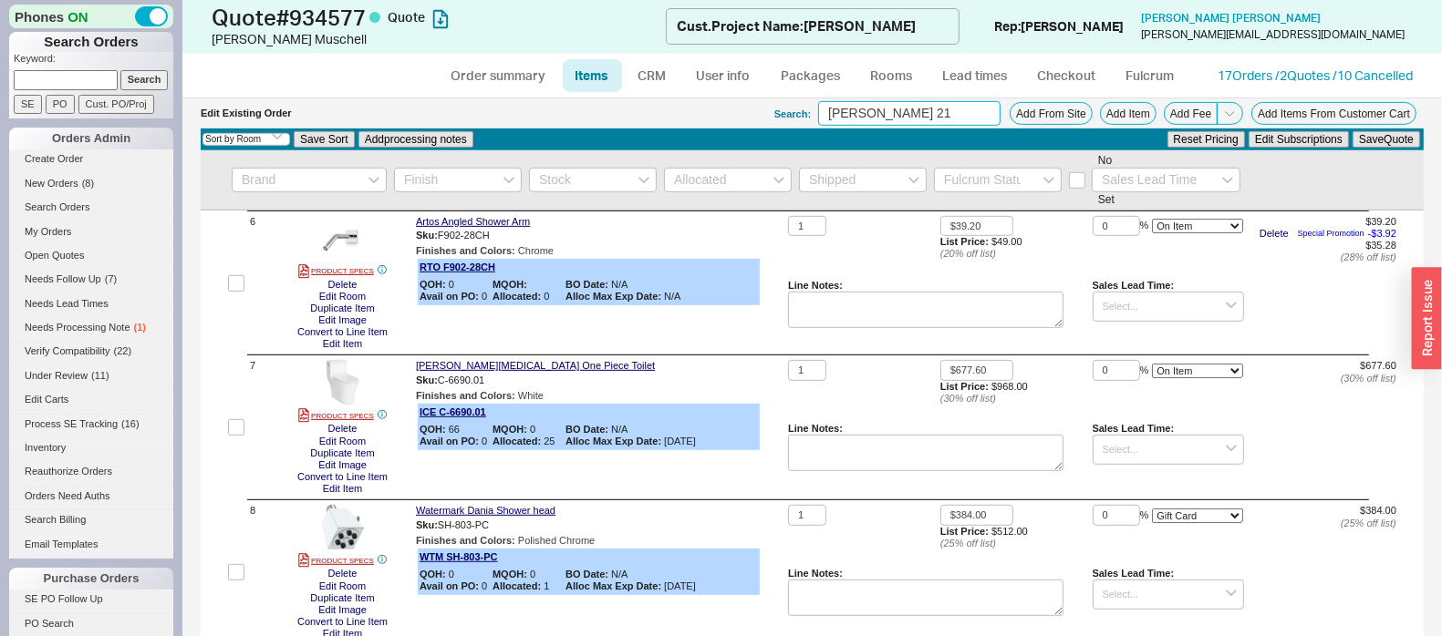
scroll to position [797, 0]
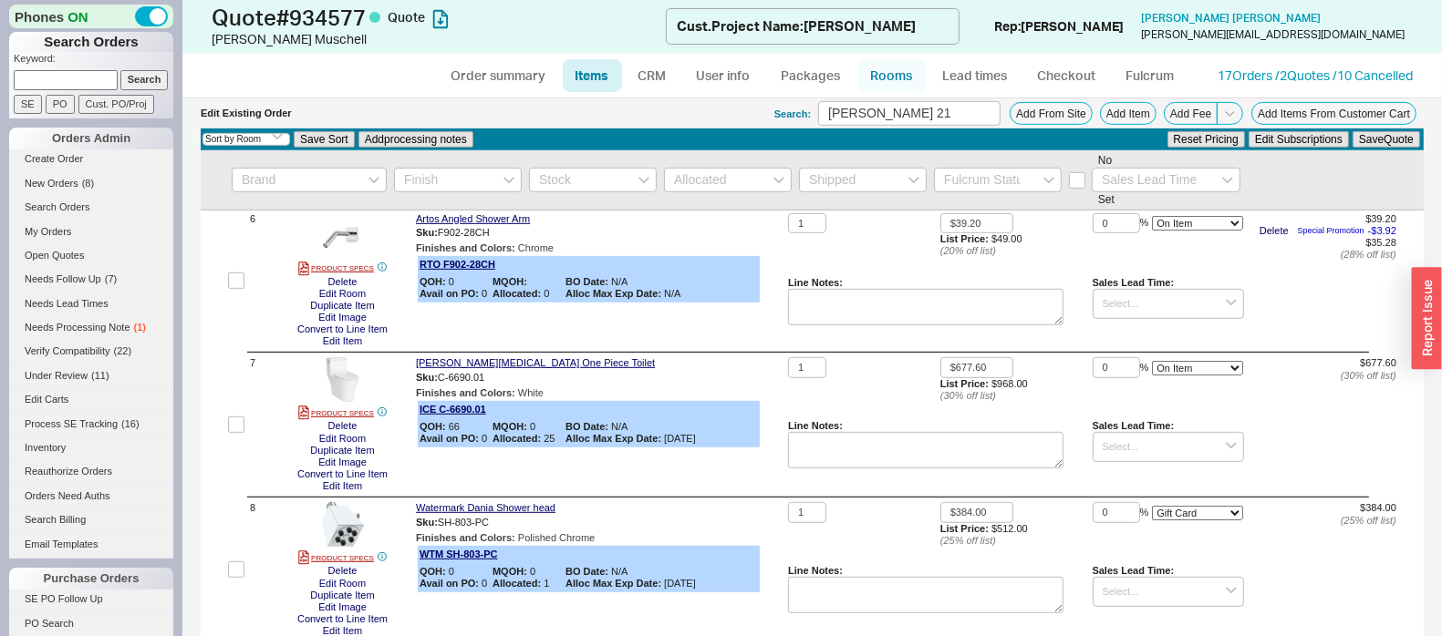
click at [894, 78] on link "Rooms" at bounding box center [891, 75] width 68 height 33
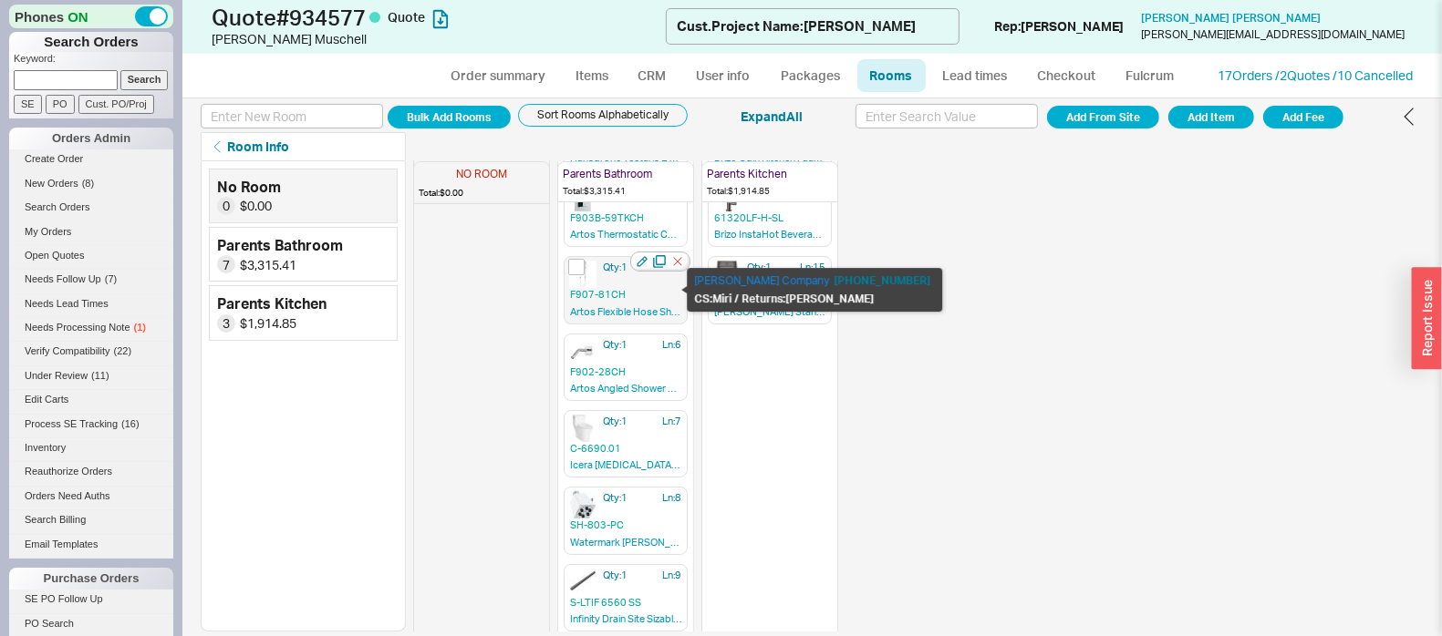
scroll to position [119, 0]
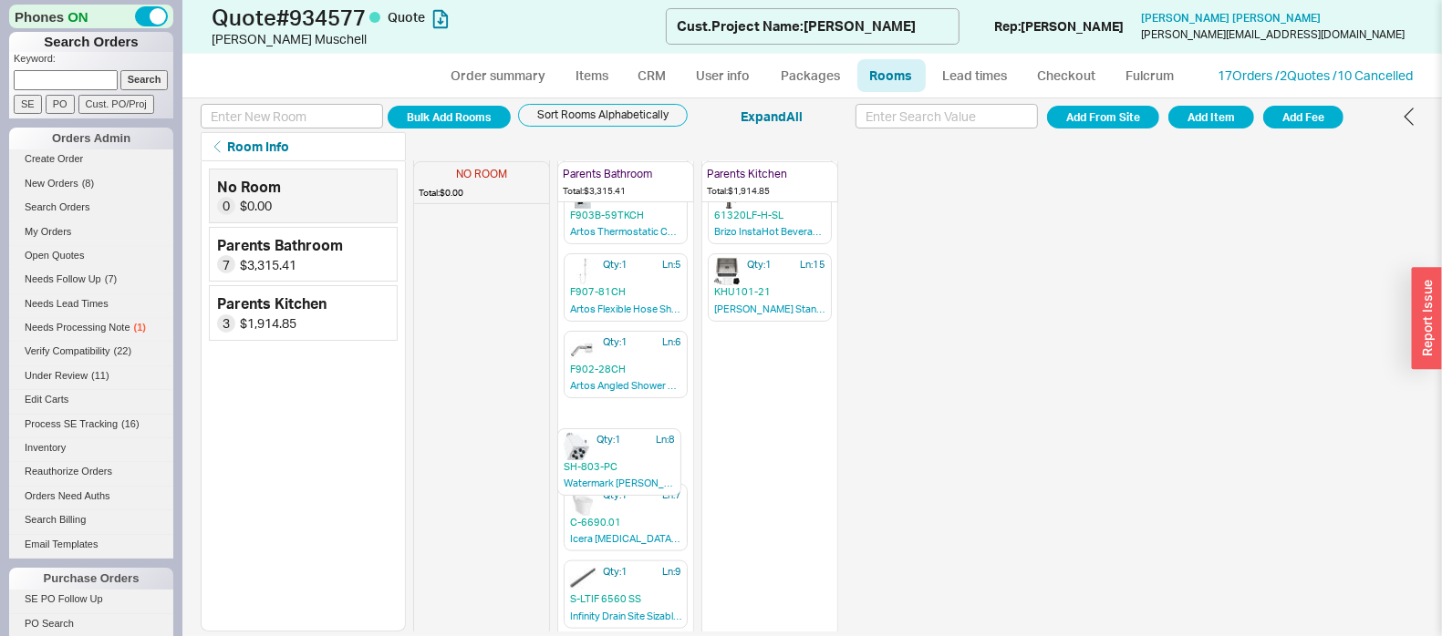
drag, startPoint x: 608, startPoint y: 500, endPoint x: 601, endPoint y: 433, distance: 67.0
click at [601, 433] on div "NO ROOM Total: $0.00 Parents Bathroom Total: $3,315.41 Qty: 1 Ln: 1 73031001 Ha…" at bounding box center [625, 278] width 425 height 470
drag, startPoint x: 608, startPoint y: 503, endPoint x: 615, endPoint y: 594, distance: 91.4
click at [615, 594] on div "NO ROOM Total: $0.00 Parents Bathroom Total: $3,315.41 Qty: 1 Ln: 1 73031001 Ha…" at bounding box center [918, 396] width 1010 height 470
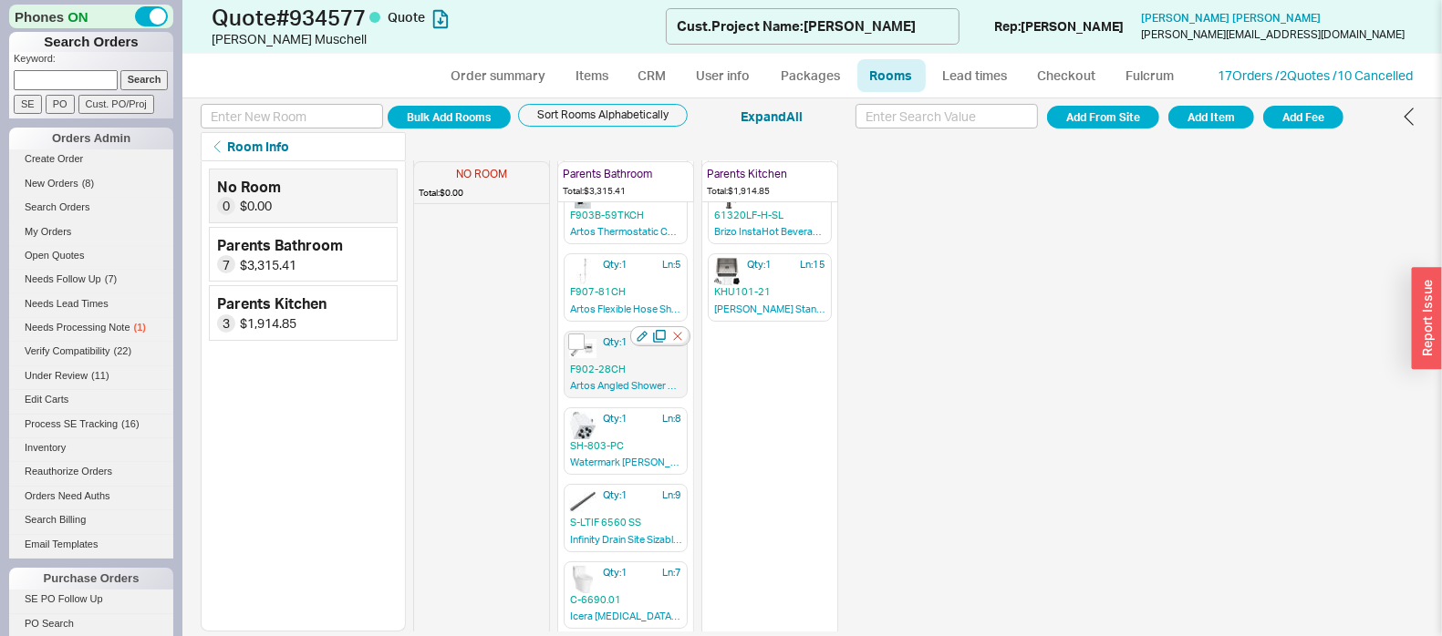
scroll to position [0, 0]
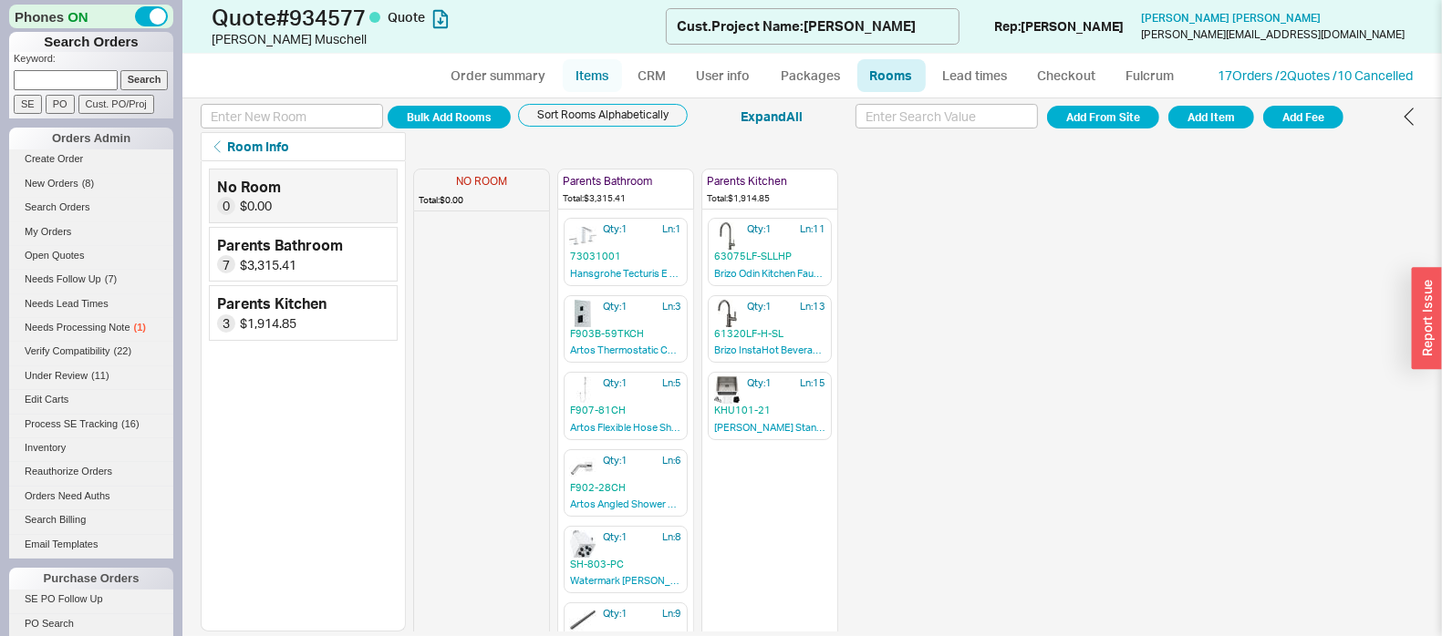
click at [603, 77] on link "Items" at bounding box center [592, 75] width 59 height 33
select select "3"
select select "ON_CHECKOUT_AGGREGATED"
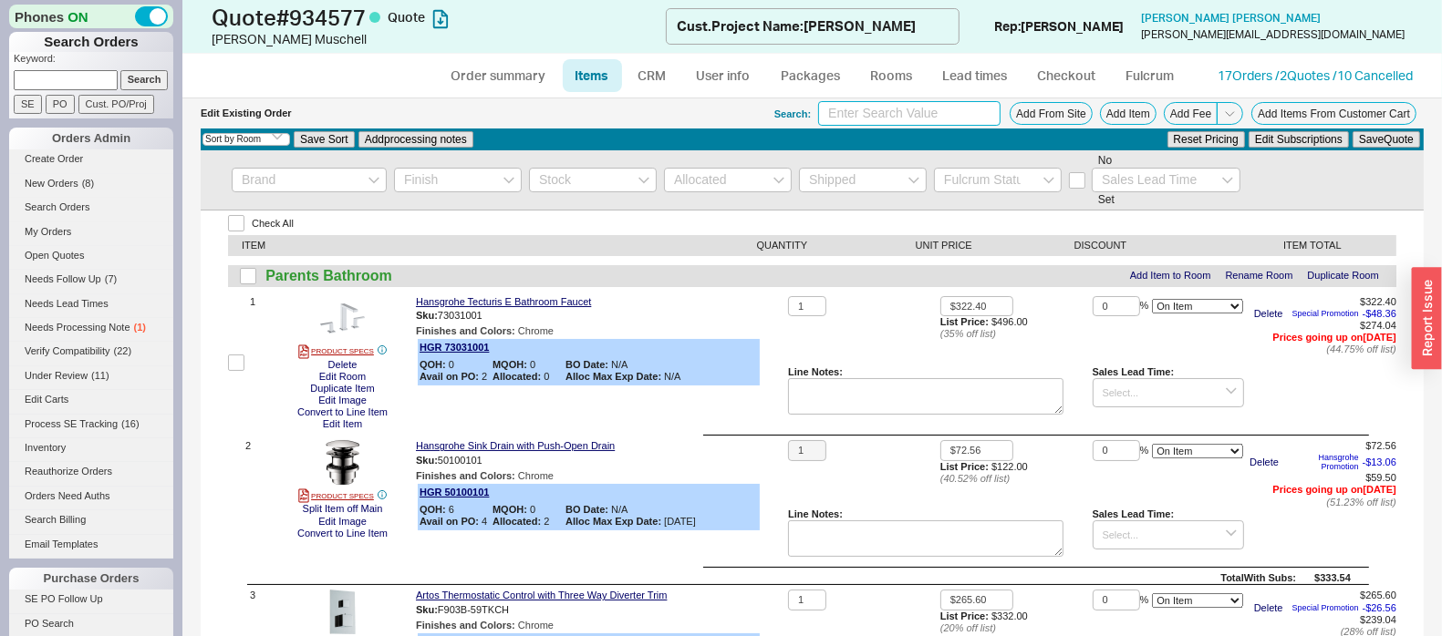
click at [880, 102] on input at bounding box center [909, 113] width 182 height 25
click at [1143, 119] on div "Search: chicago rober Add From Site Add Item Add Fee Add Items From Customer Ca…" at bounding box center [1098, 113] width 649 height 25
click at [1114, 125] on div "Edit Existing Order Search: chicago rober Add From Site Add Item Add Fee Add It…" at bounding box center [812, 113] width 1223 height 30
click at [1105, 120] on button "Add Item" at bounding box center [1128, 113] width 57 height 23
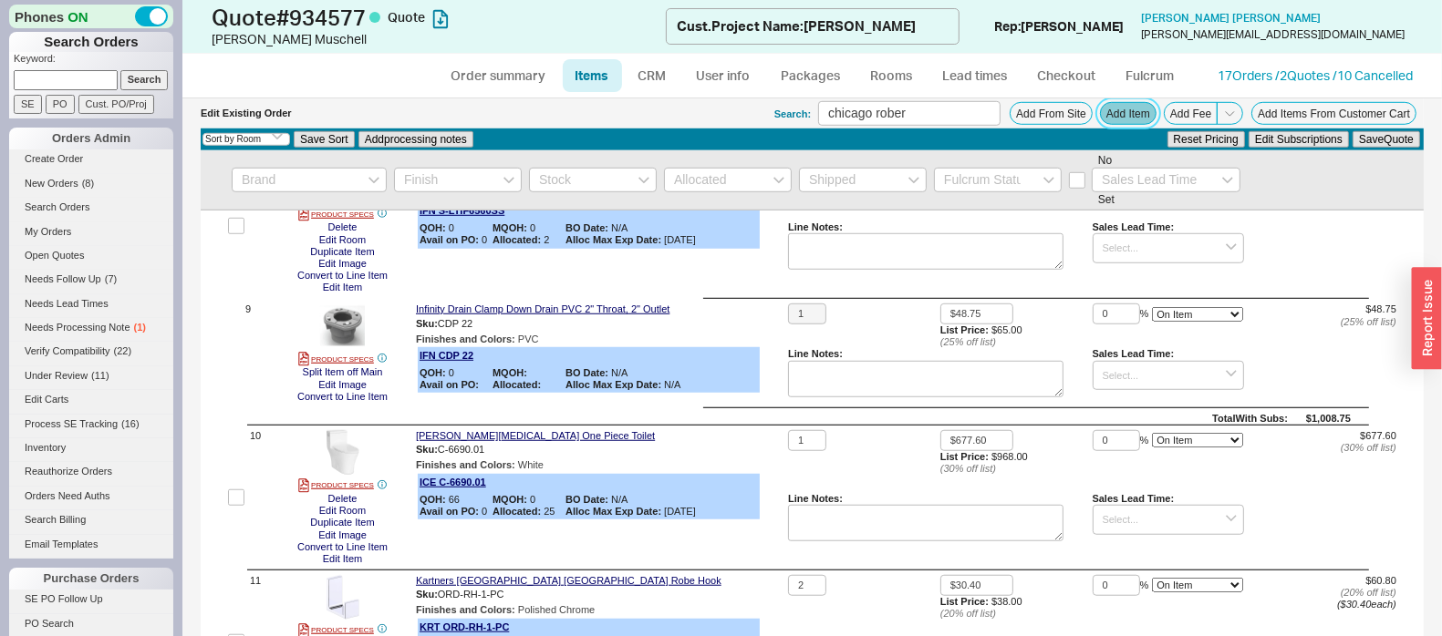
scroll to position [1140, 0]
click at [880, 109] on input "chicago rober" at bounding box center [909, 113] width 182 height 25
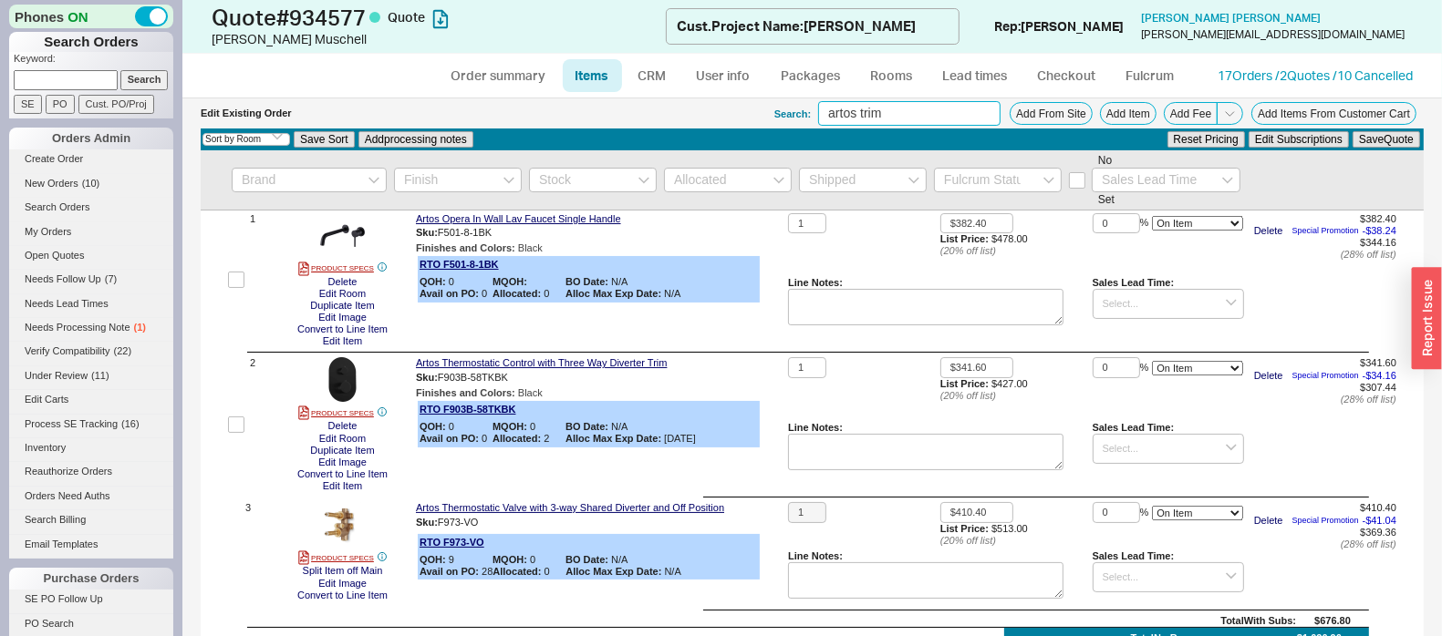
scroll to position [0, 0]
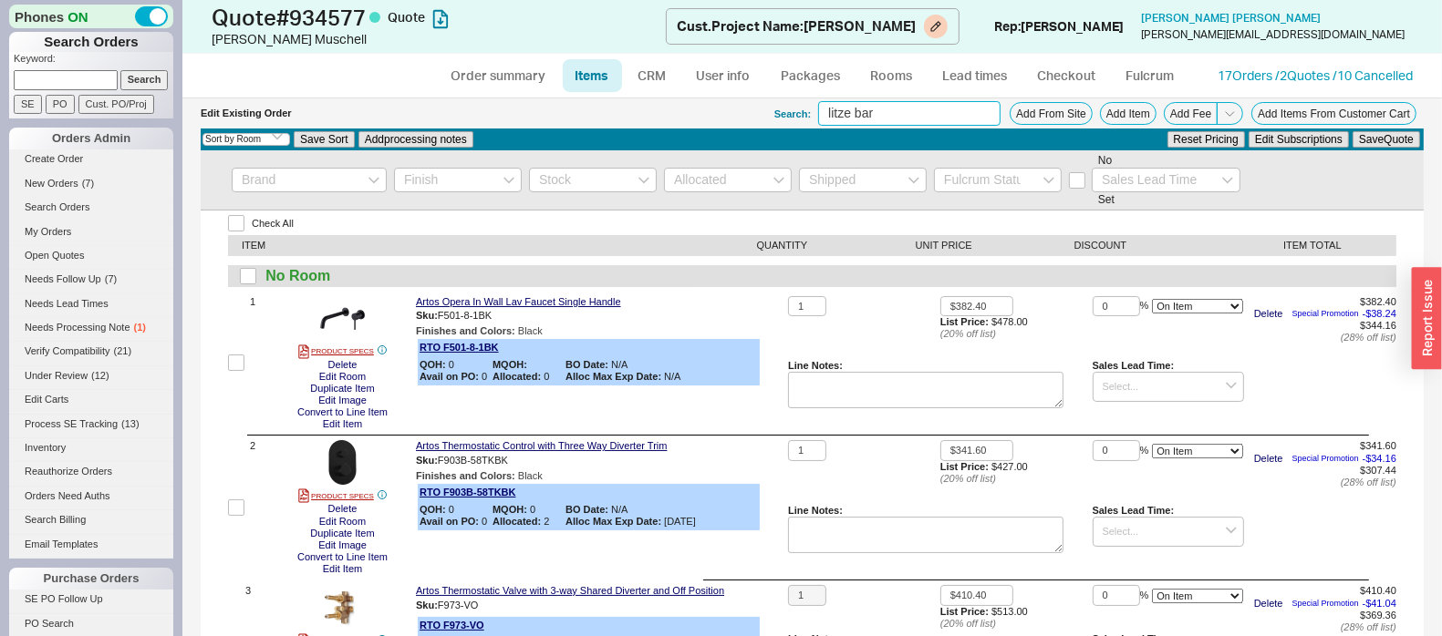
type input "litze bar"
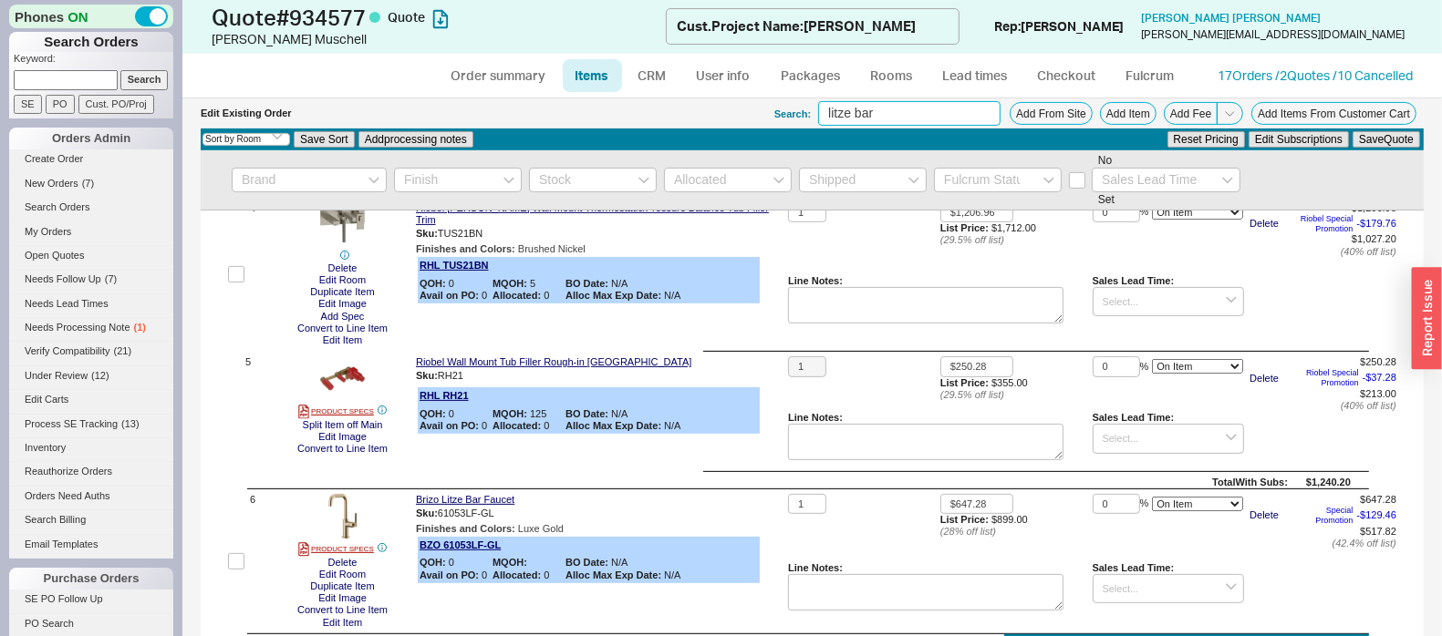
scroll to position [684, 0]
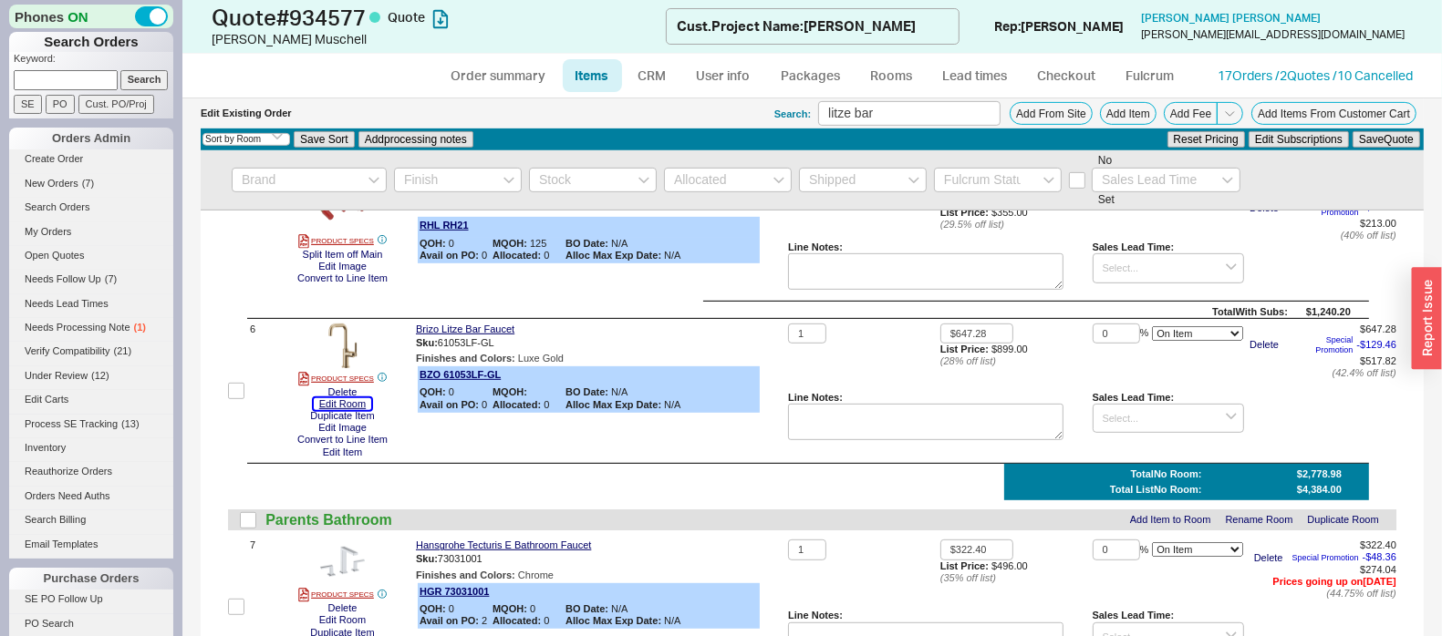
click at [364, 406] on button "Edit Room" at bounding box center [342, 404] width 57 height 12
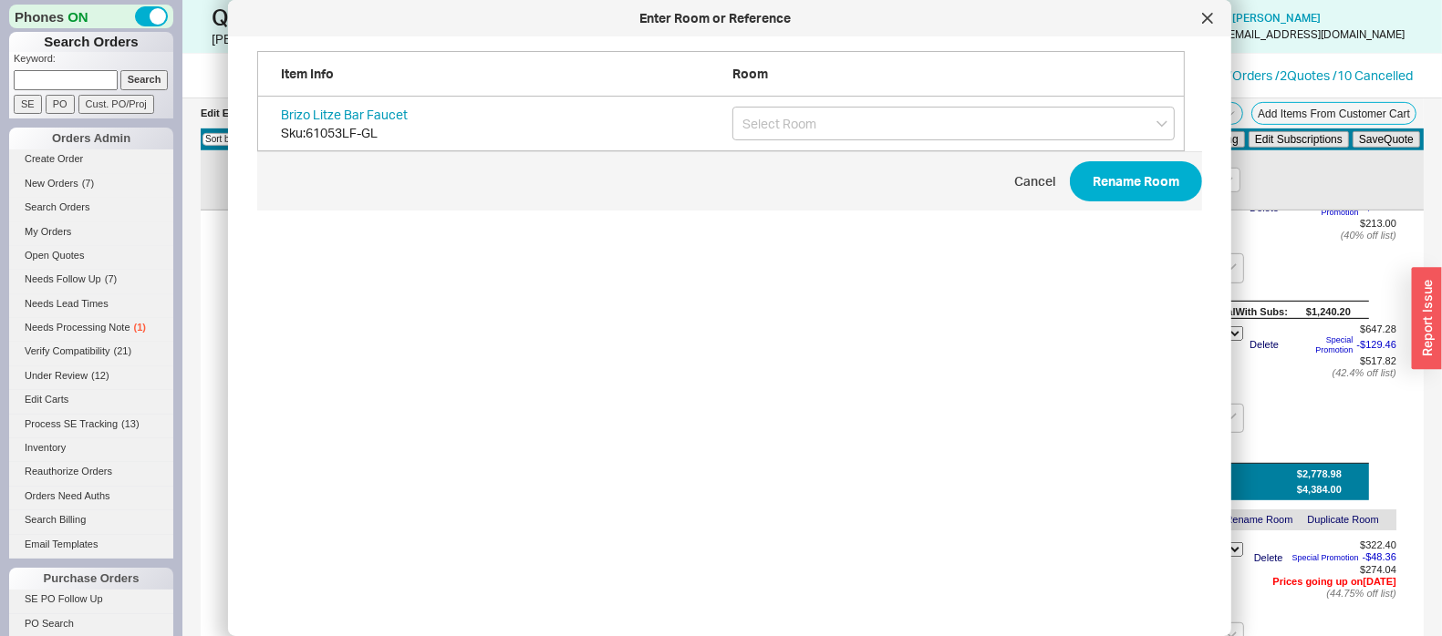
scroll to position [539, 939]
click at [778, 117] on input "grid" at bounding box center [953, 124] width 442 height 34
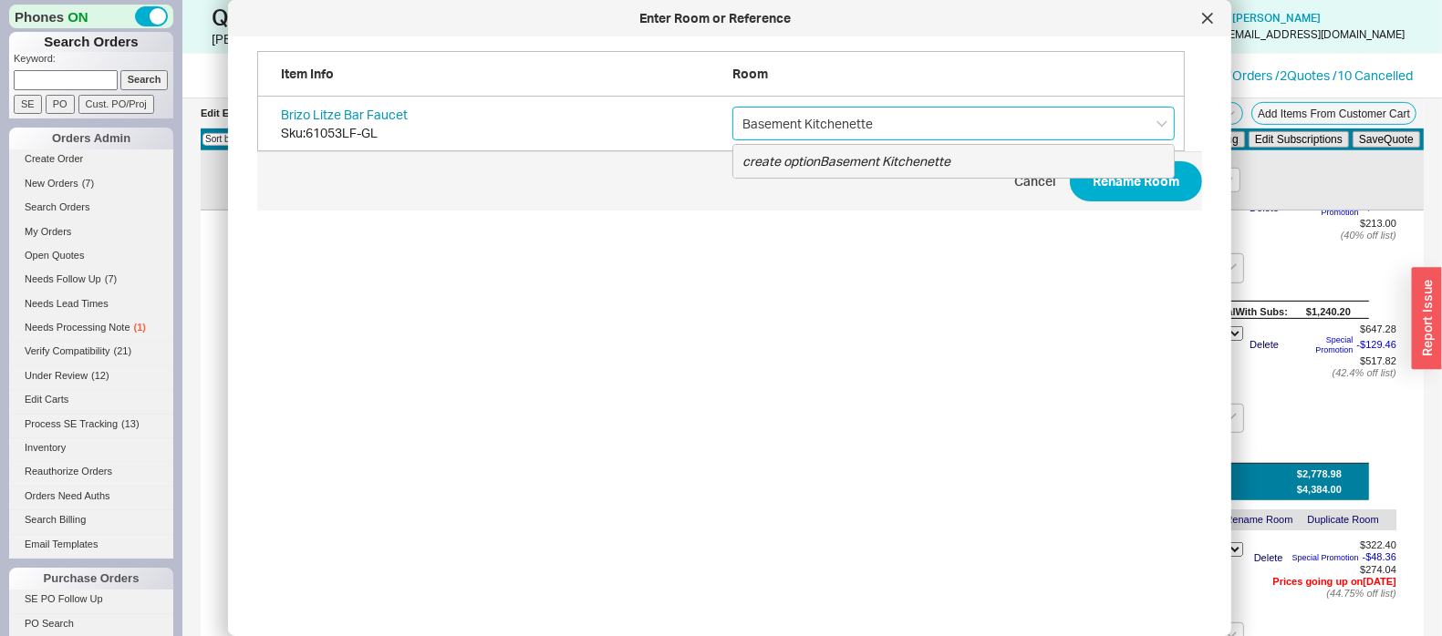
click at [845, 149] on div "create option Basement Kitchenette" at bounding box center [953, 161] width 440 height 33
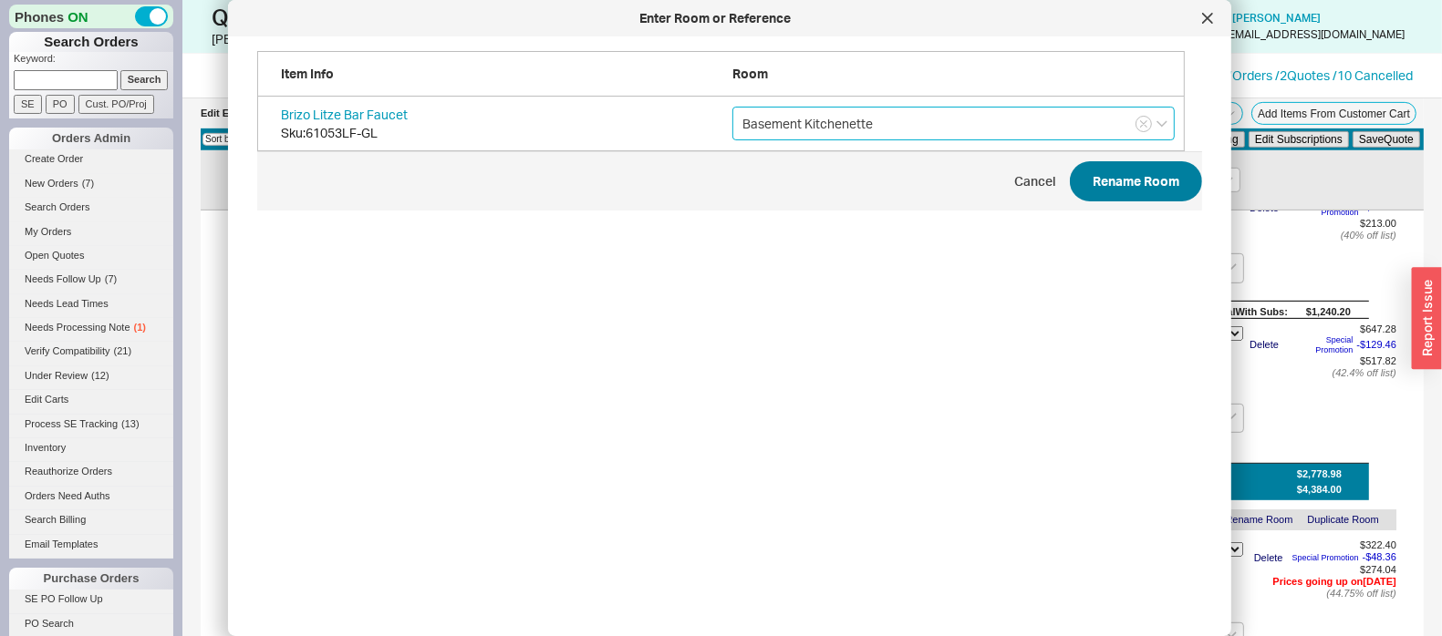
type input "Basement Kitchenette"
click at [1128, 194] on button "Rename Room" at bounding box center [1136, 181] width 132 height 40
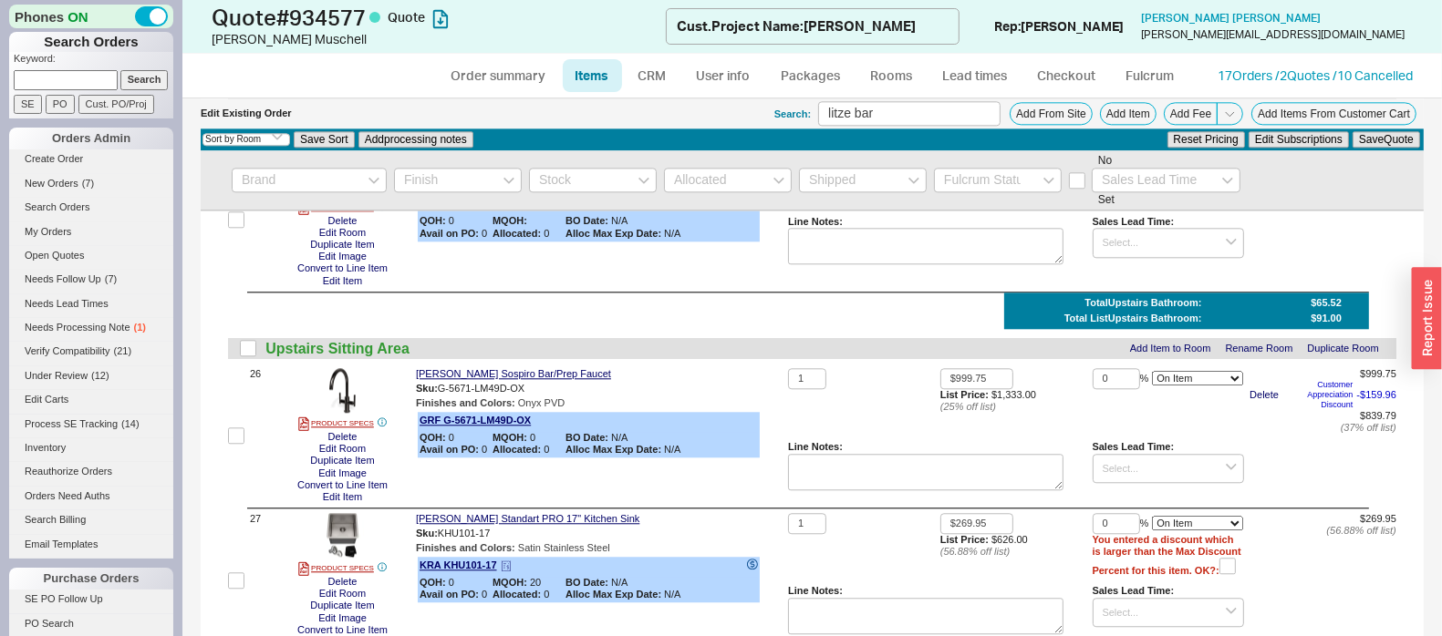
scroll to position [3875, 0]
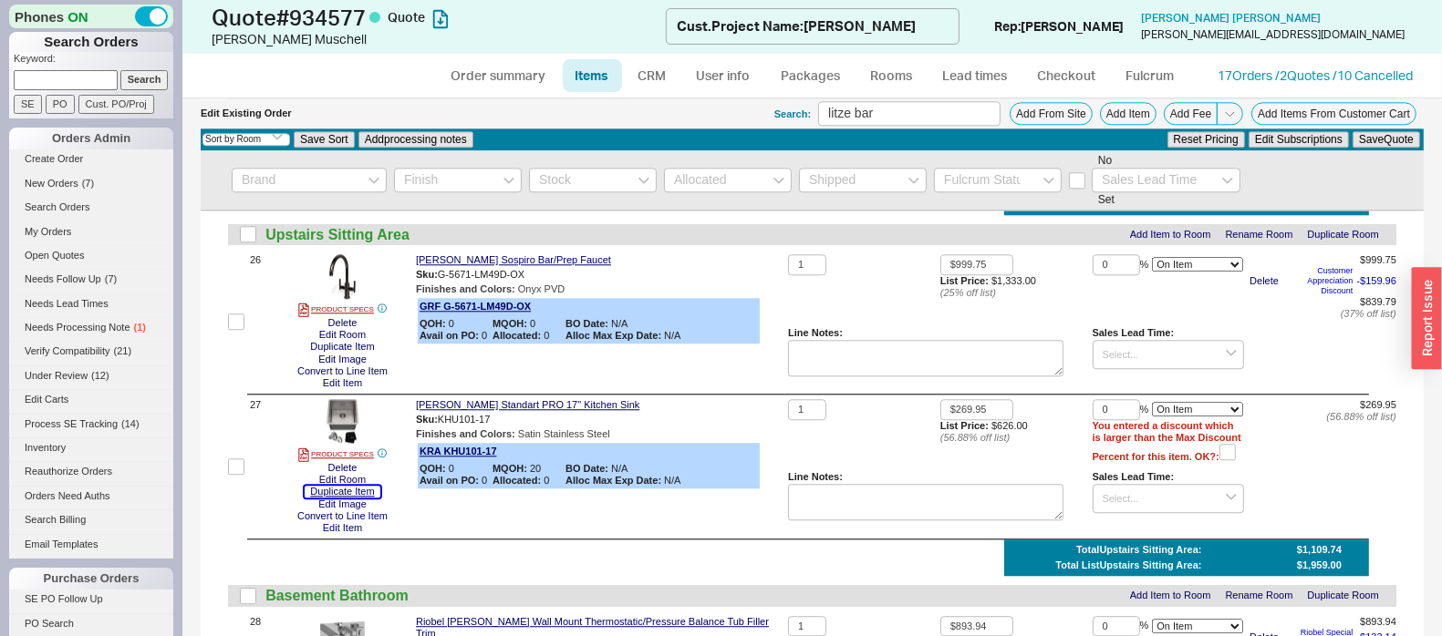
click at [350, 498] on button "Duplicate Item" at bounding box center [342, 492] width 75 height 12
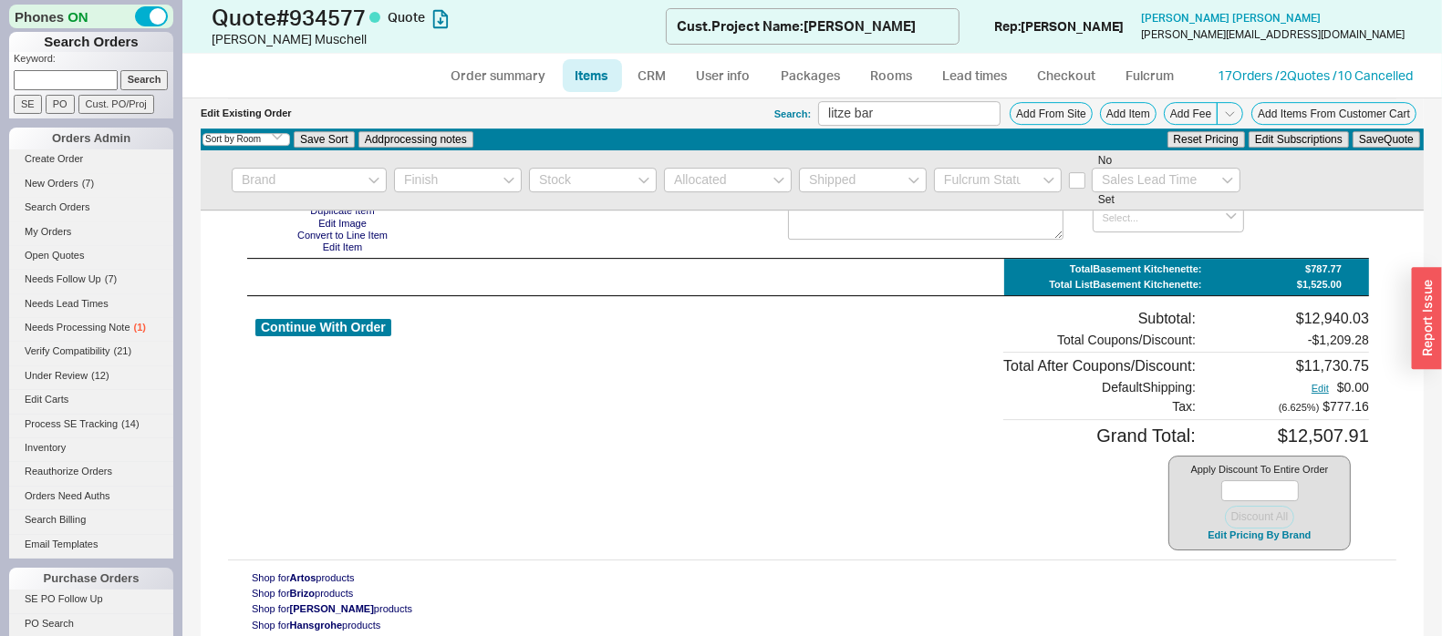
scroll to position [4901, 0]
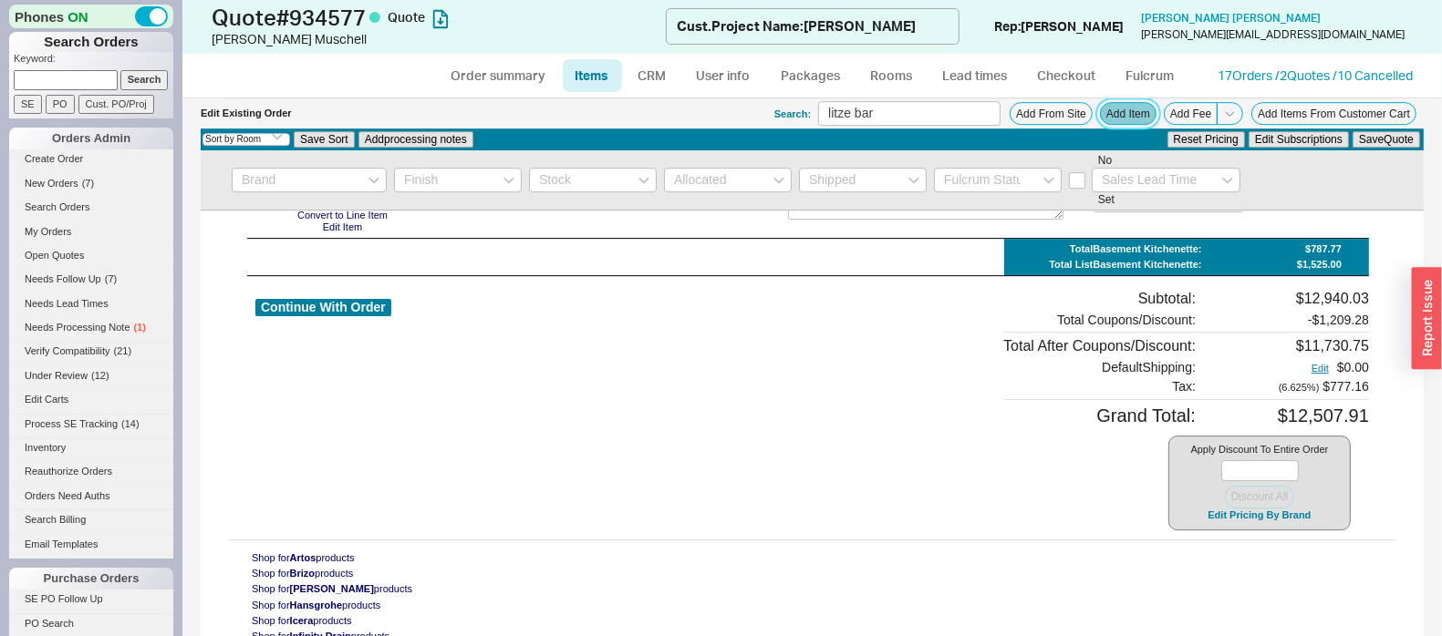
click at [1104, 119] on button "Add Item" at bounding box center [1128, 113] width 57 height 23
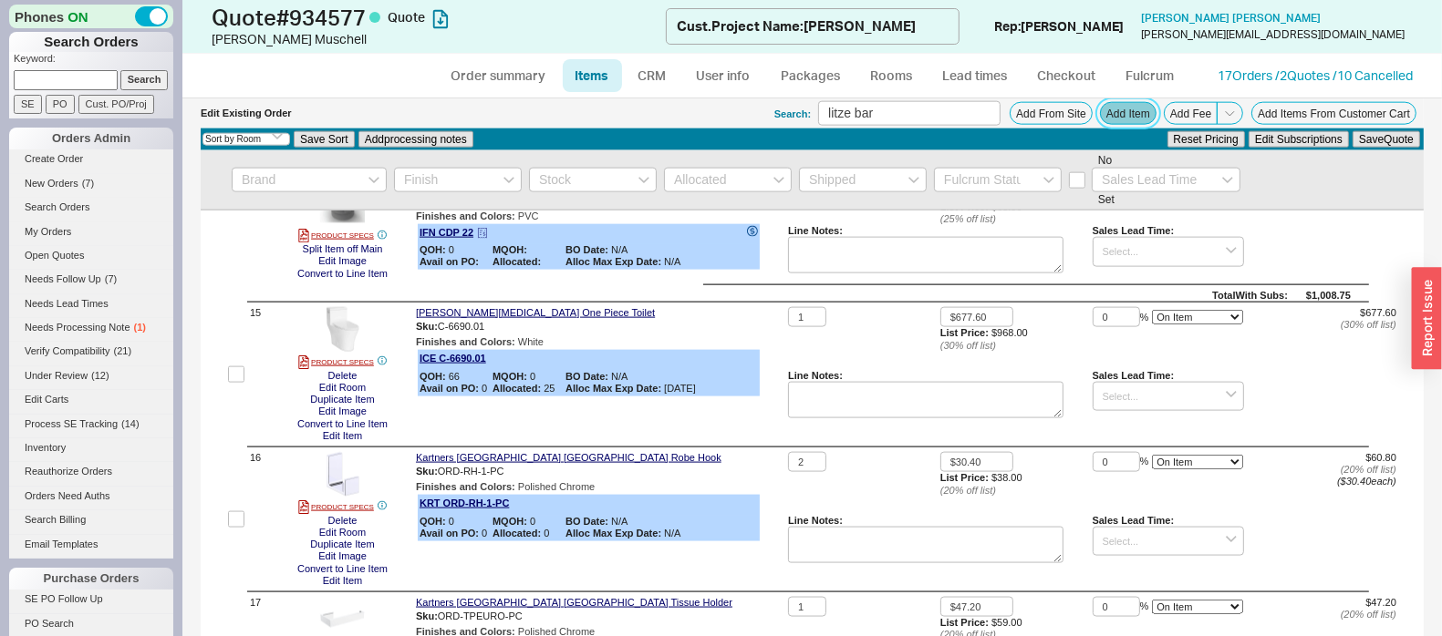
scroll to position [1938, 0]
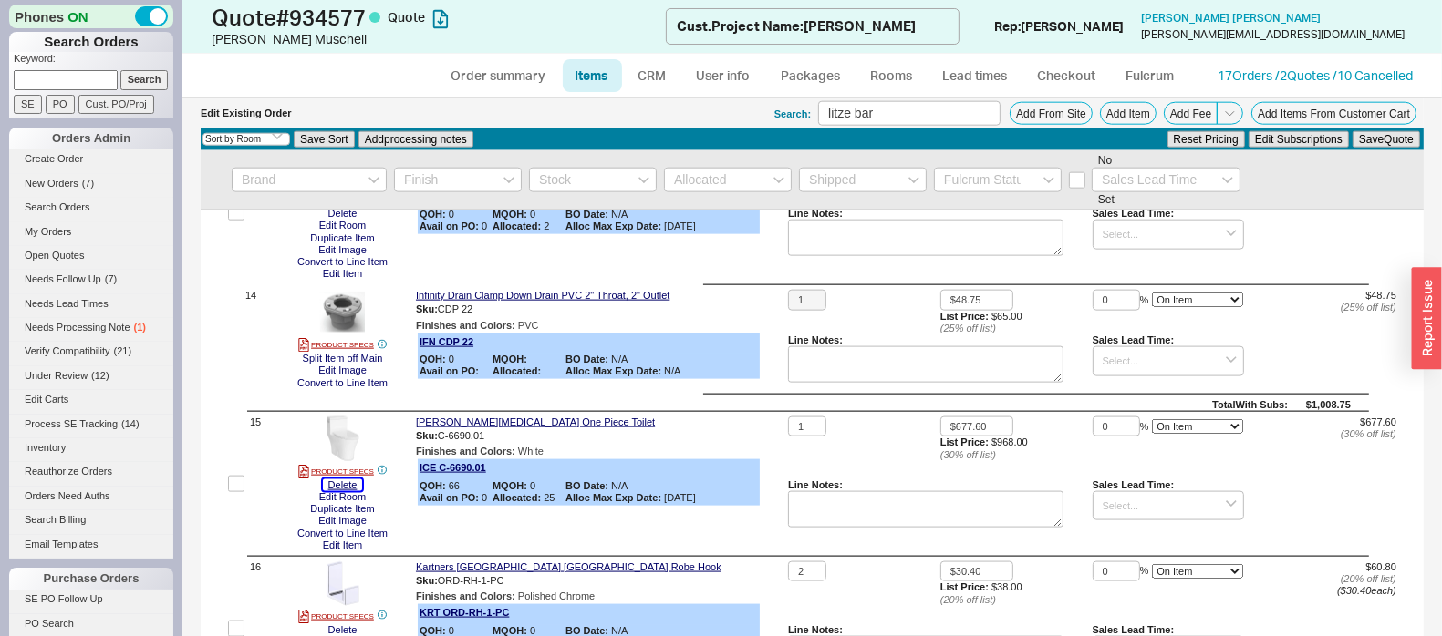
click at [344, 491] on button "Delete" at bounding box center [343, 486] width 40 height 12
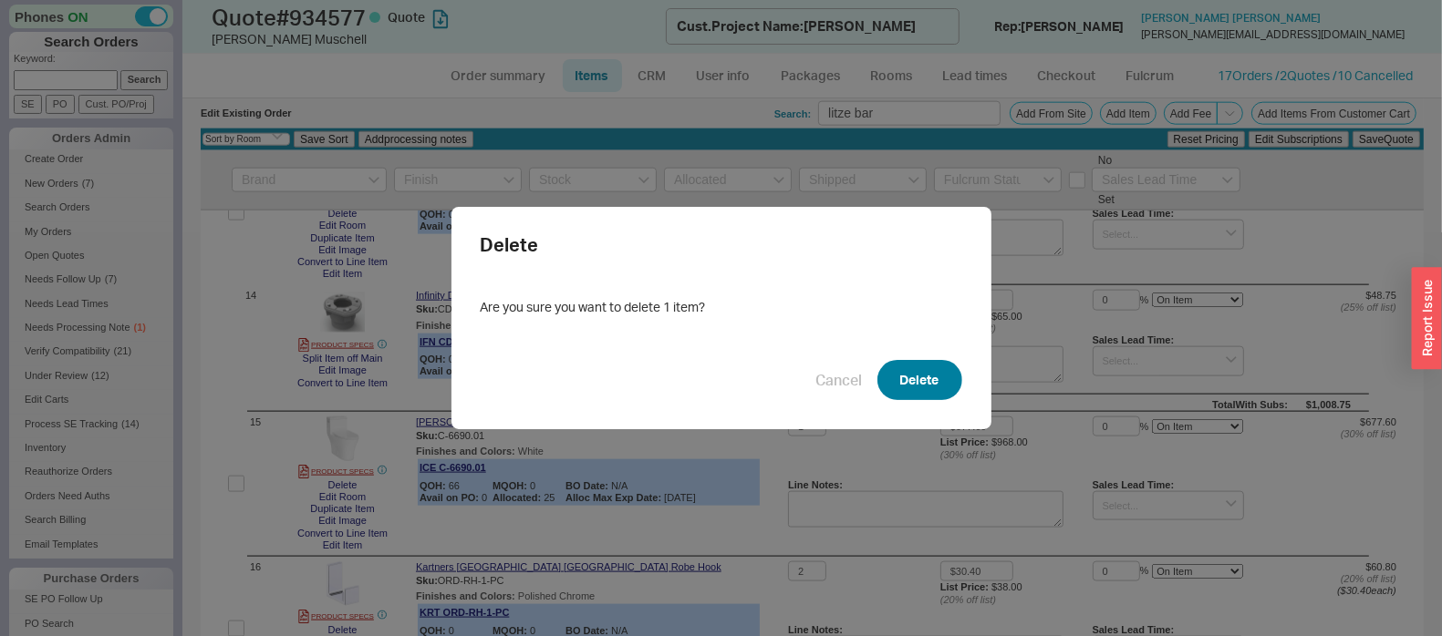
click at [901, 374] on button "Delete" at bounding box center [919, 380] width 85 height 40
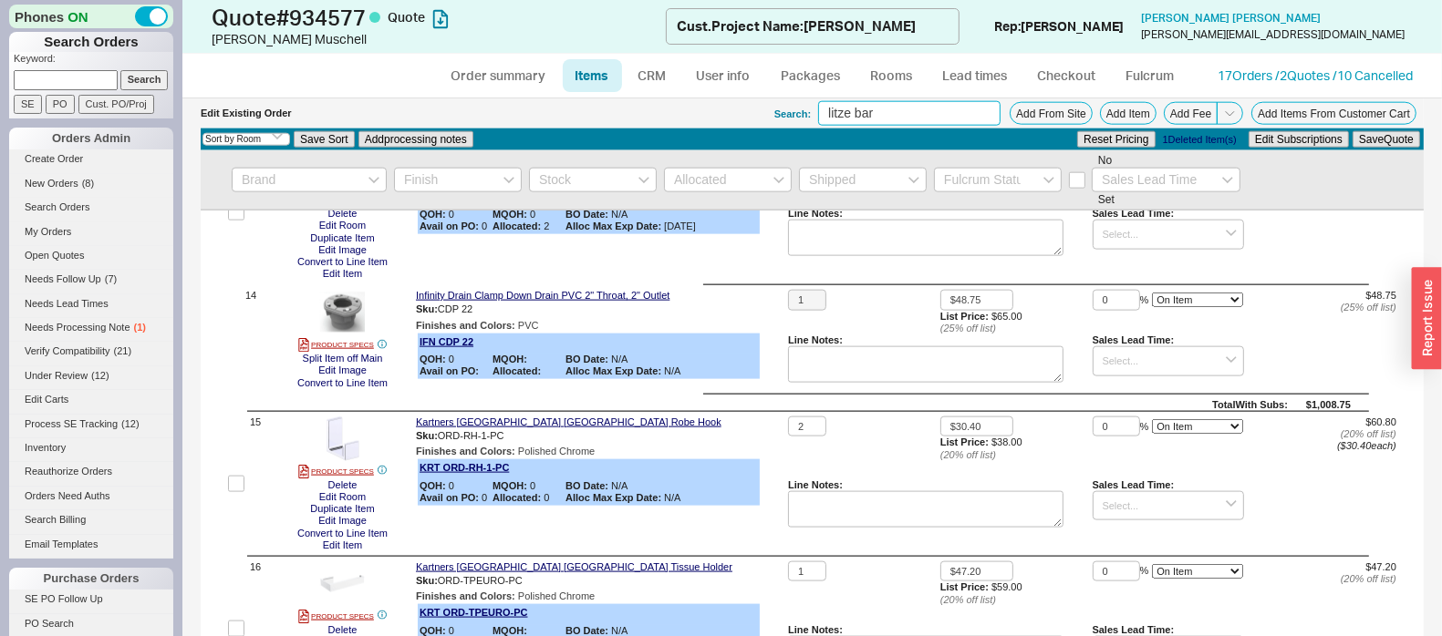
click at [900, 114] on input "litze bar" at bounding box center [909, 113] width 182 height 25
type input "keaton wall faucet"
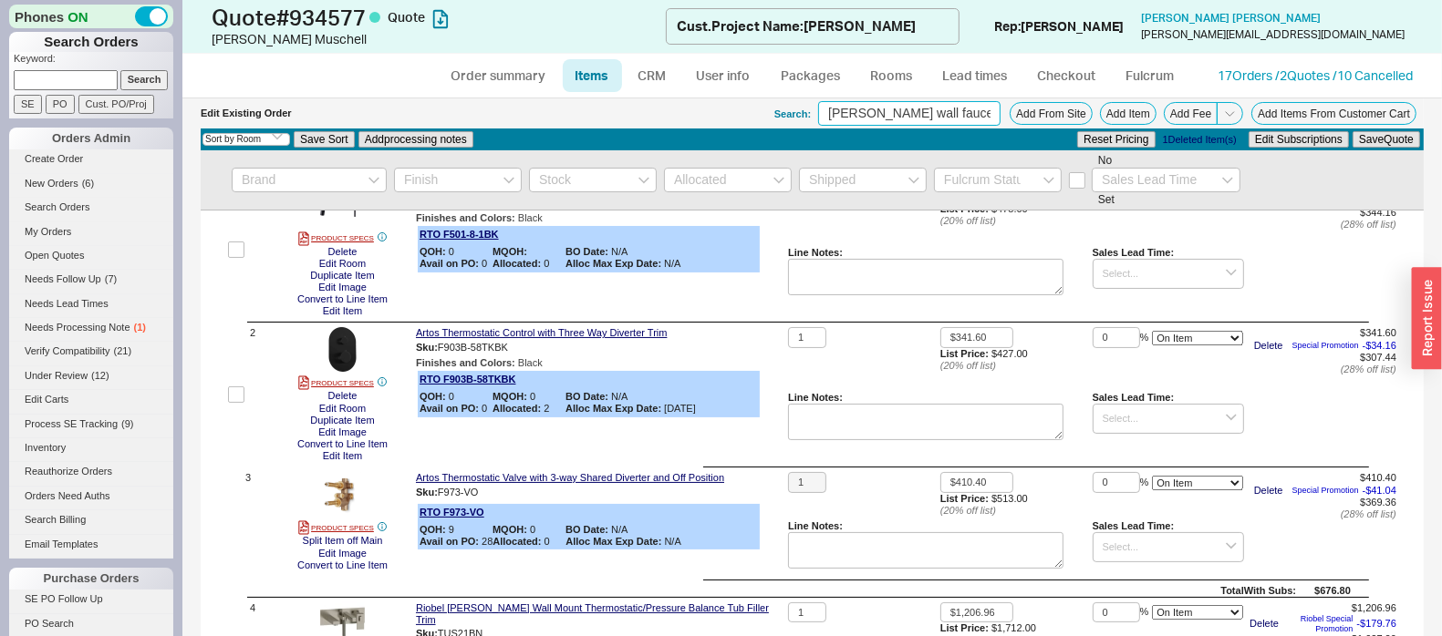
scroll to position [0, 0]
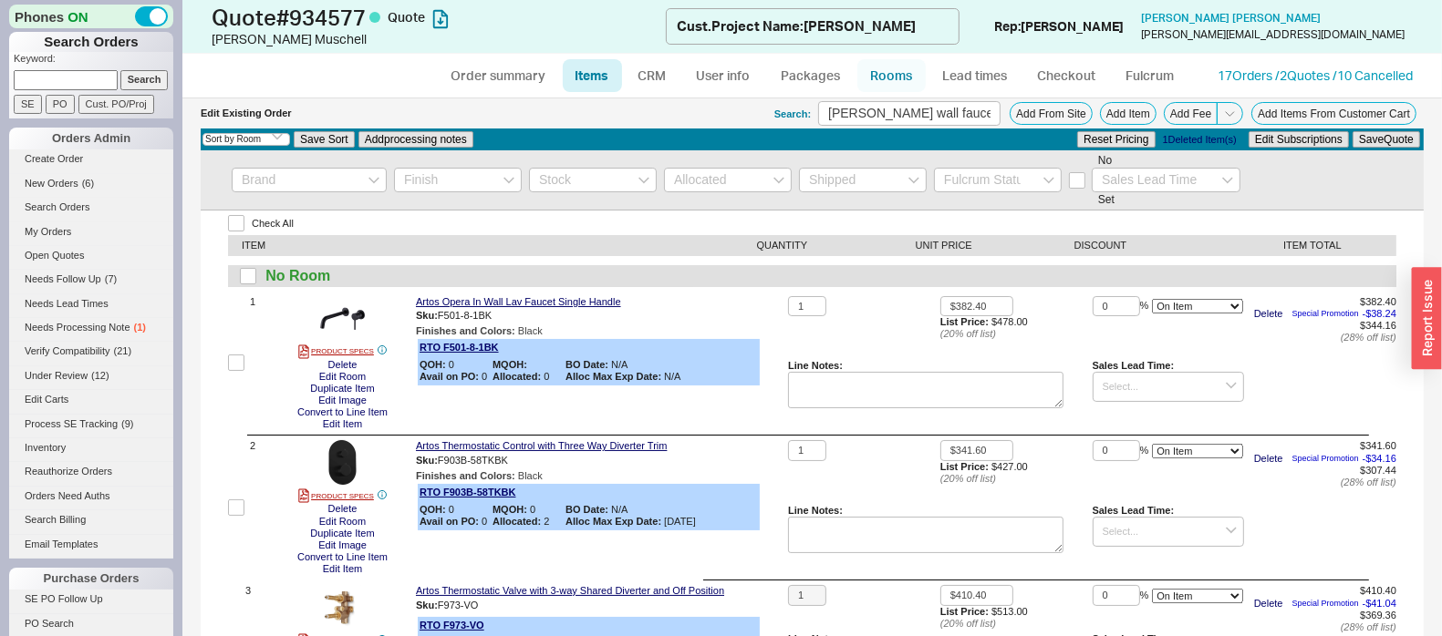
click at [871, 90] on link "Rooms" at bounding box center [891, 75] width 68 height 33
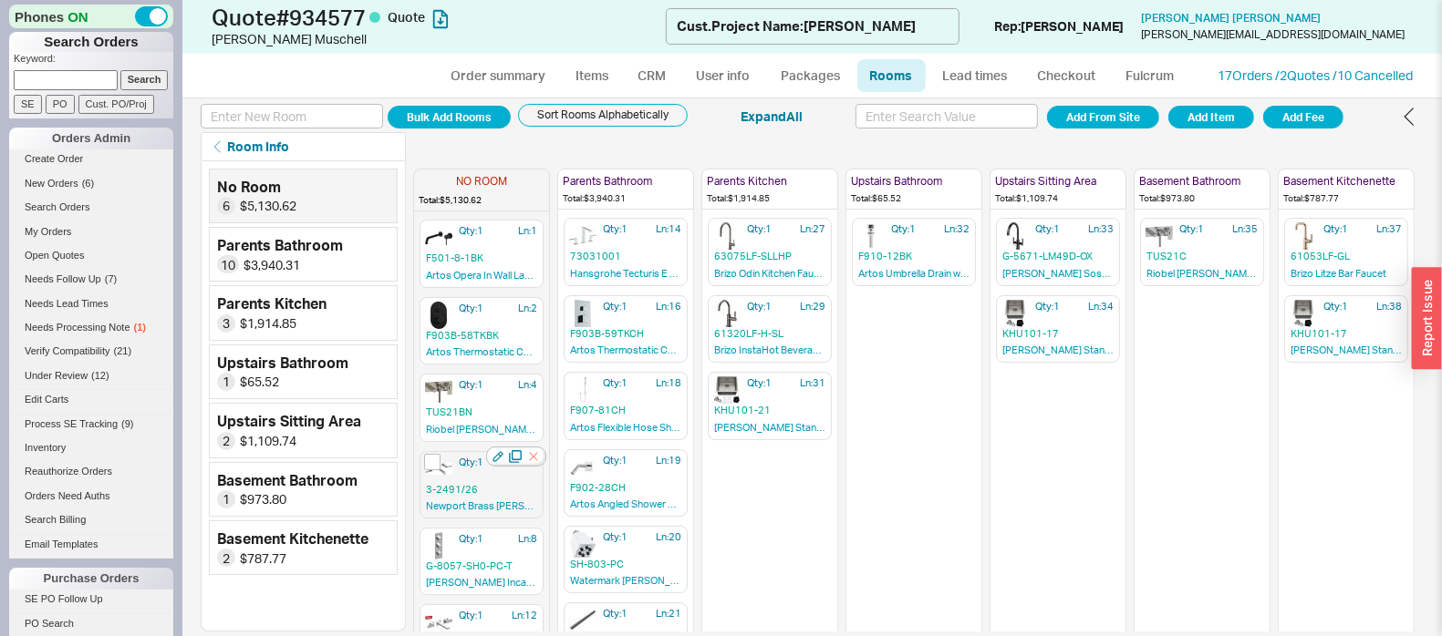
click at [532, 455] on icon "button" at bounding box center [533, 457] width 18 height 18
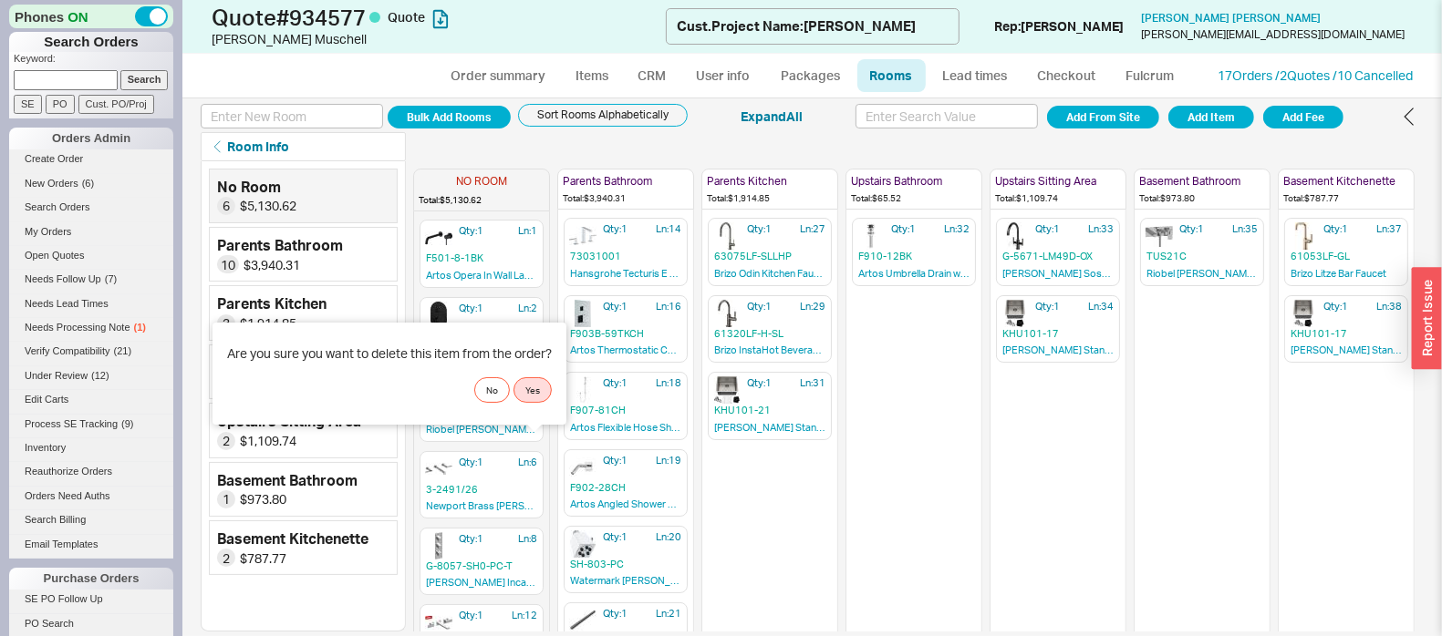
click at [542, 404] on div "Are you sure you want to delete this item from the order? No Yes" at bounding box center [389, 374] width 354 height 102
click at [526, 392] on button "Yes" at bounding box center [532, 390] width 38 height 26
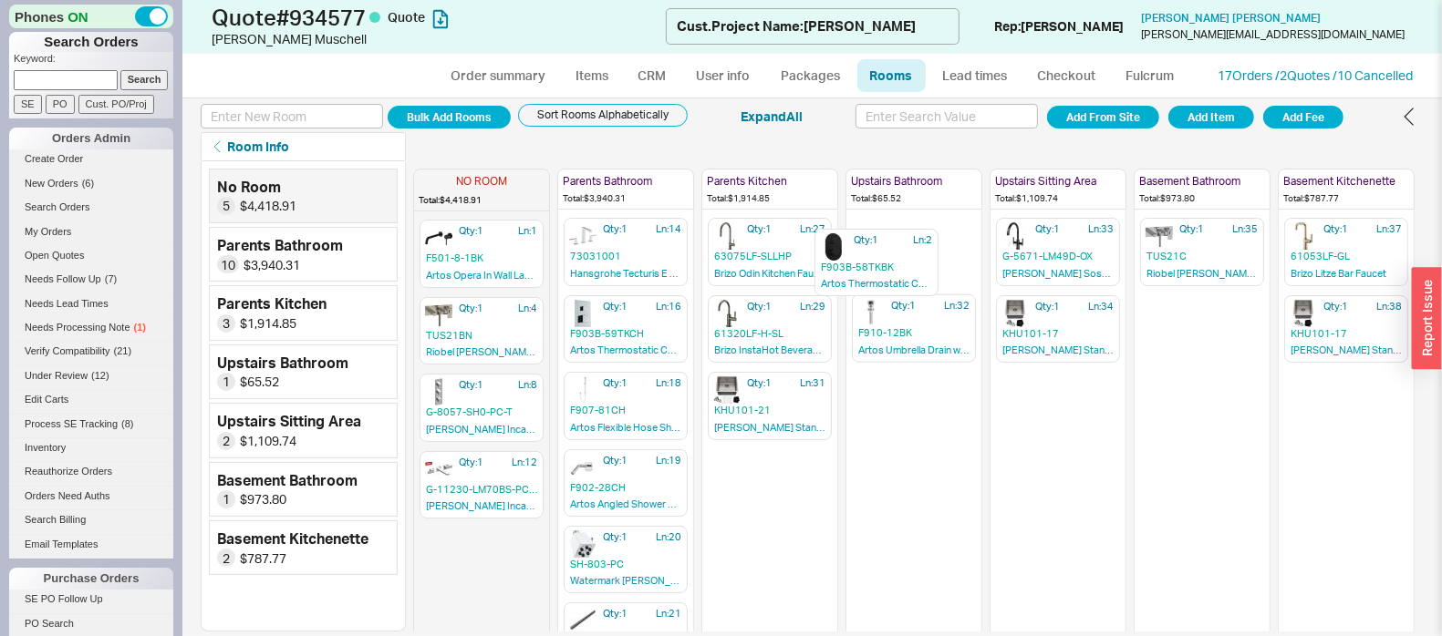
drag, startPoint x: 466, startPoint y: 301, endPoint x: 875, endPoint y: 230, distance: 415.5
click at [875, 230] on div "NO ROOM Total: $4,418.91 Qty: 1 Ln: 1 F501-8-1BK Artos Opera In Wall Lav Faucet…" at bounding box center [913, 396] width 1001 height 470
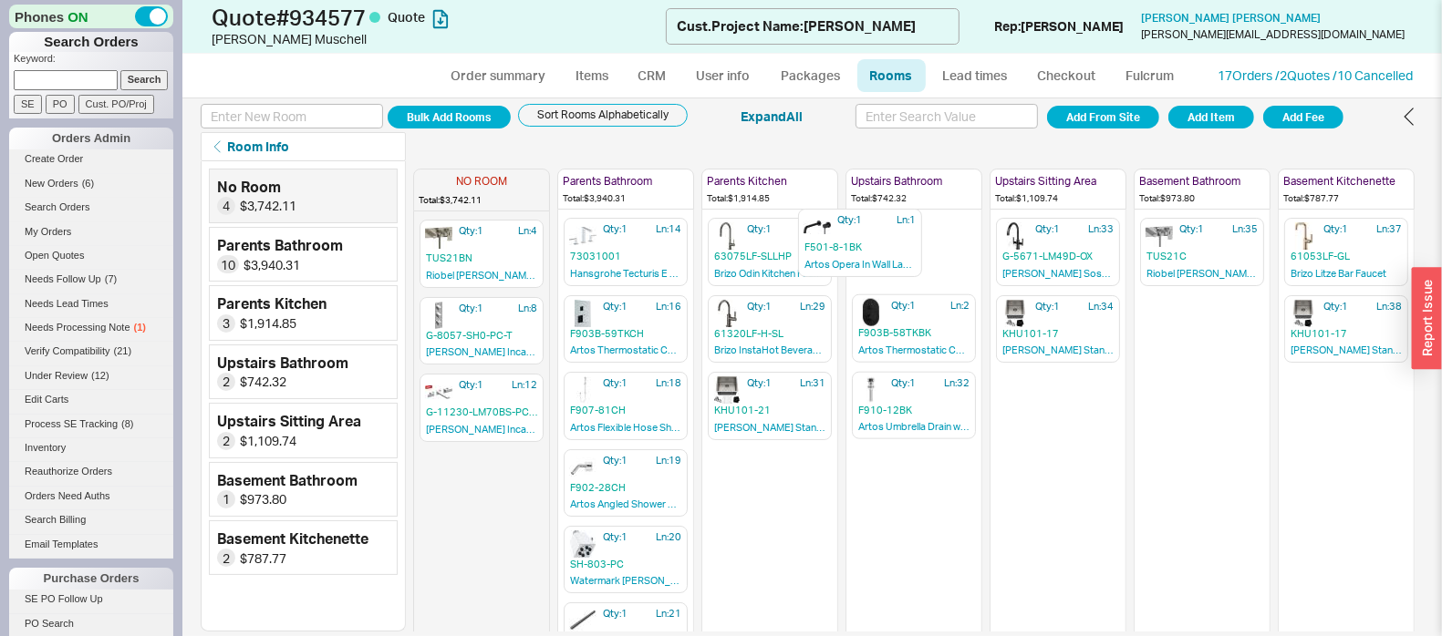
drag, startPoint x: 460, startPoint y: 247, endPoint x: 863, endPoint y: 232, distance: 403.3
click at [863, 232] on div "NO ROOM Total: $3,742.11 Qty: 1 Ln: 1 F501-8-1BK Artos Opera In Wall Lav Faucet…" at bounding box center [913, 396] width 1001 height 470
click at [503, 83] on link "Order summary" at bounding box center [498, 75] width 121 height 33
select select "*"
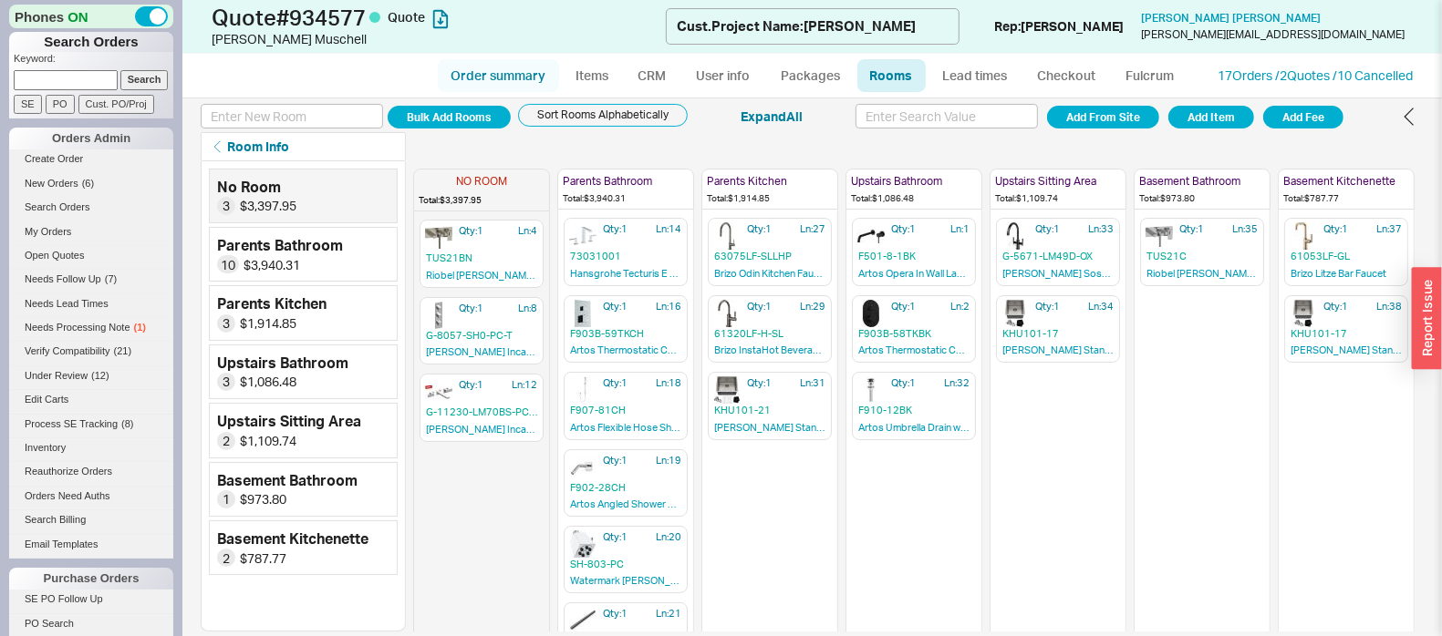
select select "LOW"
select select "3"
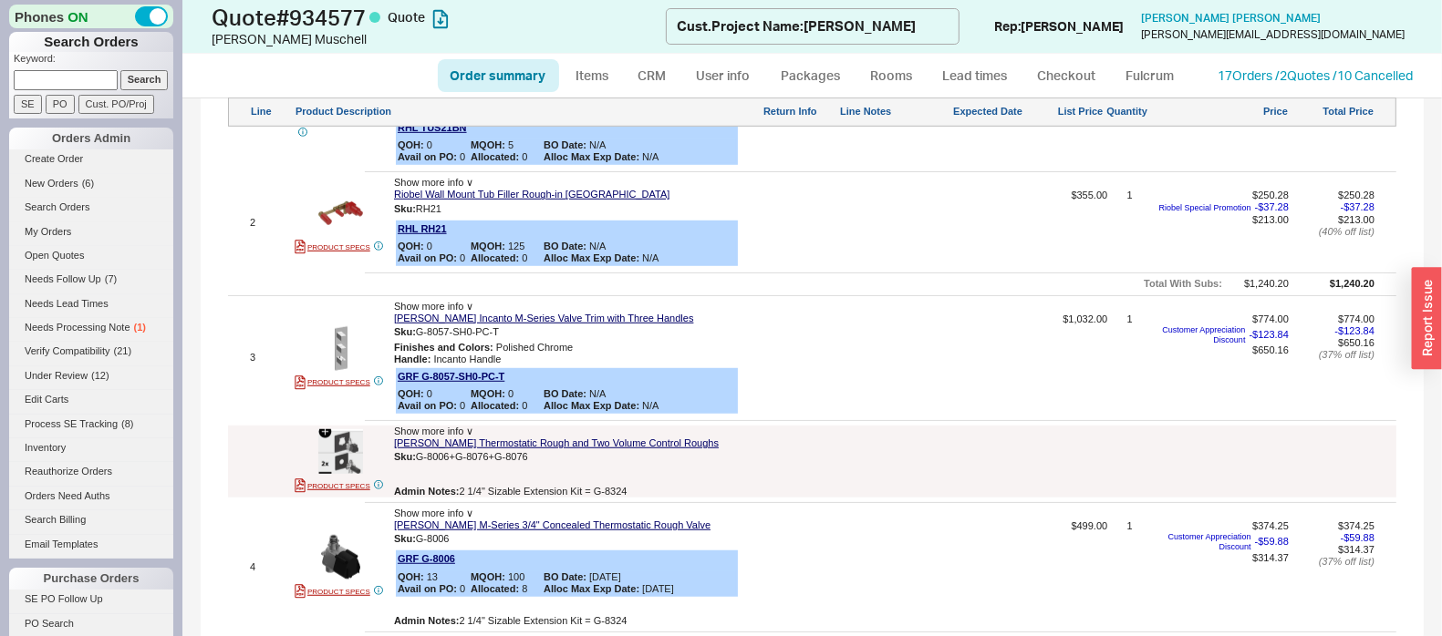
scroll to position [797, 0]
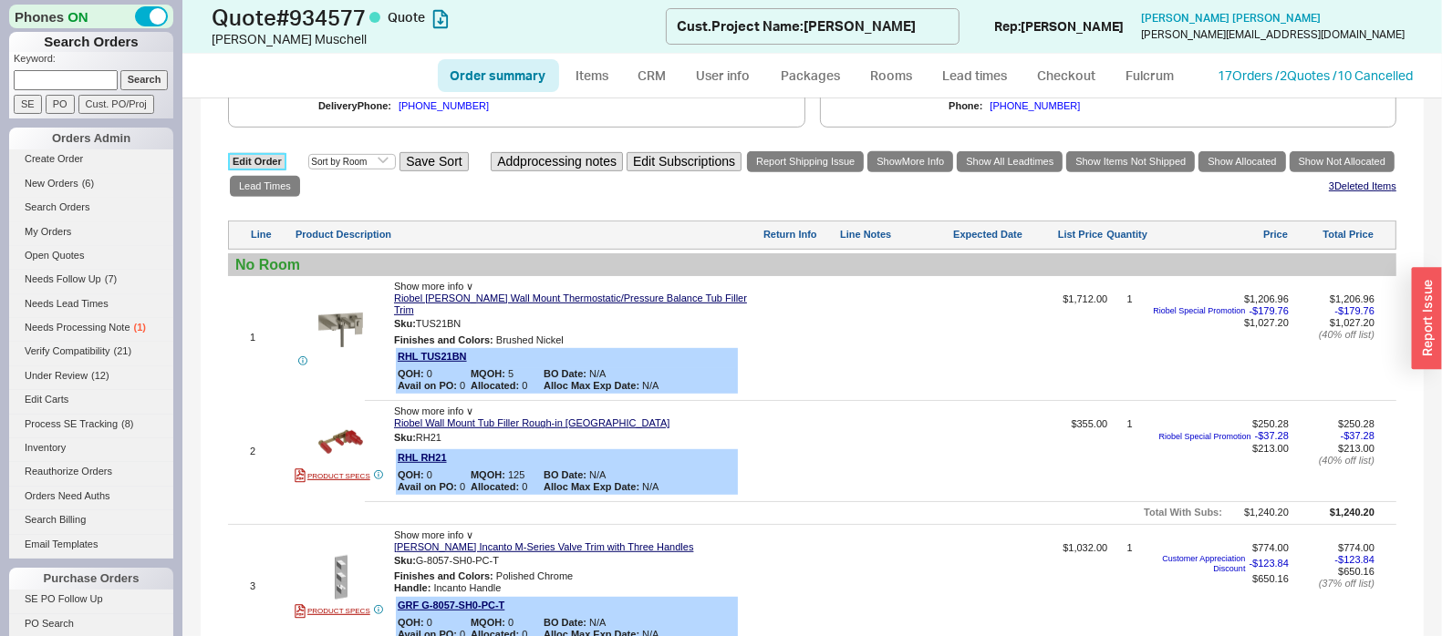
click at [246, 153] on link "Edit Order" at bounding box center [257, 161] width 58 height 17
select select "3"
select select "ON_CHECKOUT_AGGREGATED"
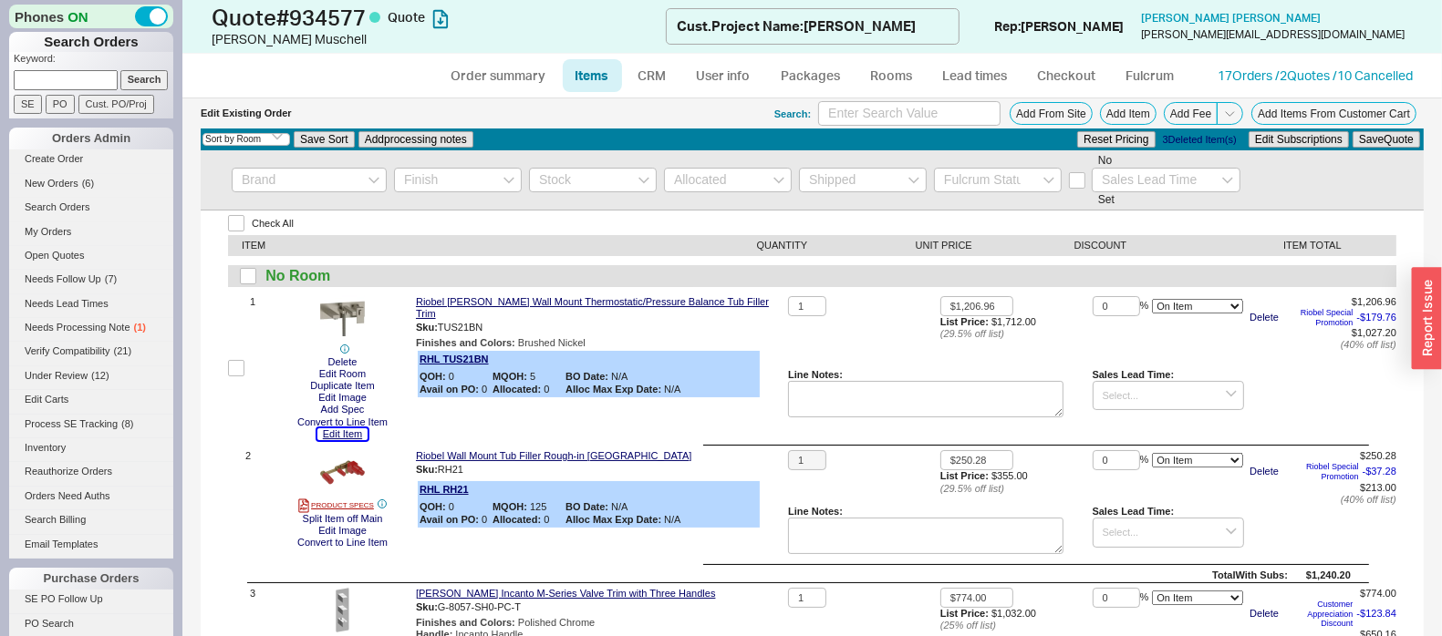
click at [348, 432] on button "Edit Item" at bounding box center [342, 435] width 50 height 12
click at [832, 111] on input at bounding box center [909, 113] width 182 height 25
type input "pl cabinet 24"
click at [1100, 109] on button "Add Item" at bounding box center [1128, 113] width 57 height 23
click at [1037, 109] on button "Add From Site" at bounding box center [1050, 113] width 83 height 23
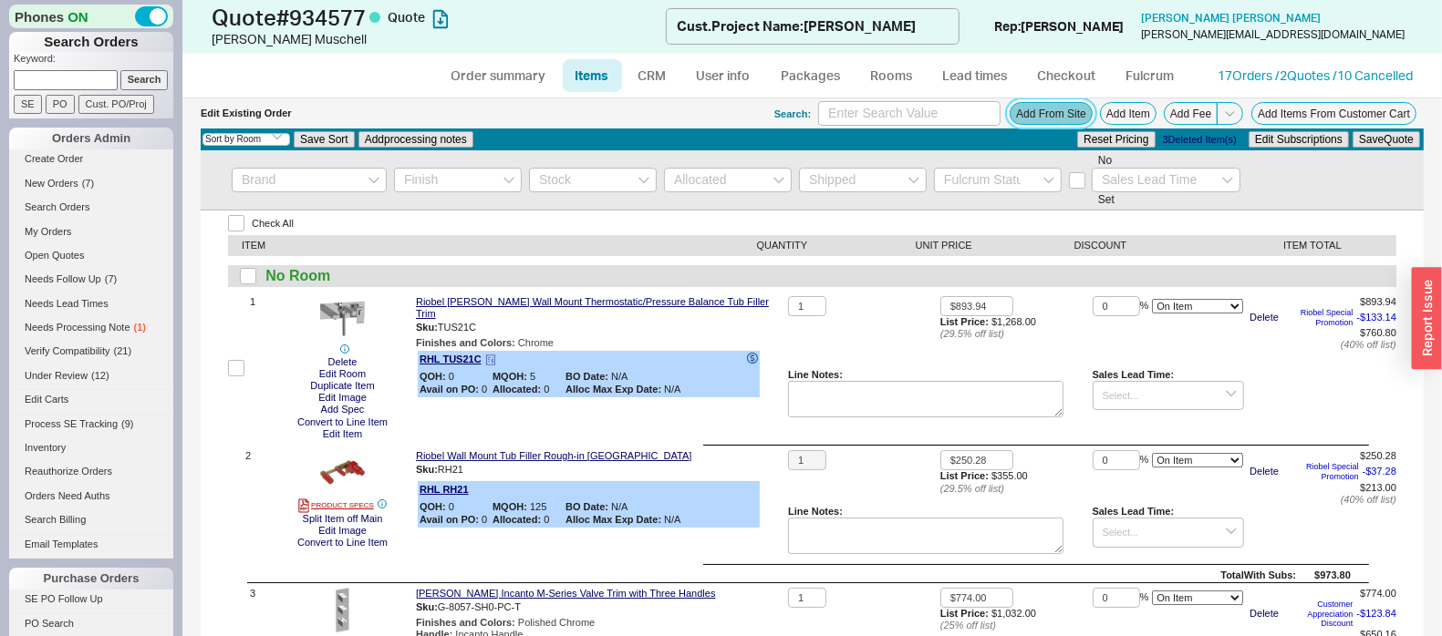
scroll to position [113, 0]
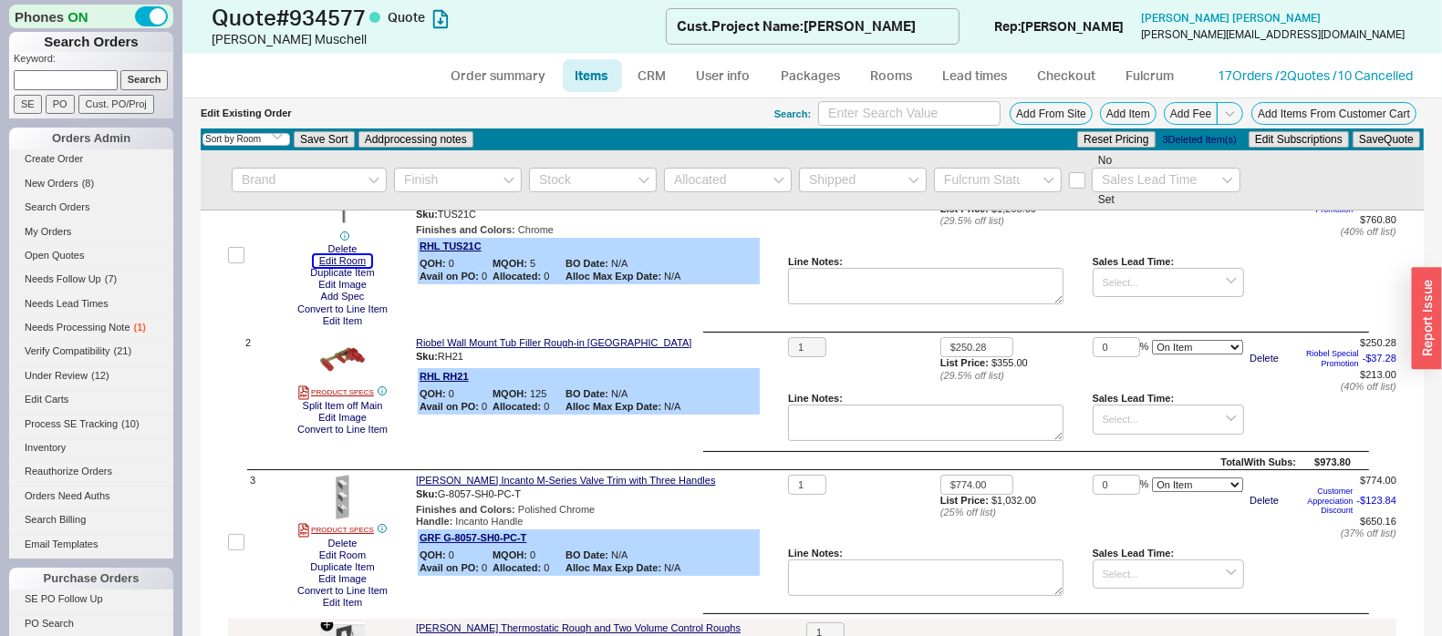
click at [353, 259] on button "Edit Room" at bounding box center [342, 261] width 57 height 12
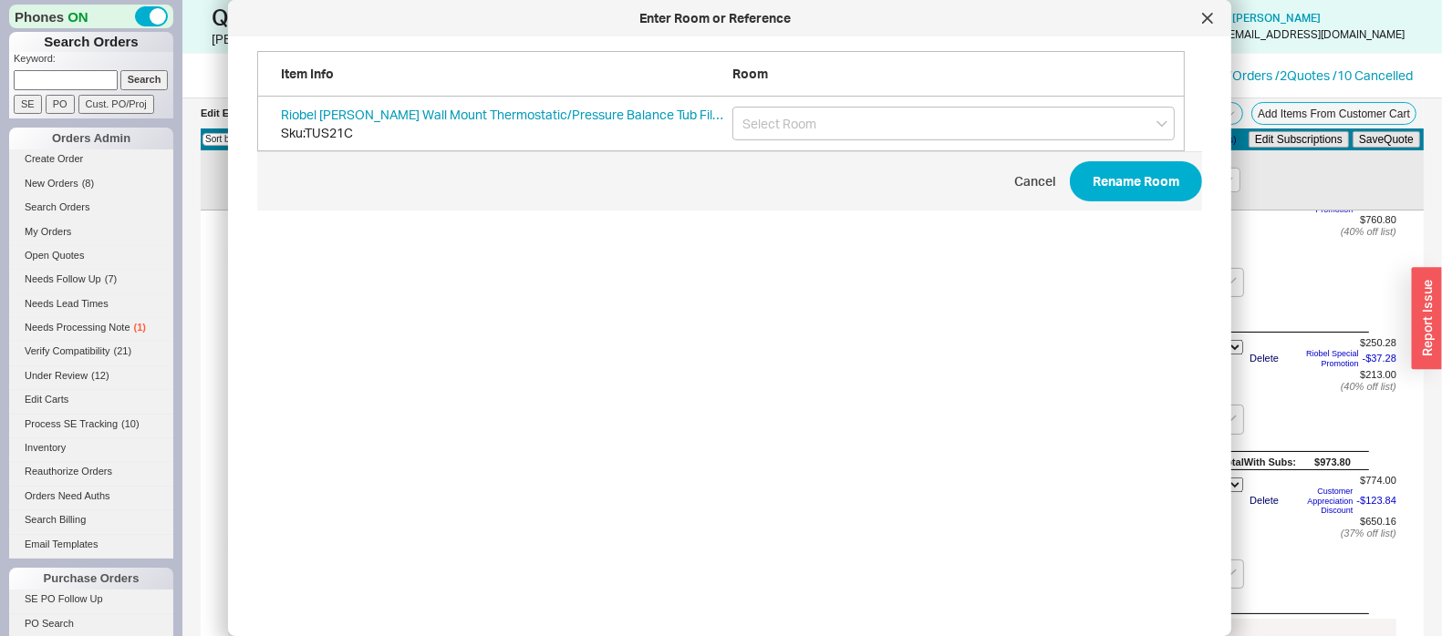
scroll to position [539, 939]
click at [800, 106] on div "Riobel Kubik Wall Mount Thermostatic/Pressure Balance Tub Filler Trim Sku: TUS2…" at bounding box center [720, 124] width 927 height 55
click at [804, 122] on input "grid" at bounding box center [953, 124] width 442 height 34
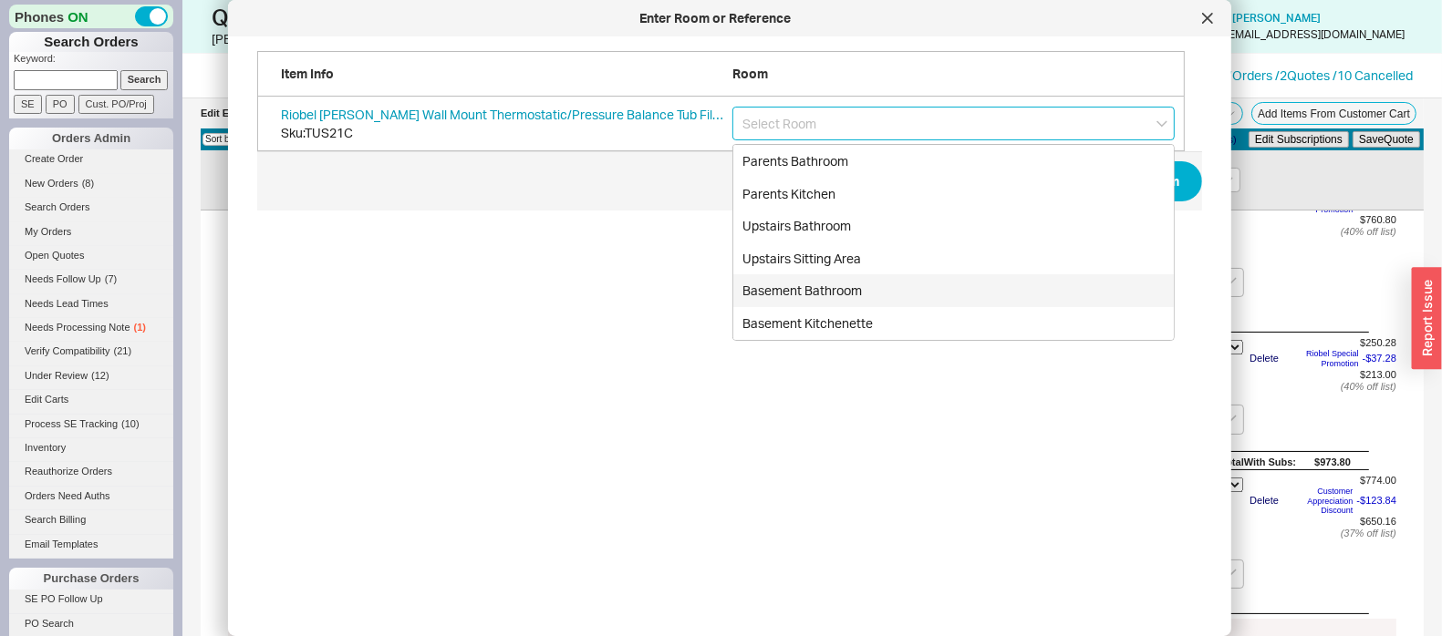
click at [863, 282] on div "Basement Bathroom" at bounding box center [953, 290] width 440 height 33
type input "Basement Bathroom"
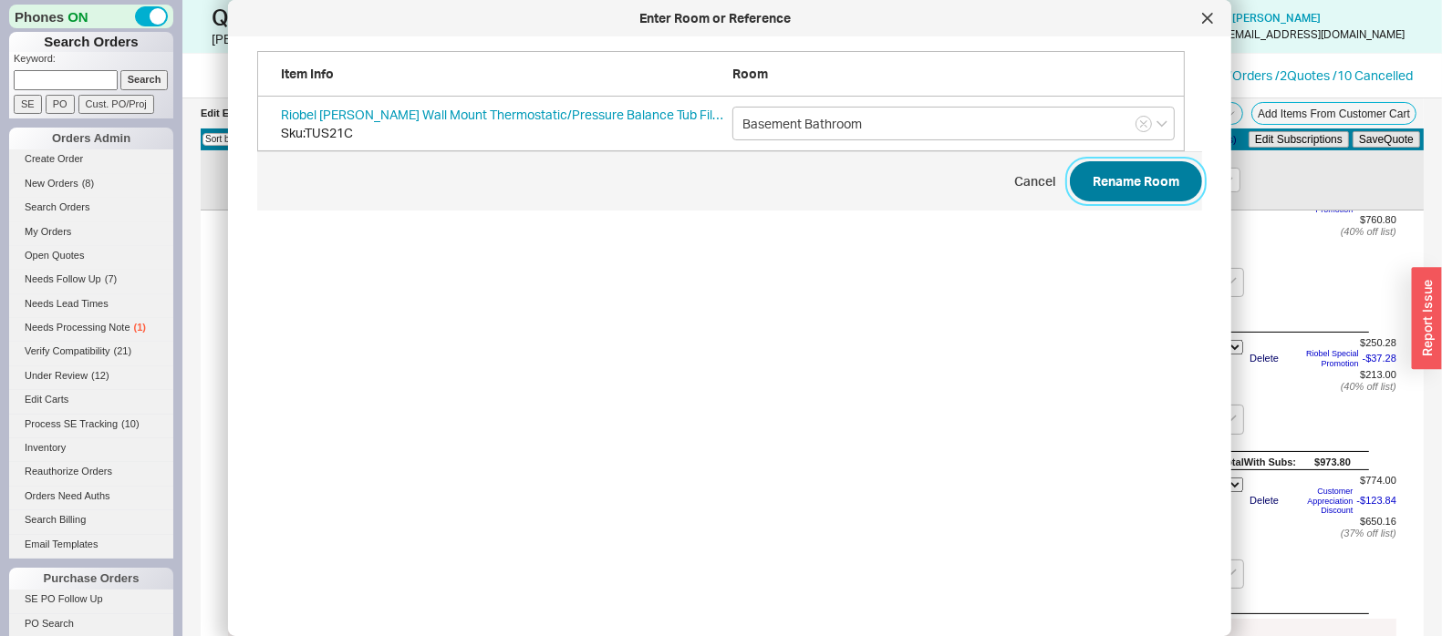
click at [1090, 180] on button "Rename Room" at bounding box center [1136, 181] width 132 height 40
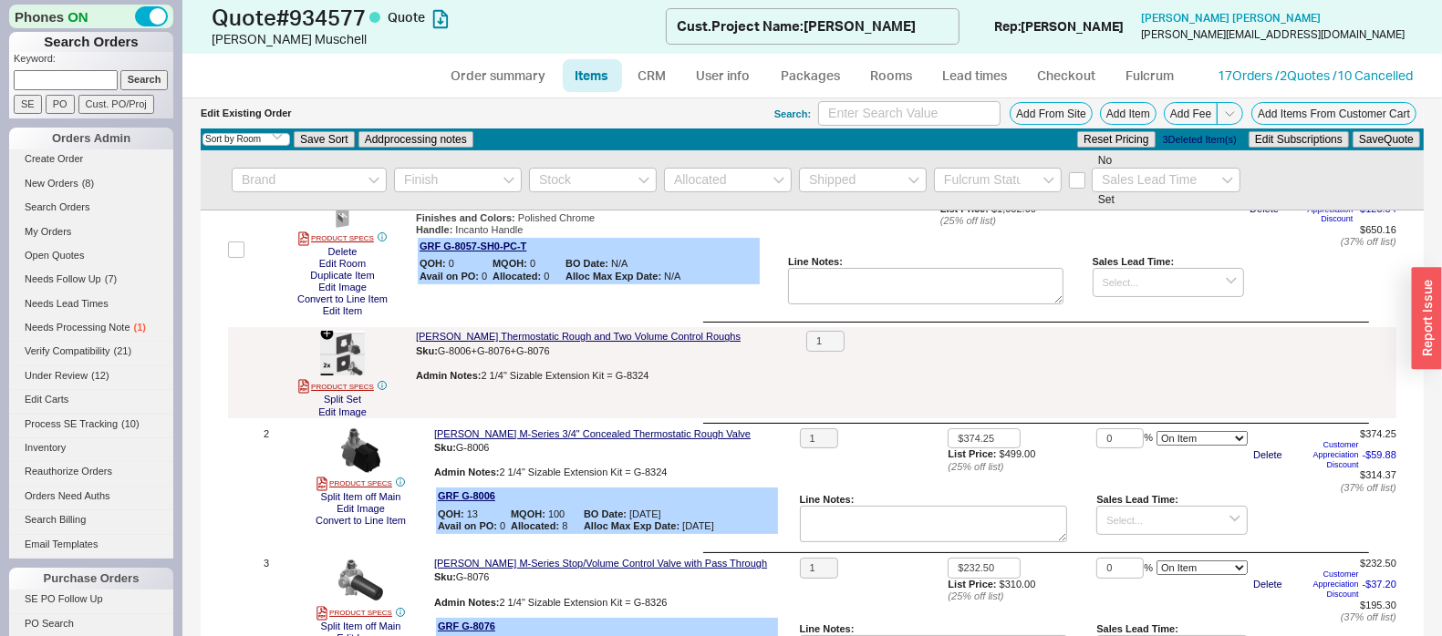
scroll to position [0, 0]
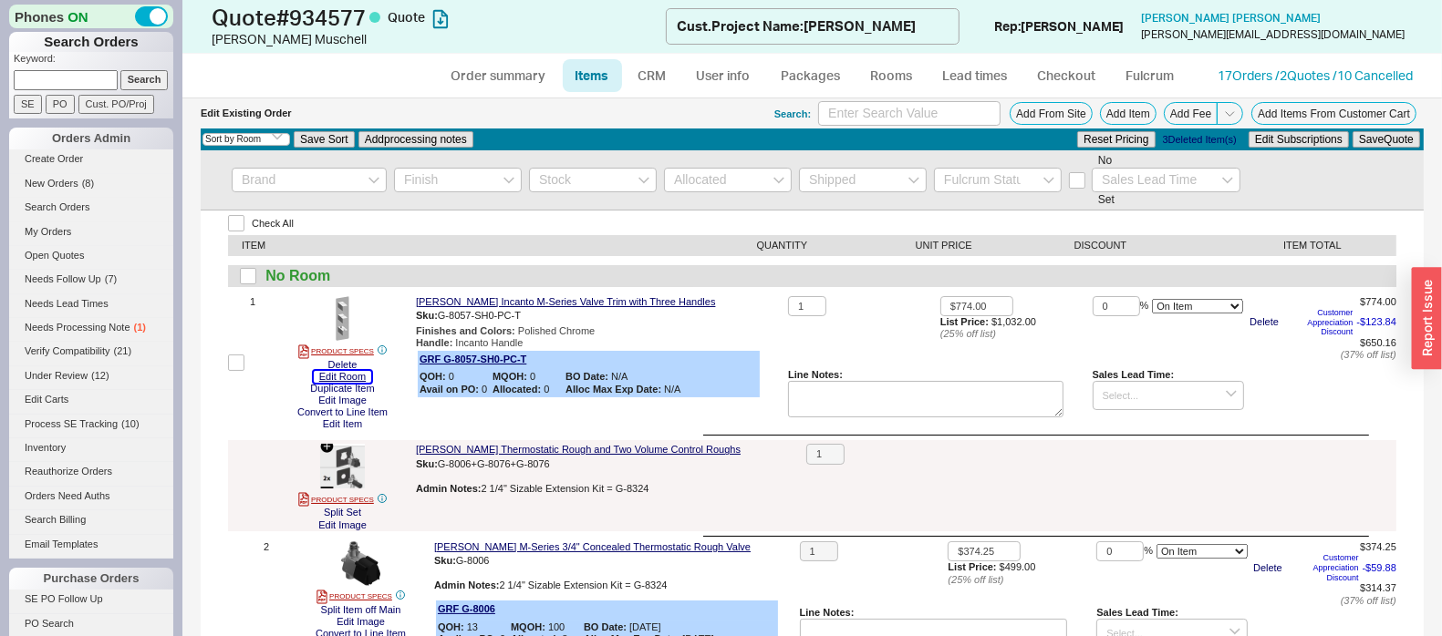
click at [348, 377] on button "Edit Room" at bounding box center [342, 377] width 57 height 12
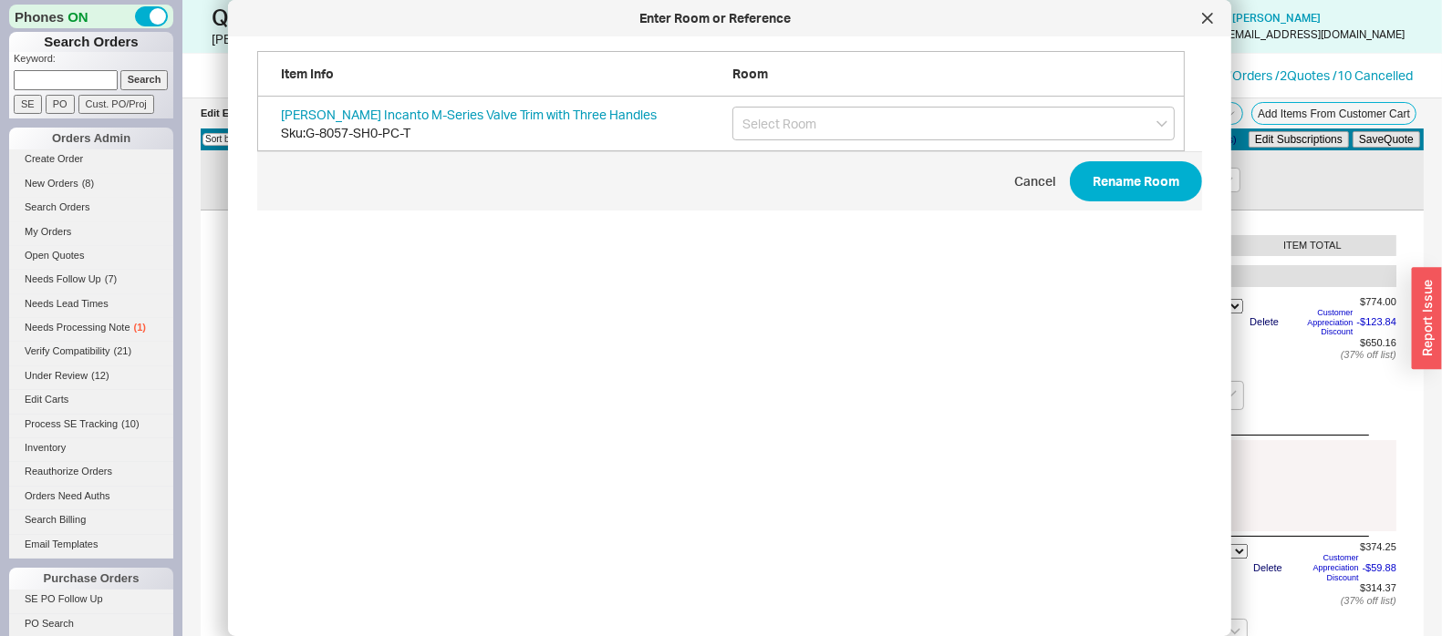
scroll to position [539, 939]
click at [802, 120] on input "grid" at bounding box center [953, 124] width 442 height 34
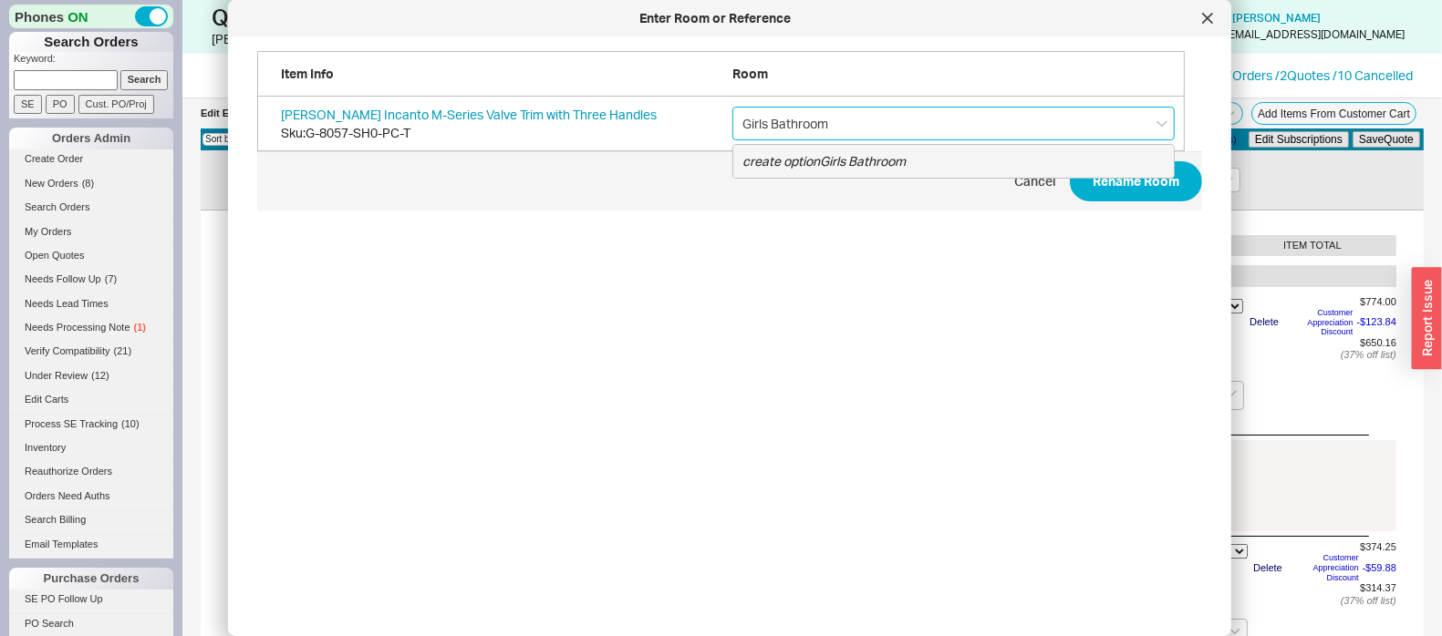
click at [827, 173] on div "create option Girls Bathroom" at bounding box center [953, 161] width 440 height 33
type input "Girls Bathroom"
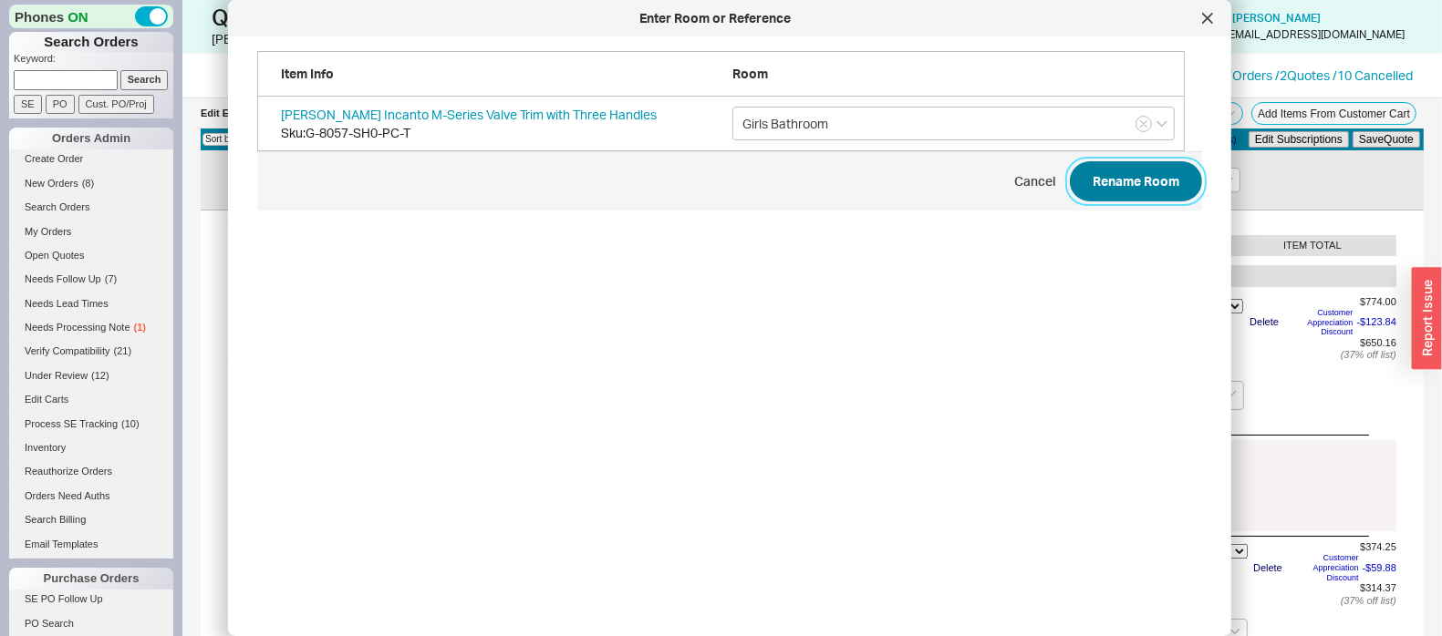
click at [1118, 180] on button "Rename Room" at bounding box center [1136, 181] width 132 height 40
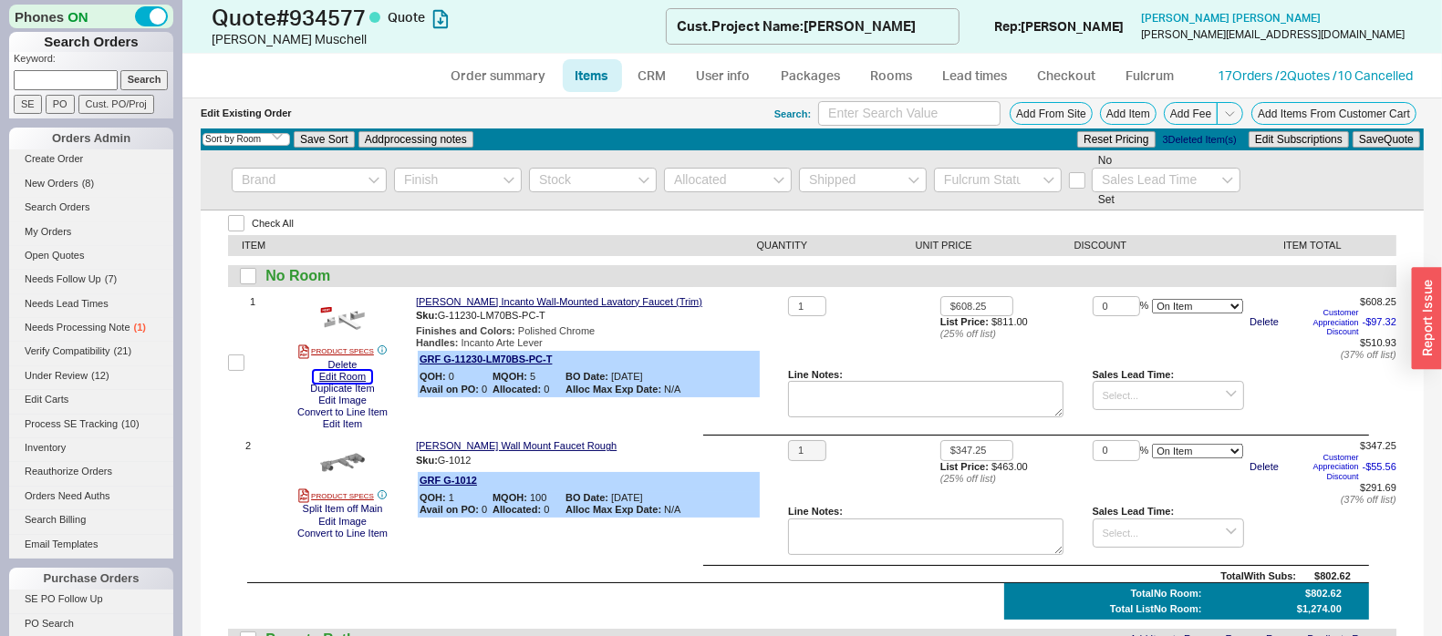
click at [334, 376] on button "Edit Room" at bounding box center [342, 377] width 57 height 12
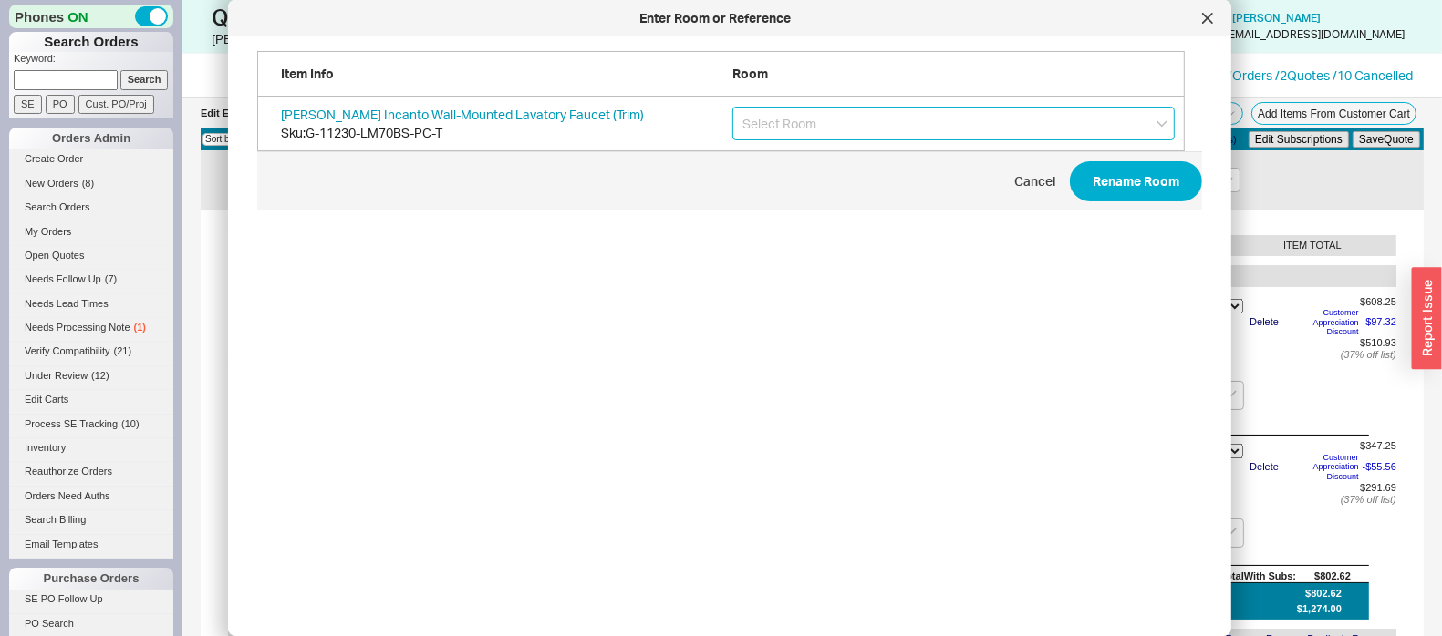
click at [791, 129] on input "grid" at bounding box center [953, 124] width 442 height 34
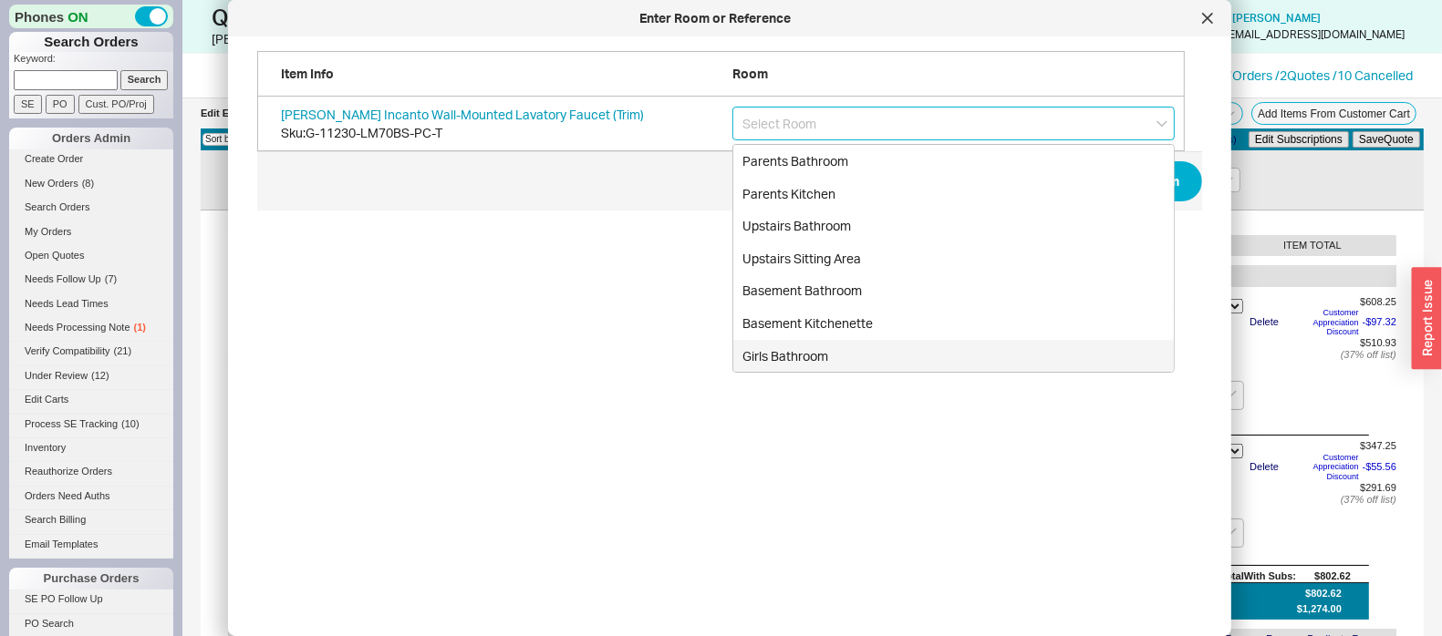
click at [797, 371] on div "Girls Bathroom" at bounding box center [953, 356] width 440 height 33
type input "Girls Bathroom"
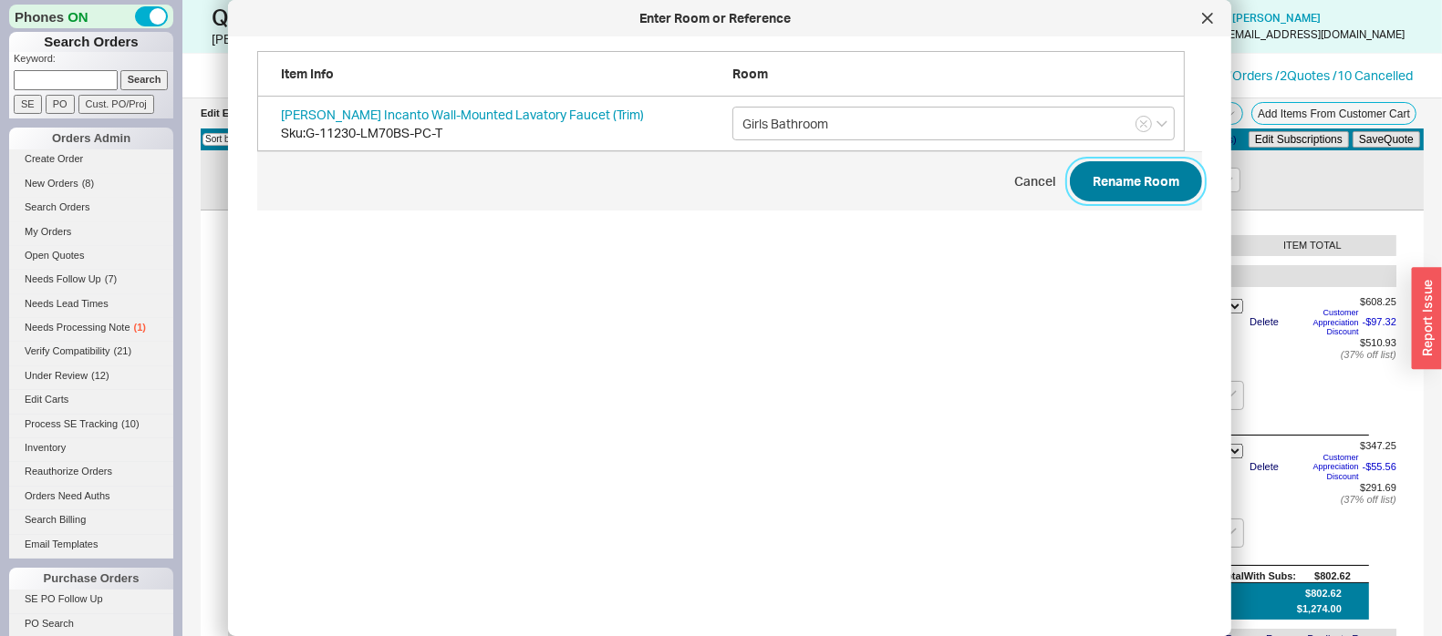
click at [1114, 177] on button "Rename Room" at bounding box center [1136, 181] width 132 height 40
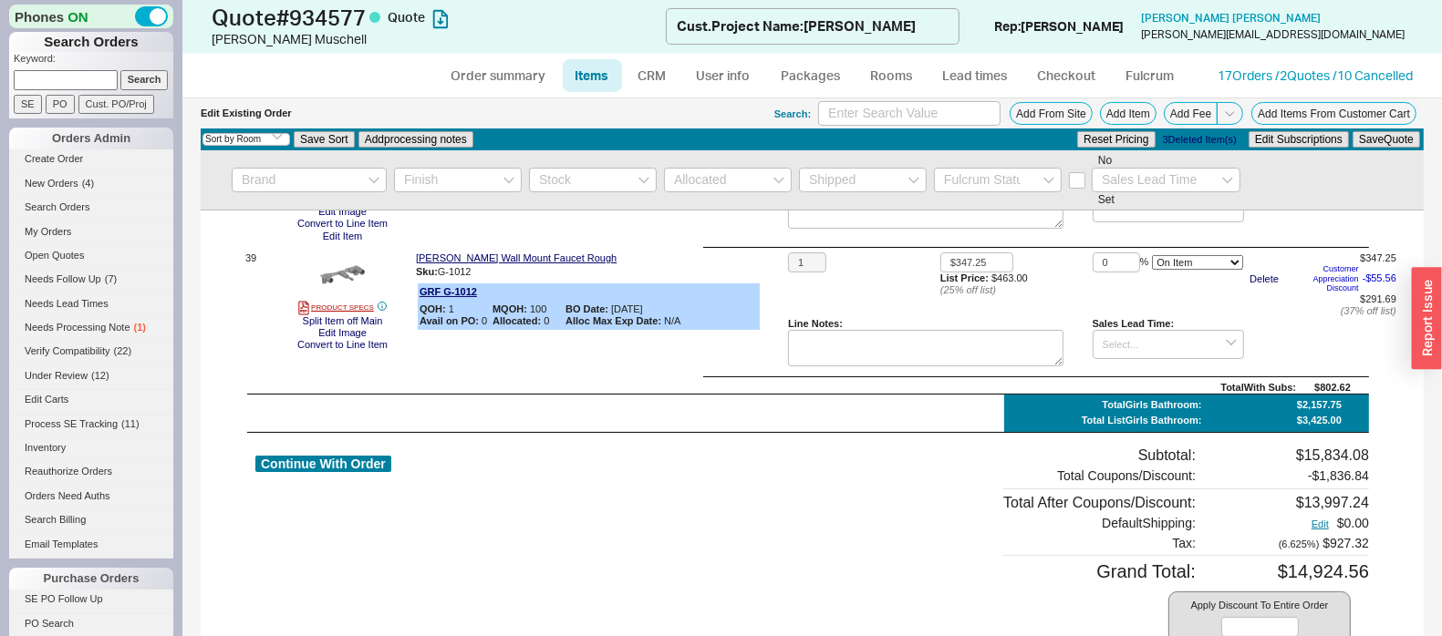
scroll to position [5947, 0]
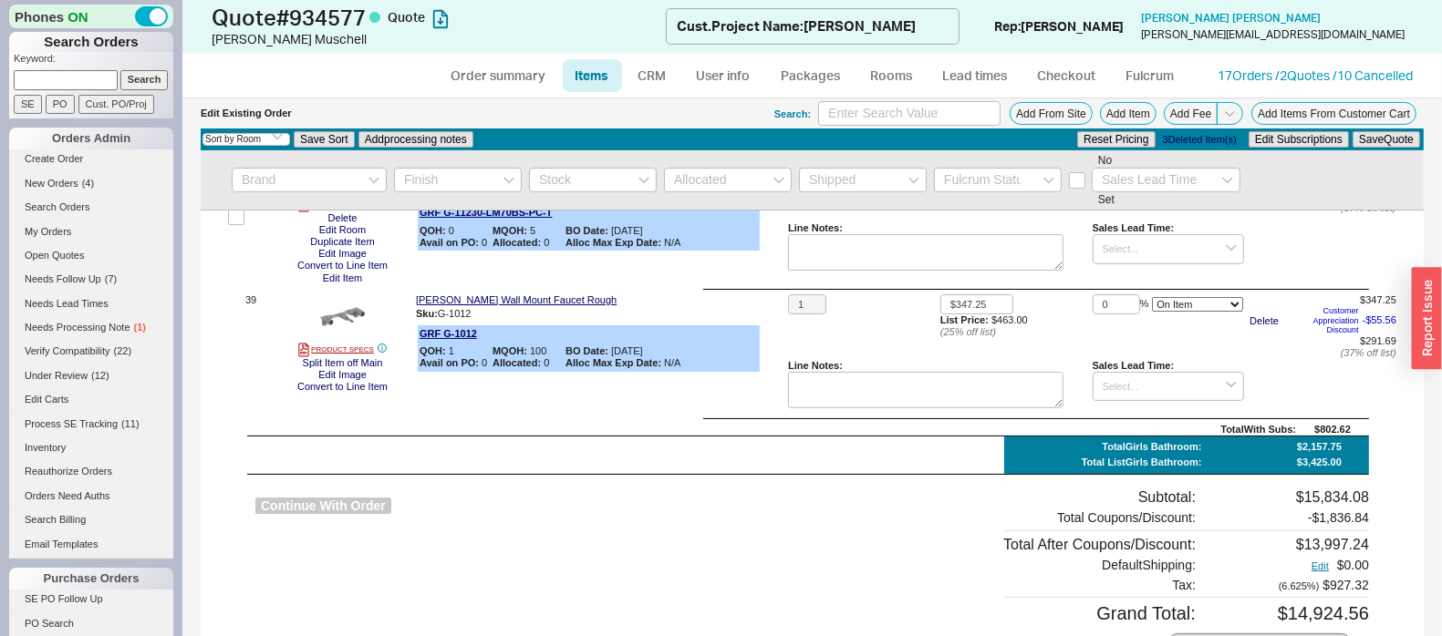
click at [362, 515] on button "Continue With Order" at bounding box center [323, 506] width 136 height 17
select select "*"
select select "LOW"
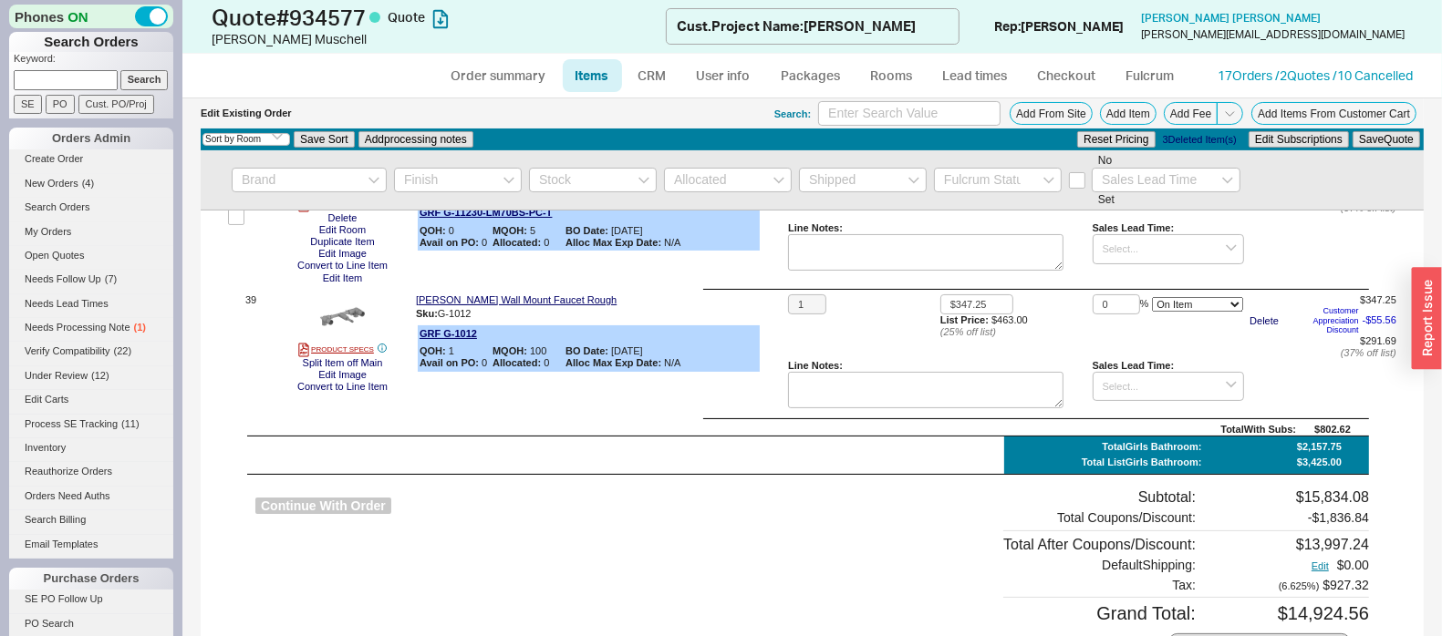
select select "3"
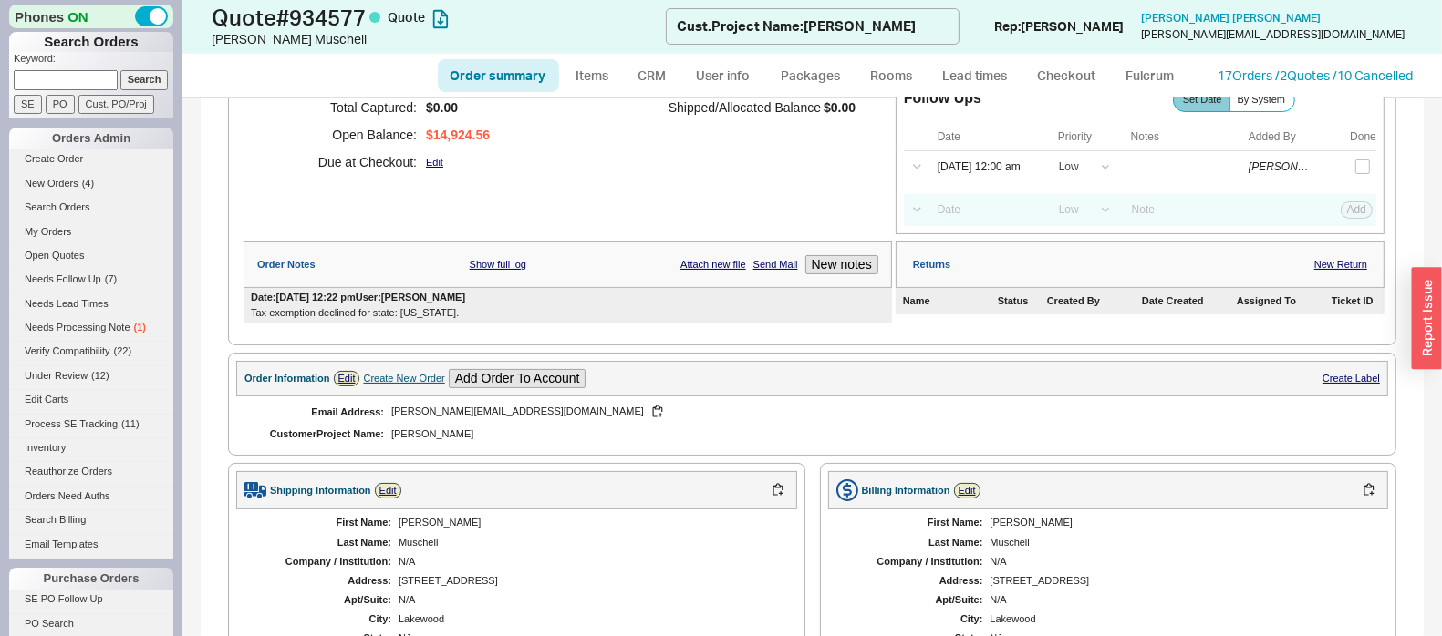
scroll to position [227, 0]
drag, startPoint x: 410, startPoint y: 578, endPoint x: 517, endPoint y: 577, distance: 106.7
click at [517, 577] on div "1298 Forest Avenue" at bounding box center [588, 580] width 380 height 12
click at [499, 578] on div "1298 Forest Avenue" at bounding box center [588, 580] width 380 height 12
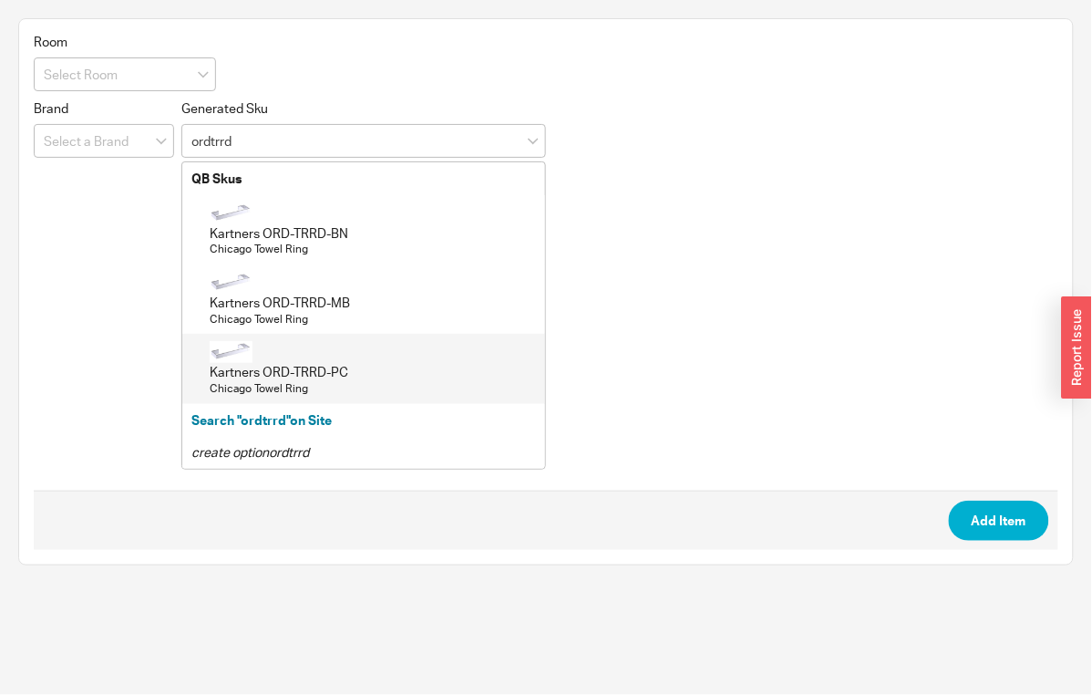
click at [353, 371] on div "Kartners ORD-TRRD-PC" at bounding box center [373, 372] width 326 height 18
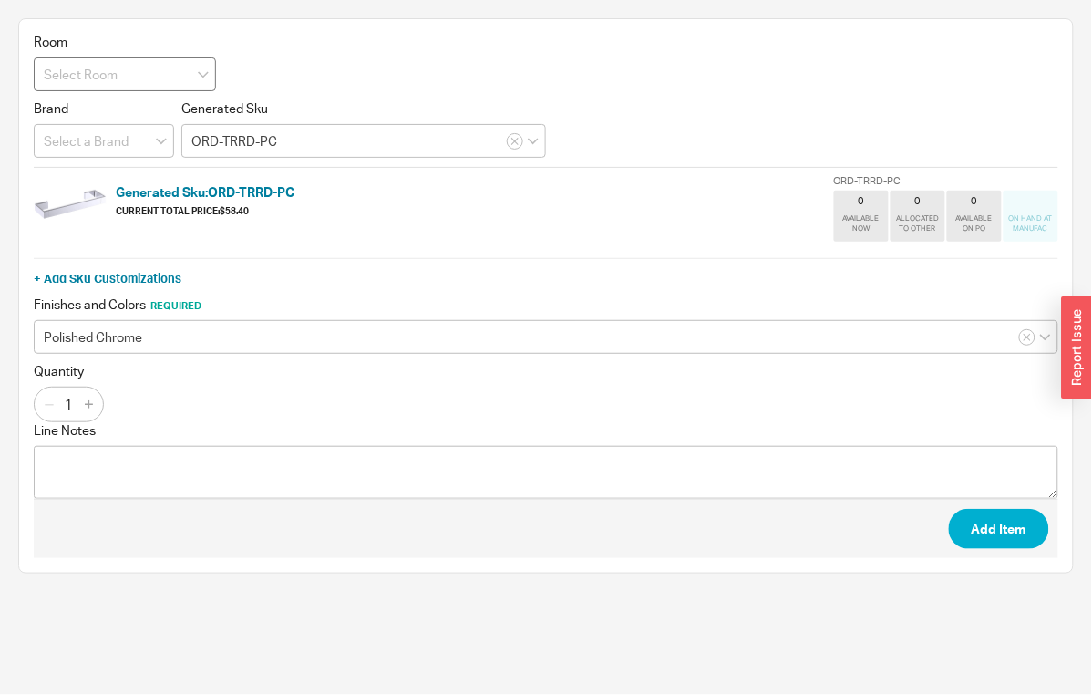
type input "ORD-TRRD-PC"
click at [134, 80] on input at bounding box center [125, 74] width 182 height 34
click at [132, 111] on div "Parents Bathroom" at bounding box center [125, 112] width 181 height 33
type input "Parents Bathroom"
click at [1008, 530] on button "Add Item" at bounding box center [999, 529] width 100 height 40
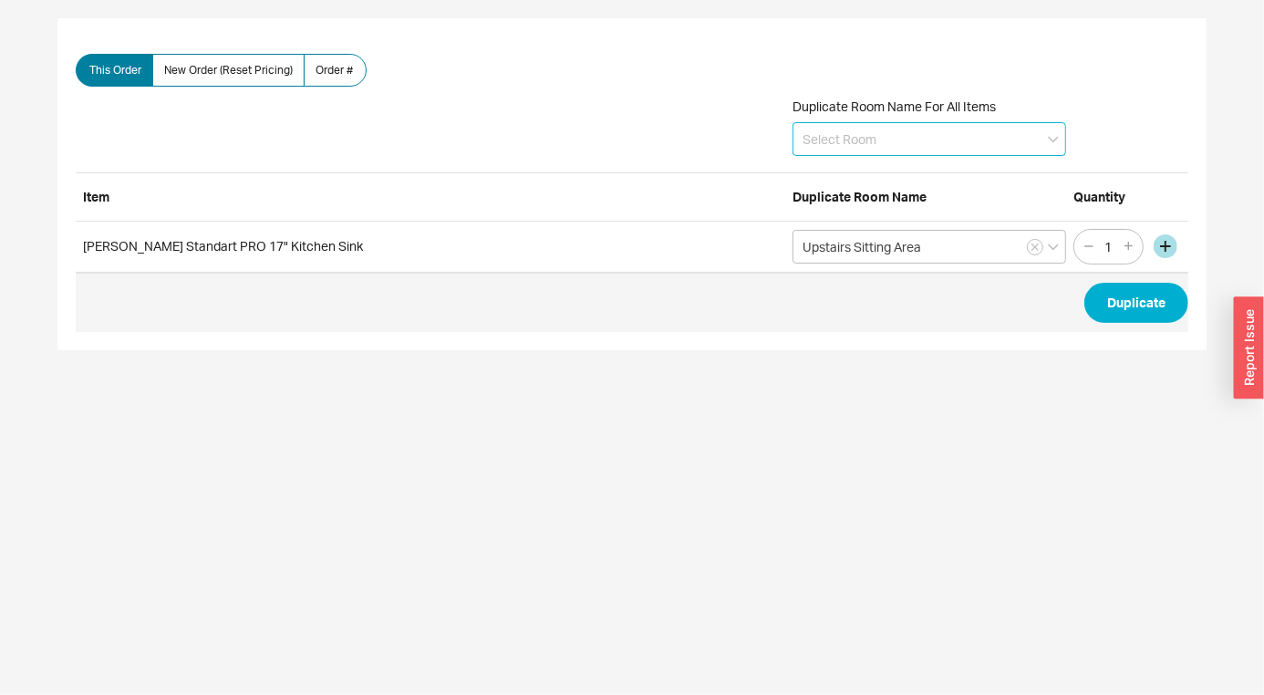
click at [877, 133] on input at bounding box center [929, 139] width 274 height 34
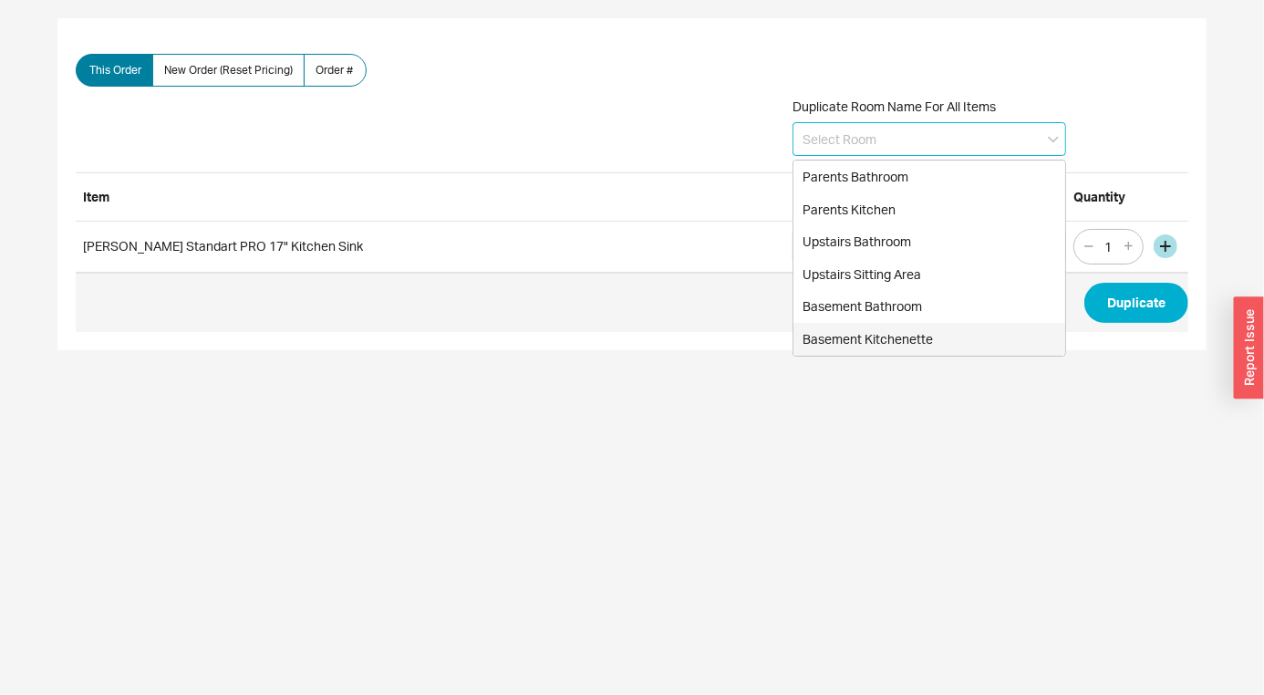
click at [868, 330] on div "Basement Kitchenette" at bounding box center [929, 339] width 272 height 33
type input "Basement Kitchenette"
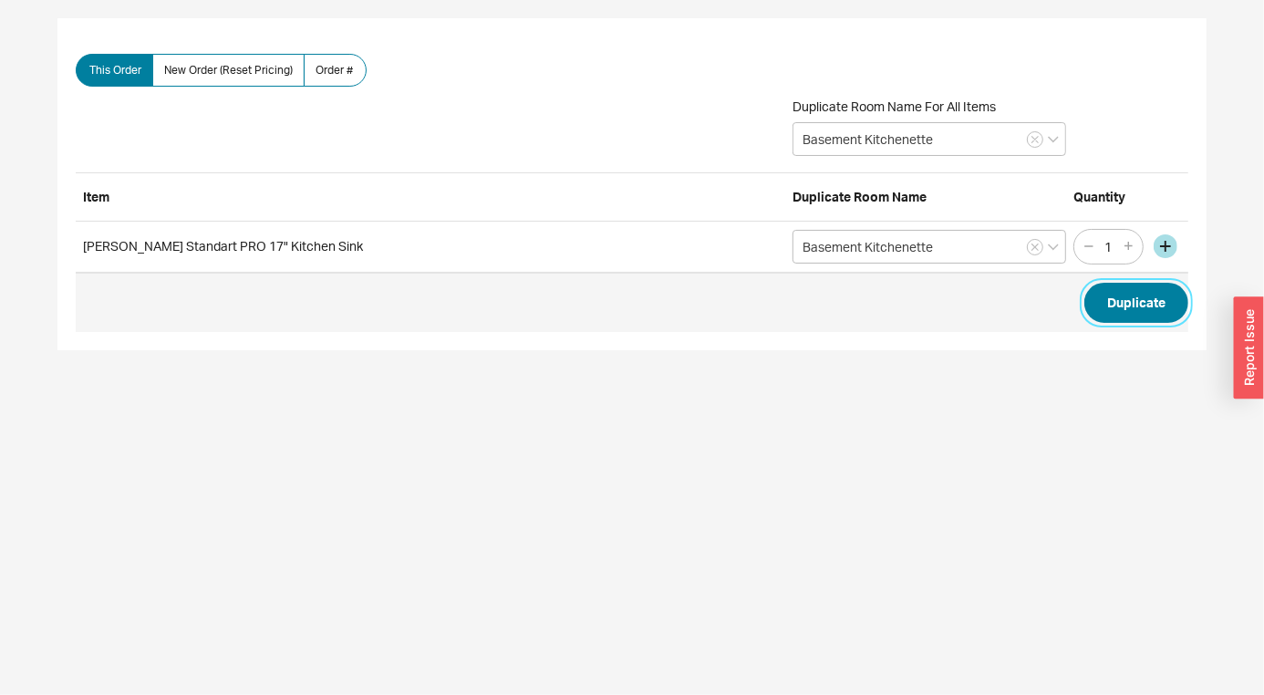
click at [1128, 293] on button "Duplicate" at bounding box center [1136, 303] width 104 height 40
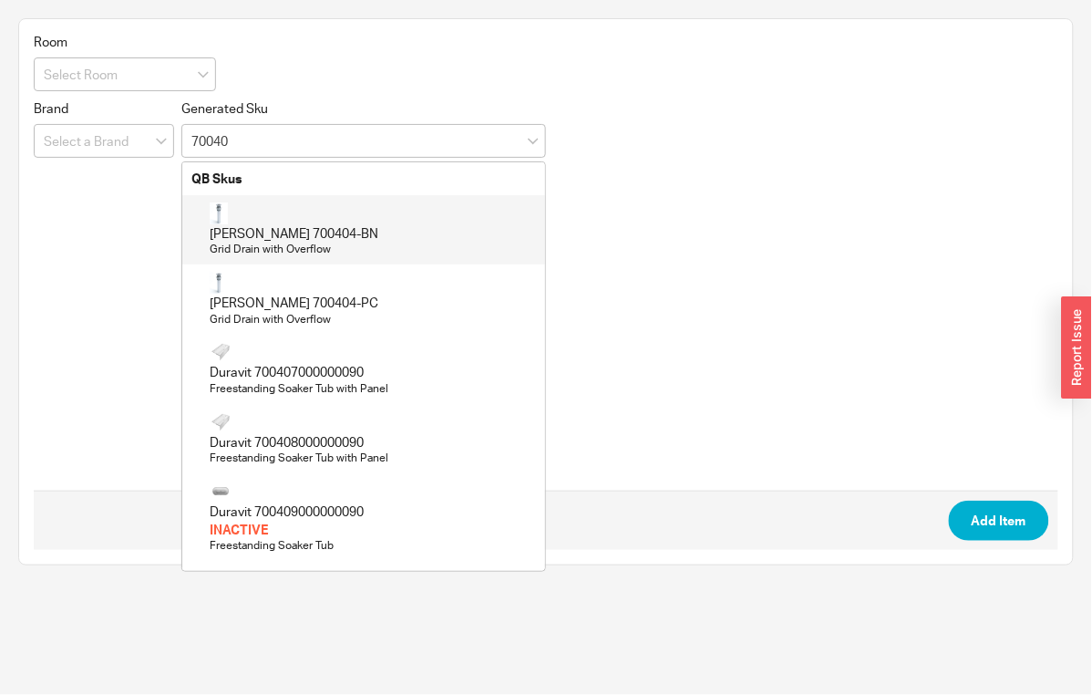
type input "700406"
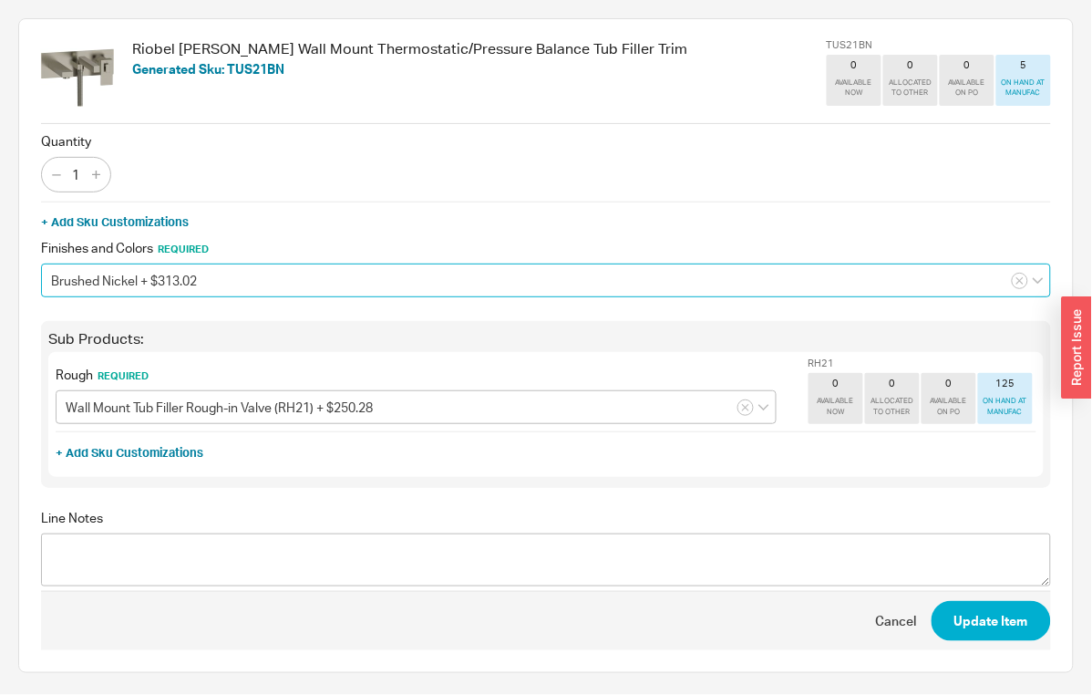
click at [225, 279] on input "Brushed Nickel + $313.02" at bounding box center [546, 281] width 1010 height 34
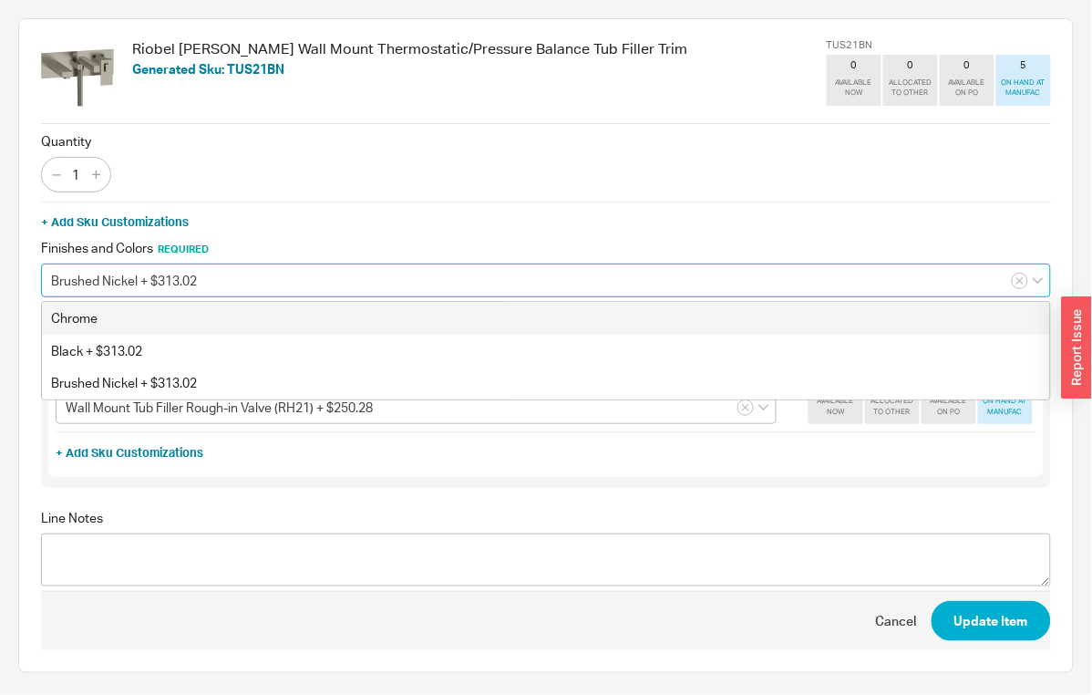
click at [180, 316] on div "Chrome" at bounding box center [546, 318] width 1008 height 33
type input "Chrome"
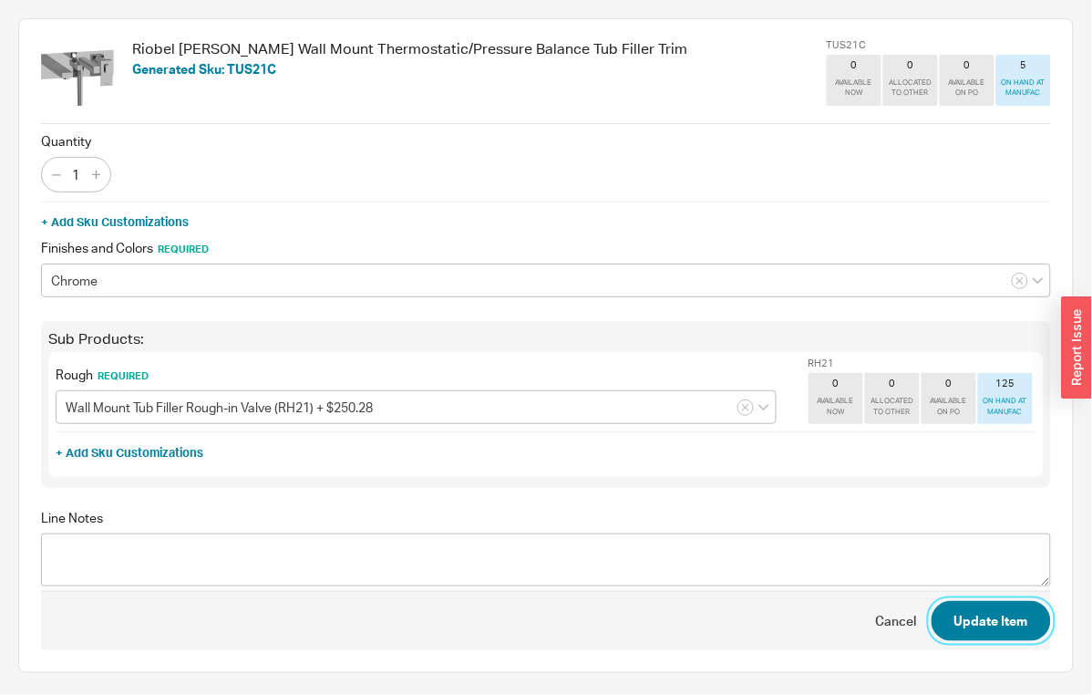
click at [992, 631] on button "Update Item" at bounding box center [991, 621] width 119 height 40
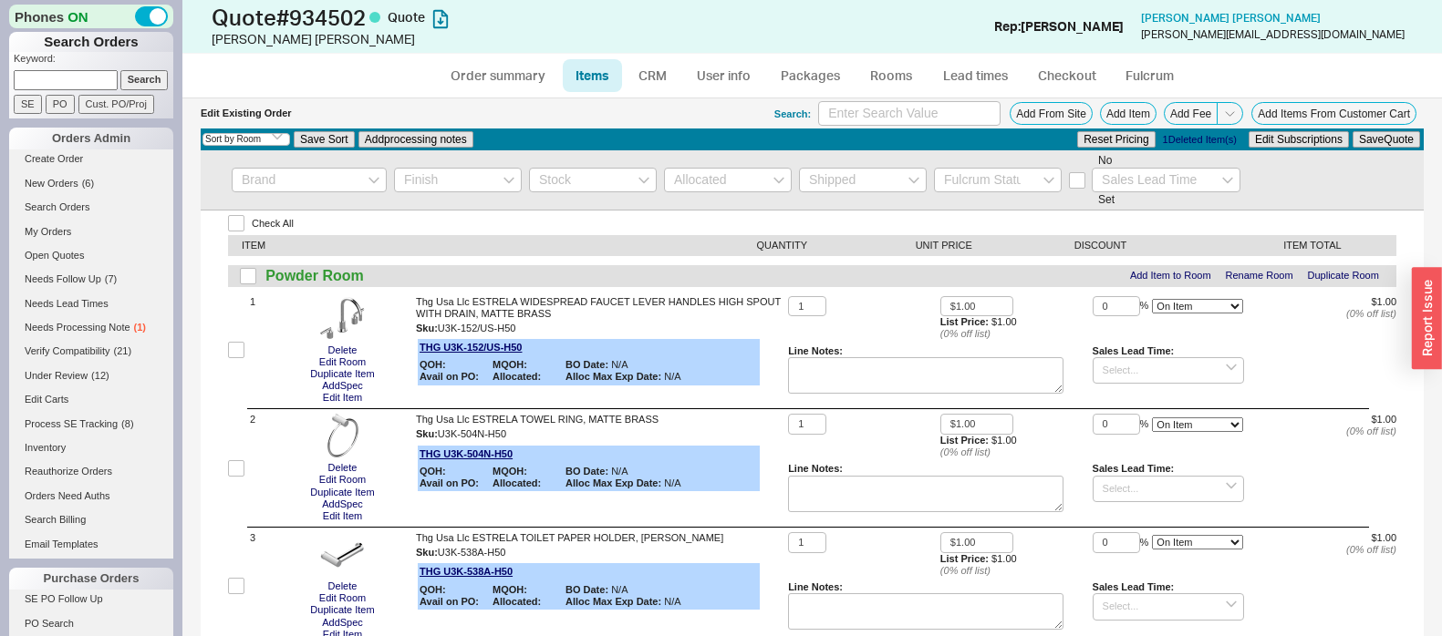
select select "3"
